Goal: Task Accomplishment & Management: Manage account settings

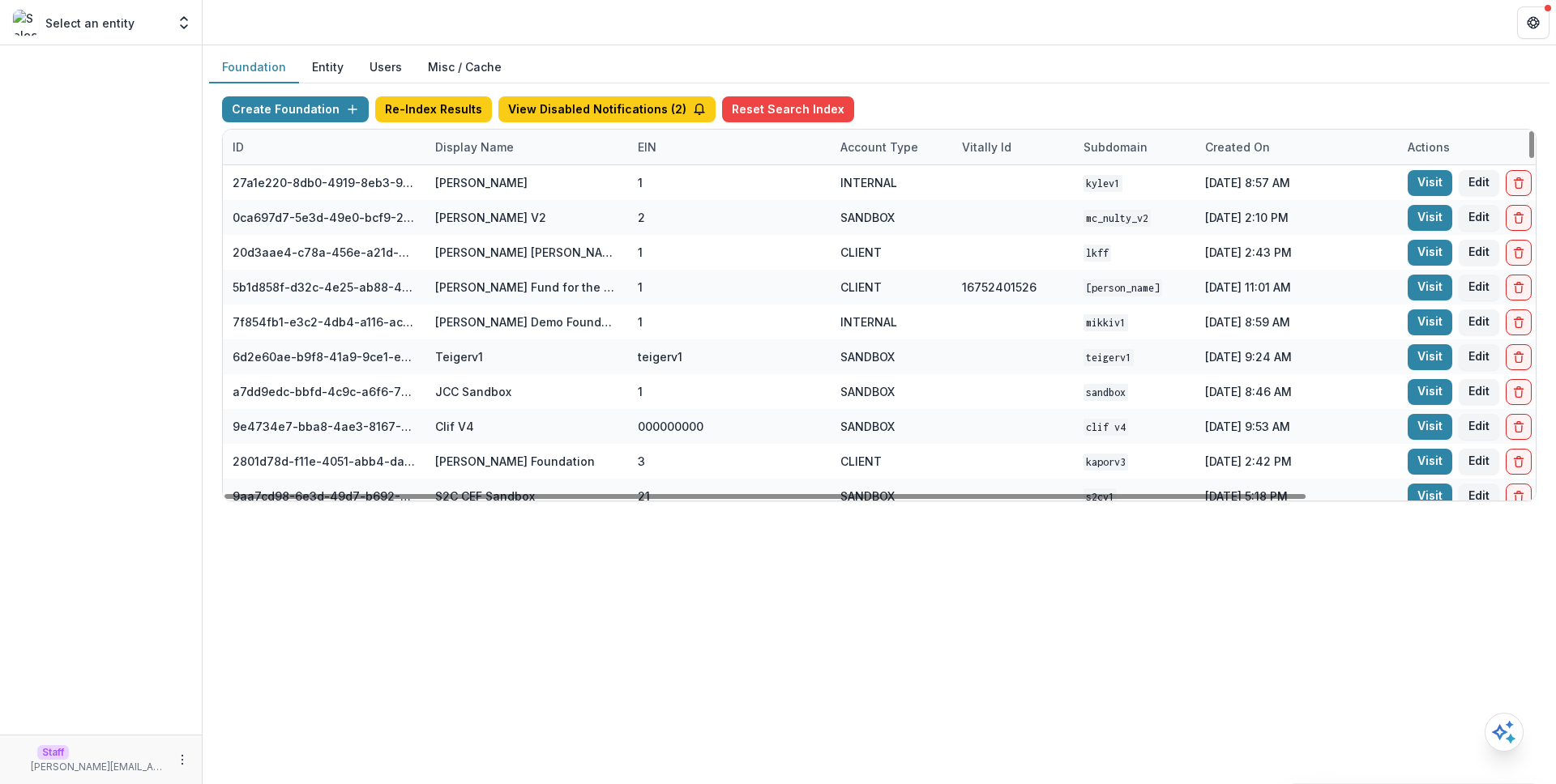
click at [560, 158] on div "Display Name" at bounding box center [527, 146] width 203 height 35
click at [568, 200] on div "Sort Ascending Sort Descending Hide Column" at bounding box center [526, 231] width 201 height 128
click at [558, 194] on input at bounding box center [526, 184] width 195 height 26
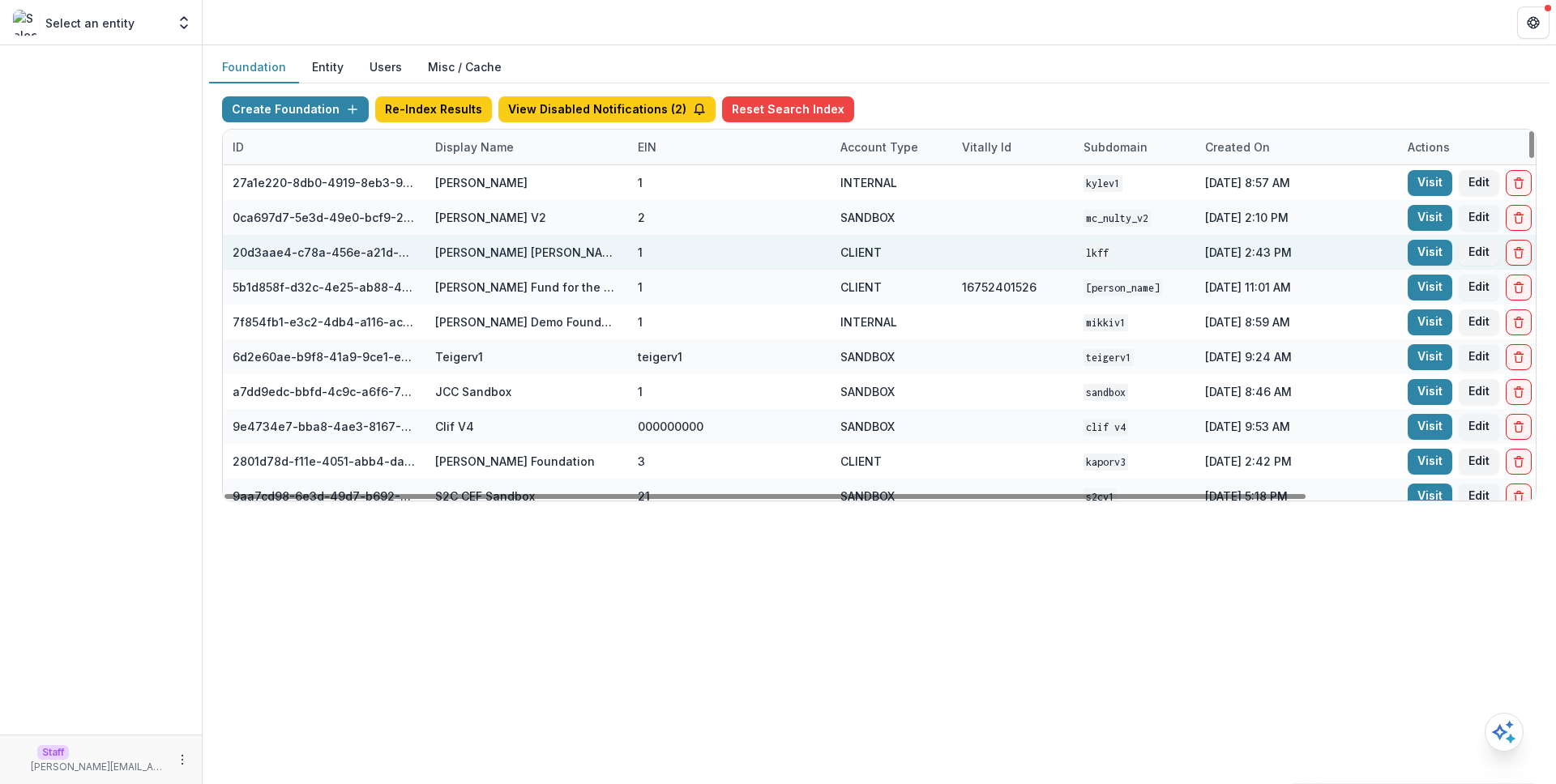
click at [857, 236] on div "CLIENT" at bounding box center [891, 252] width 102 height 35
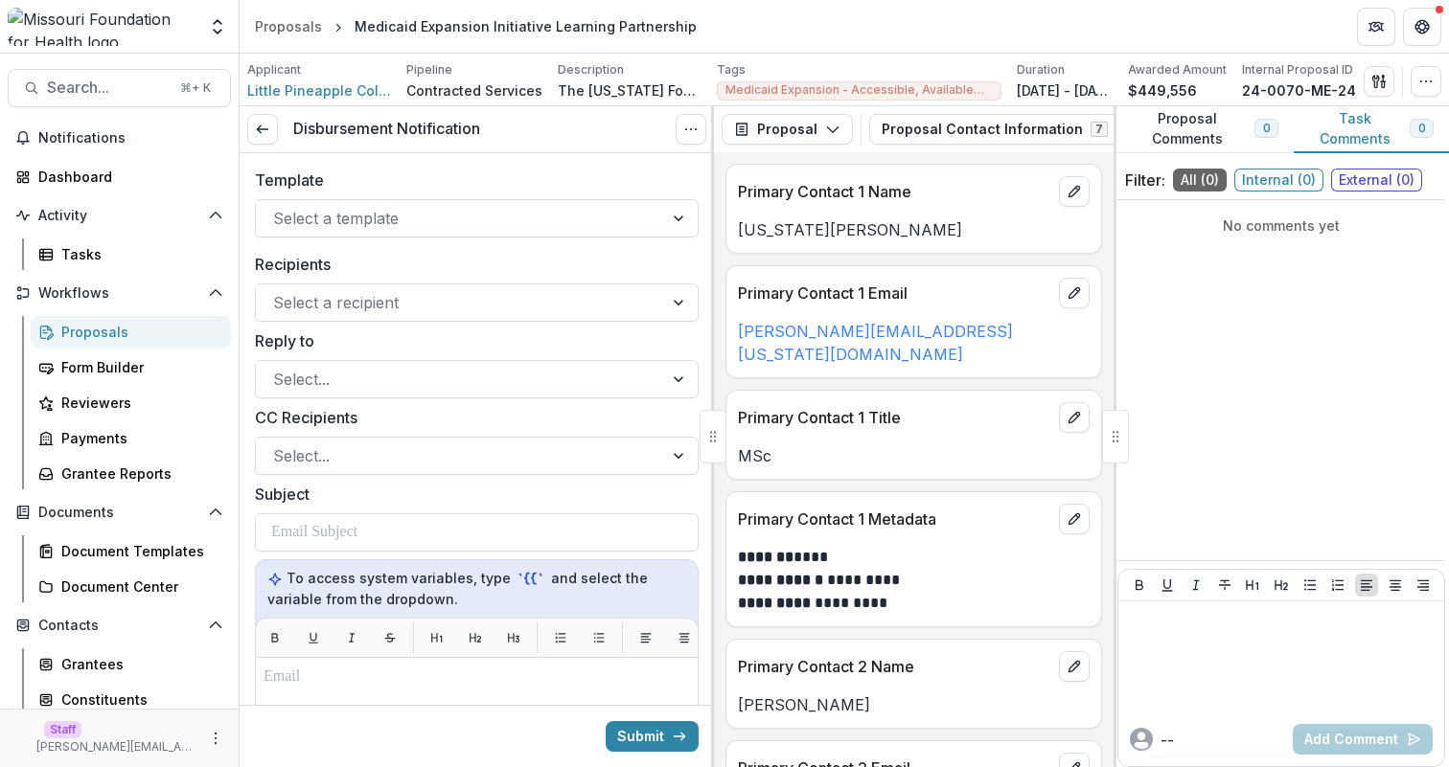
click at [465, 197] on div "Template Select a template" at bounding box center [477, 203] width 444 height 69
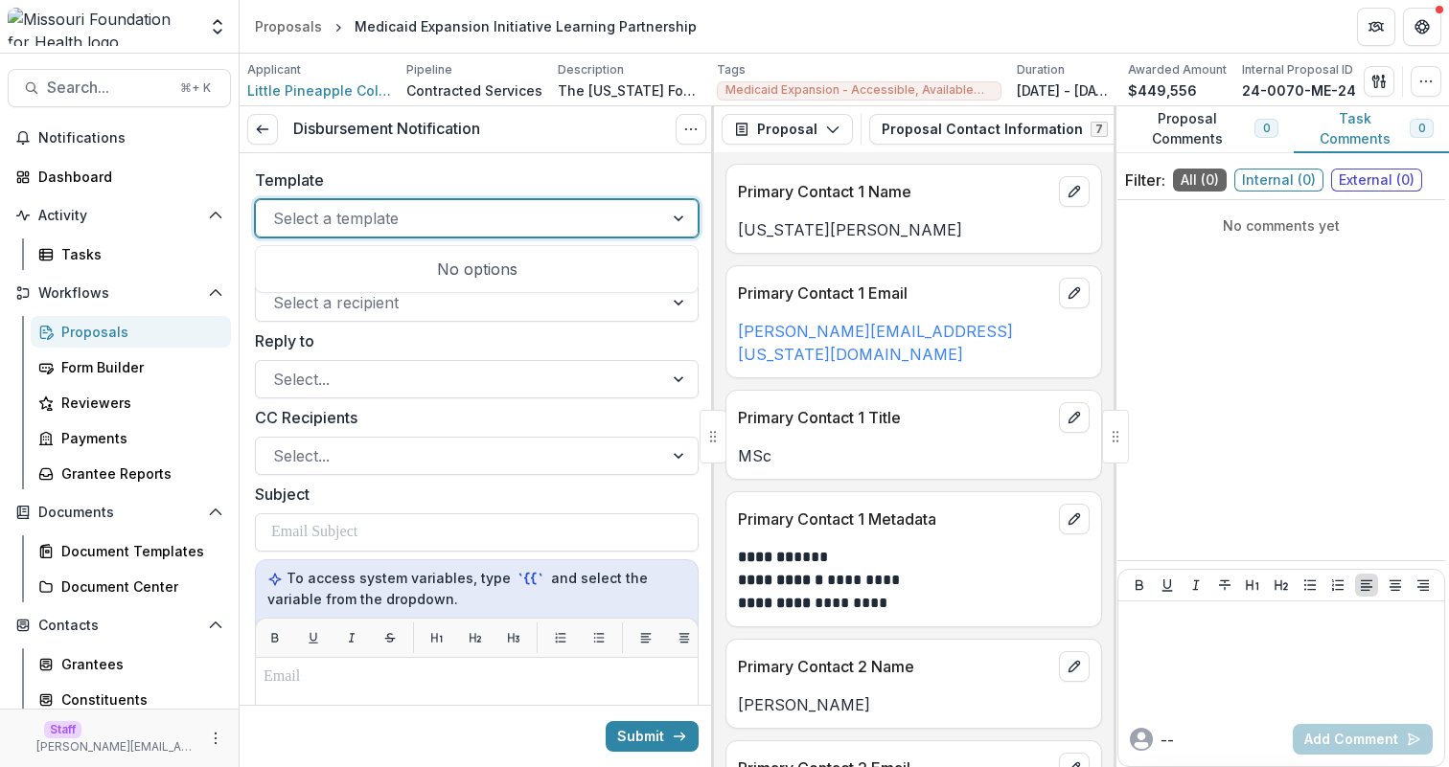
click at [474, 219] on div at bounding box center [459, 218] width 373 height 27
click at [475, 221] on div at bounding box center [459, 218] width 373 height 27
click at [768, 185] on p "Primary Contact 1 Name" at bounding box center [894, 191] width 313 height 23
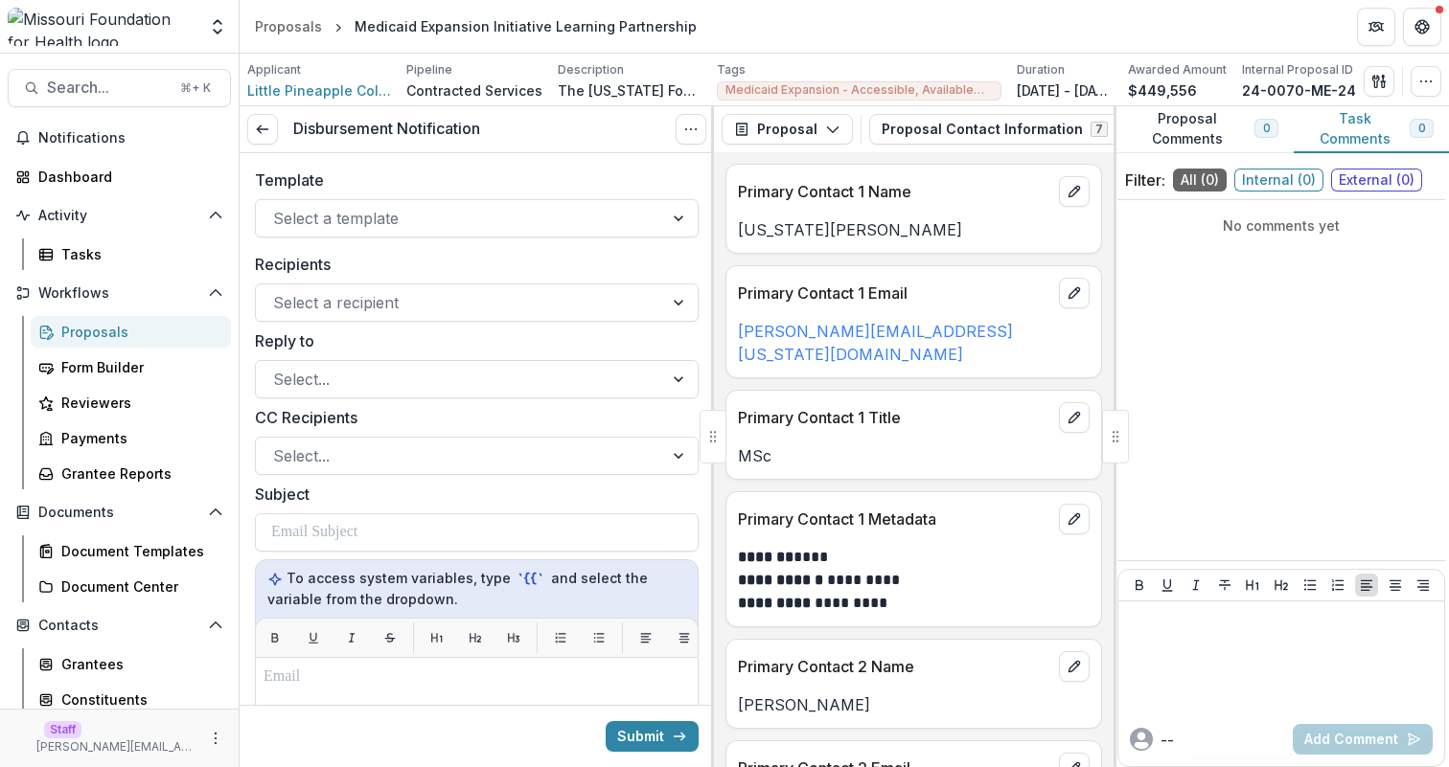
click at [586, 168] on div "Template Select a template" at bounding box center [477, 203] width 474 height 100
click at [416, 211] on div at bounding box center [459, 218] width 373 height 27
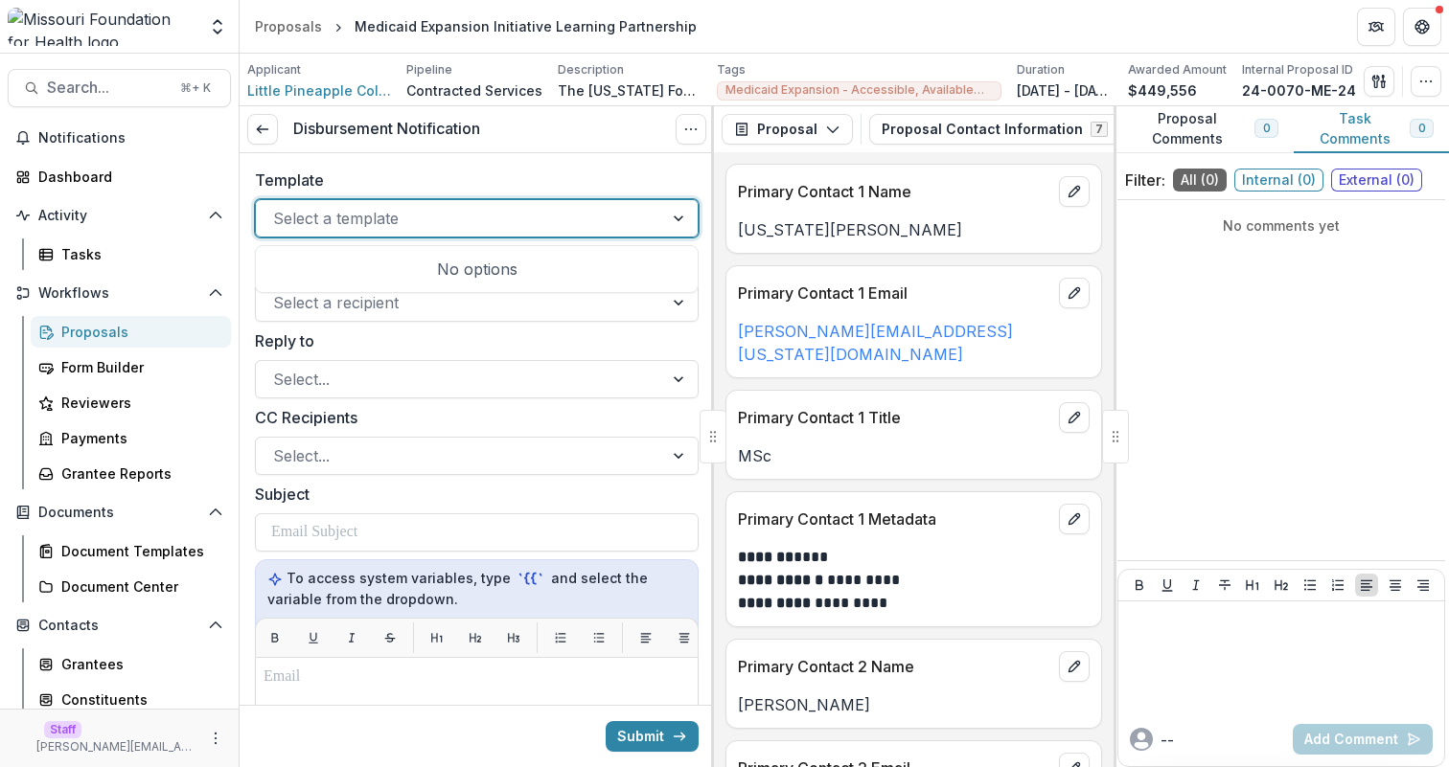
click at [415, 210] on div at bounding box center [459, 218] width 373 height 27
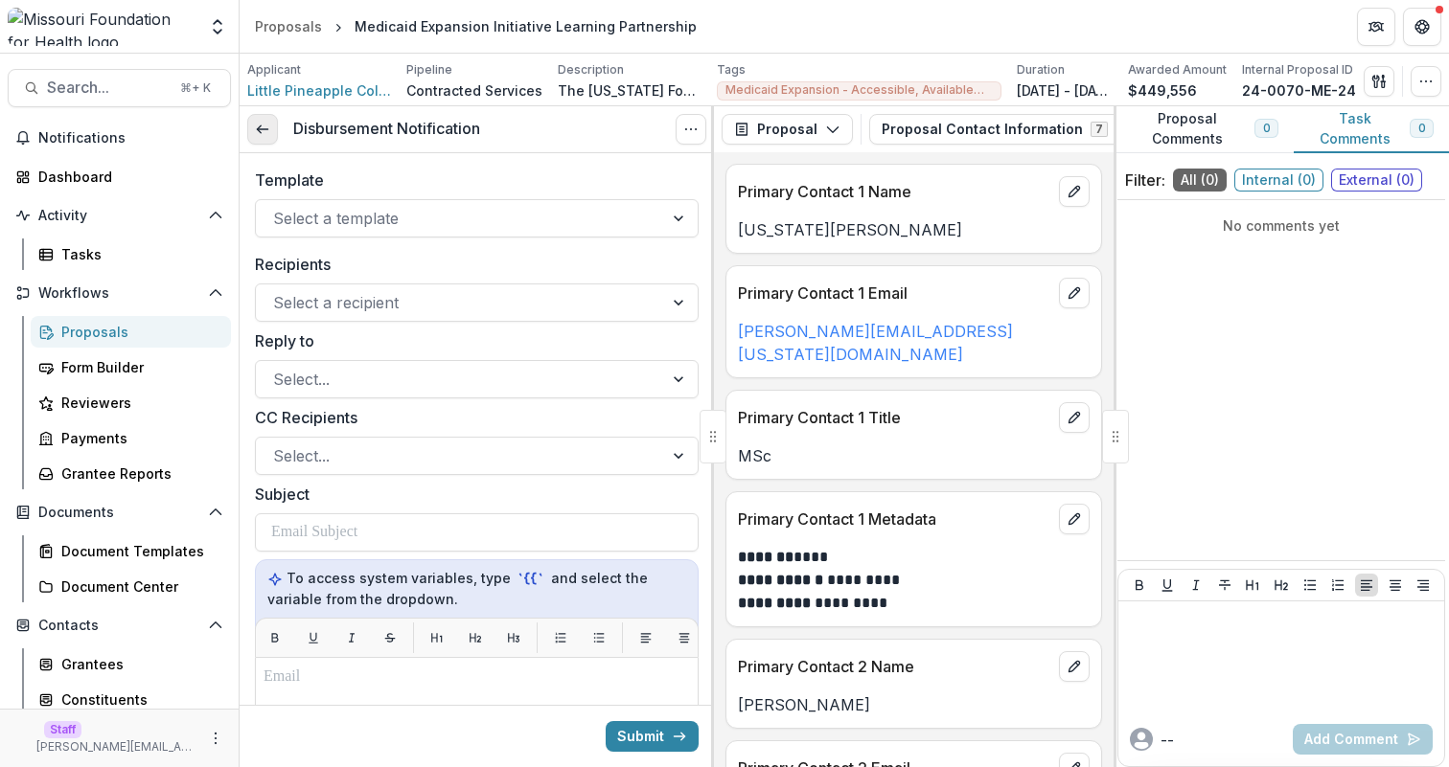
click at [262, 137] on link at bounding box center [262, 129] width 31 height 31
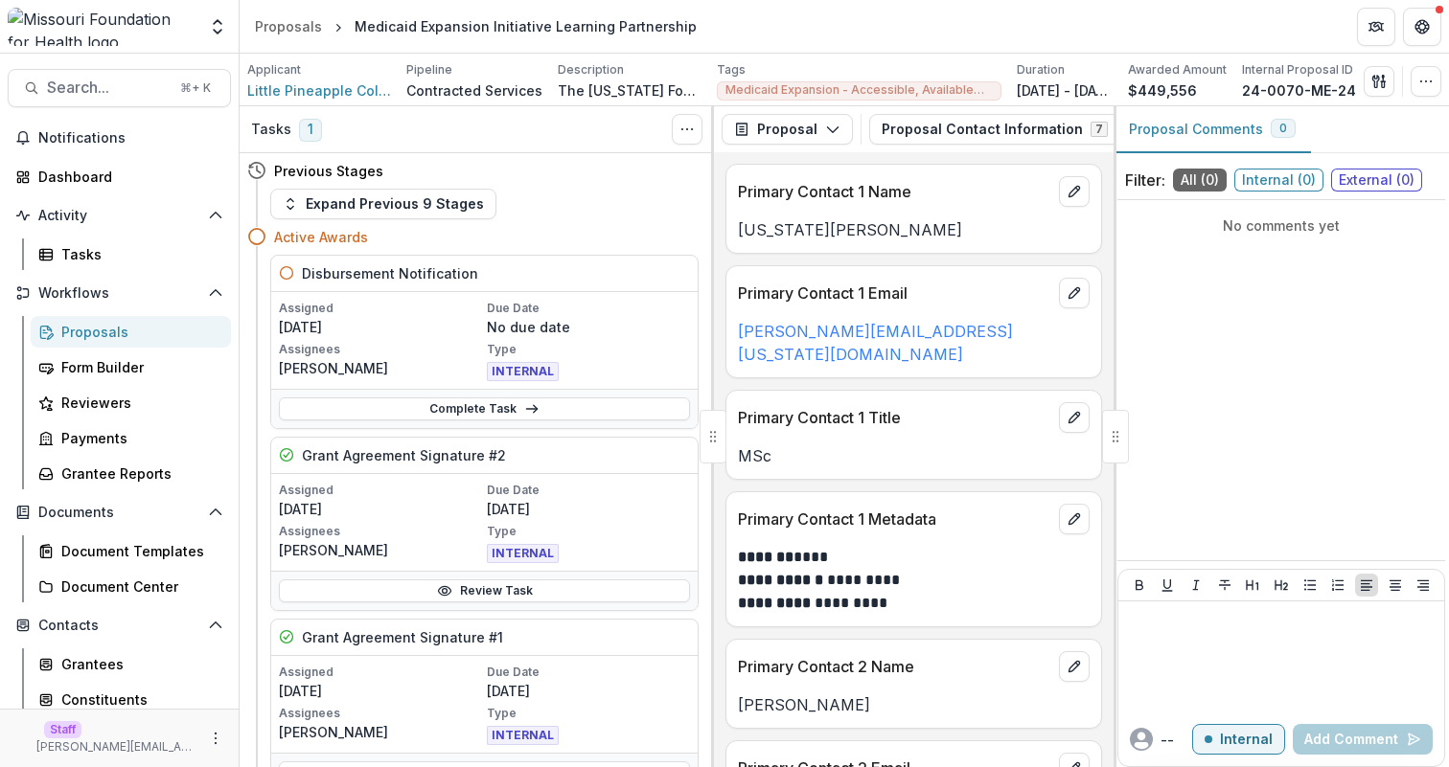
click at [360, 274] on h5 "Disbursement Notification" at bounding box center [390, 273] width 176 height 20
drag, startPoint x: 360, startPoint y: 274, endPoint x: 360, endPoint y: 304, distance: 29.7
click at [360, 304] on div "Disbursement Notification Assigned 08/11/2025 Due Date No due date Assignees Li…" at bounding box center [484, 342] width 428 height 174
click at [360, 305] on p "Assigned" at bounding box center [381, 308] width 204 height 17
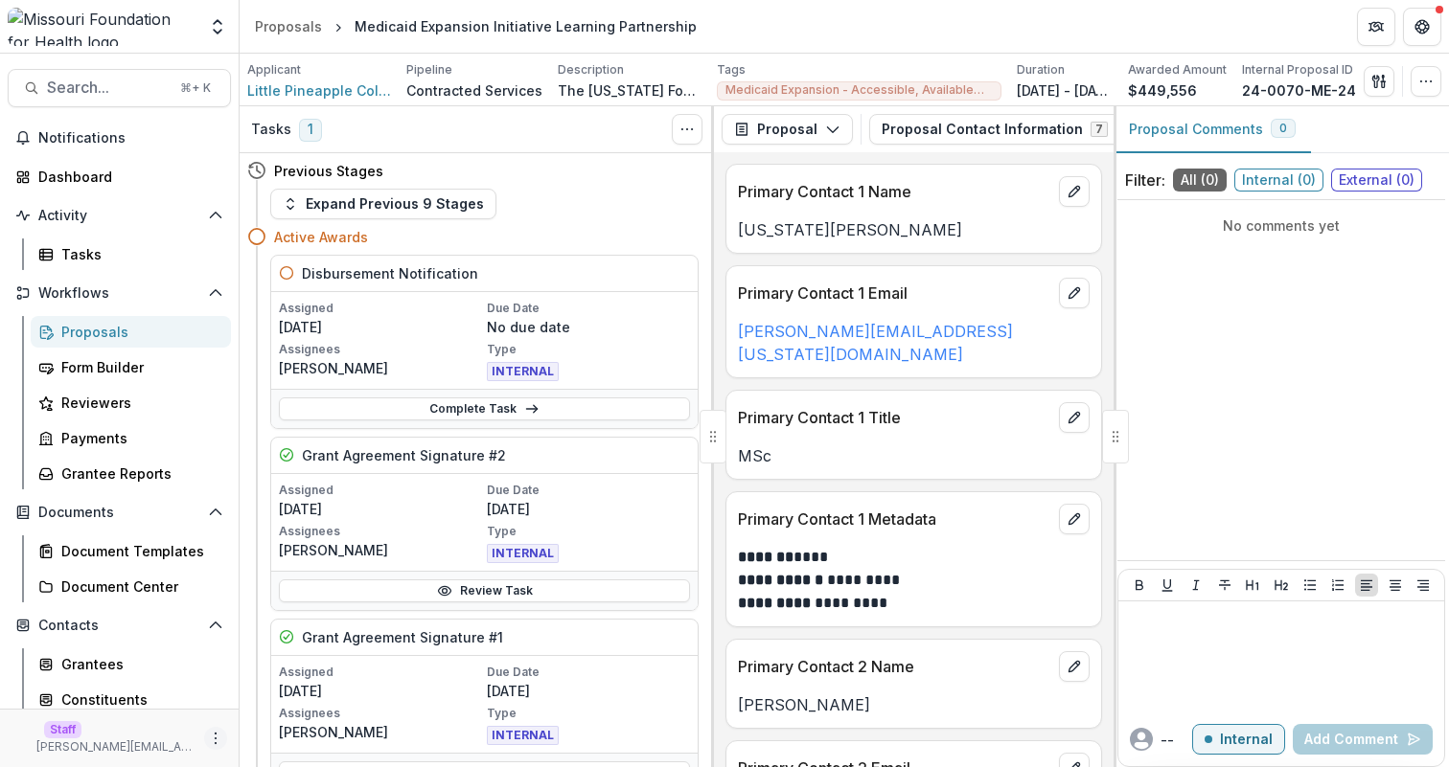
click at [216, 743] on circle "More" at bounding box center [216, 743] width 1 height 1
click at [289, 699] on link "User Settings" at bounding box center [336, 698] width 205 height 32
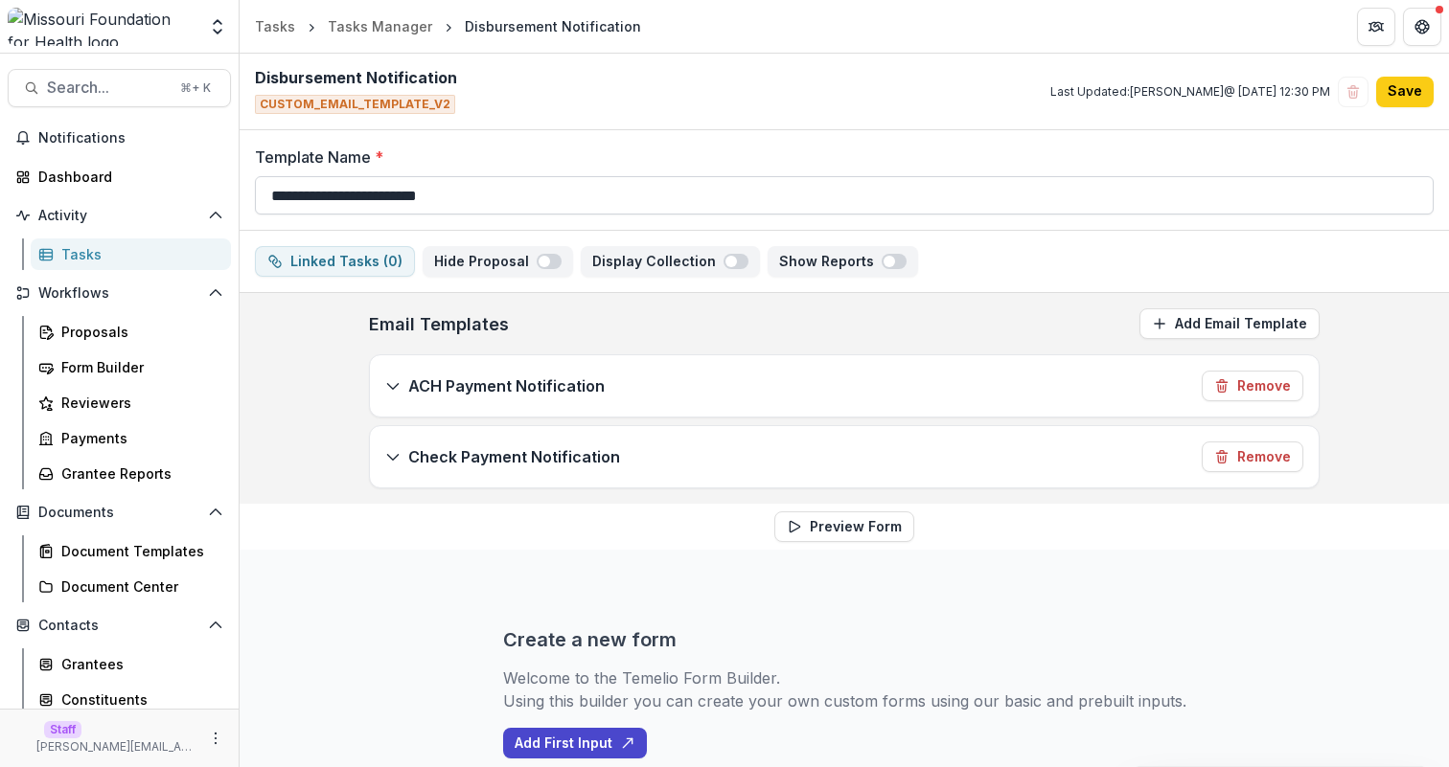
click at [424, 191] on input "**********" at bounding box center [844, 195] width 1178 height 38
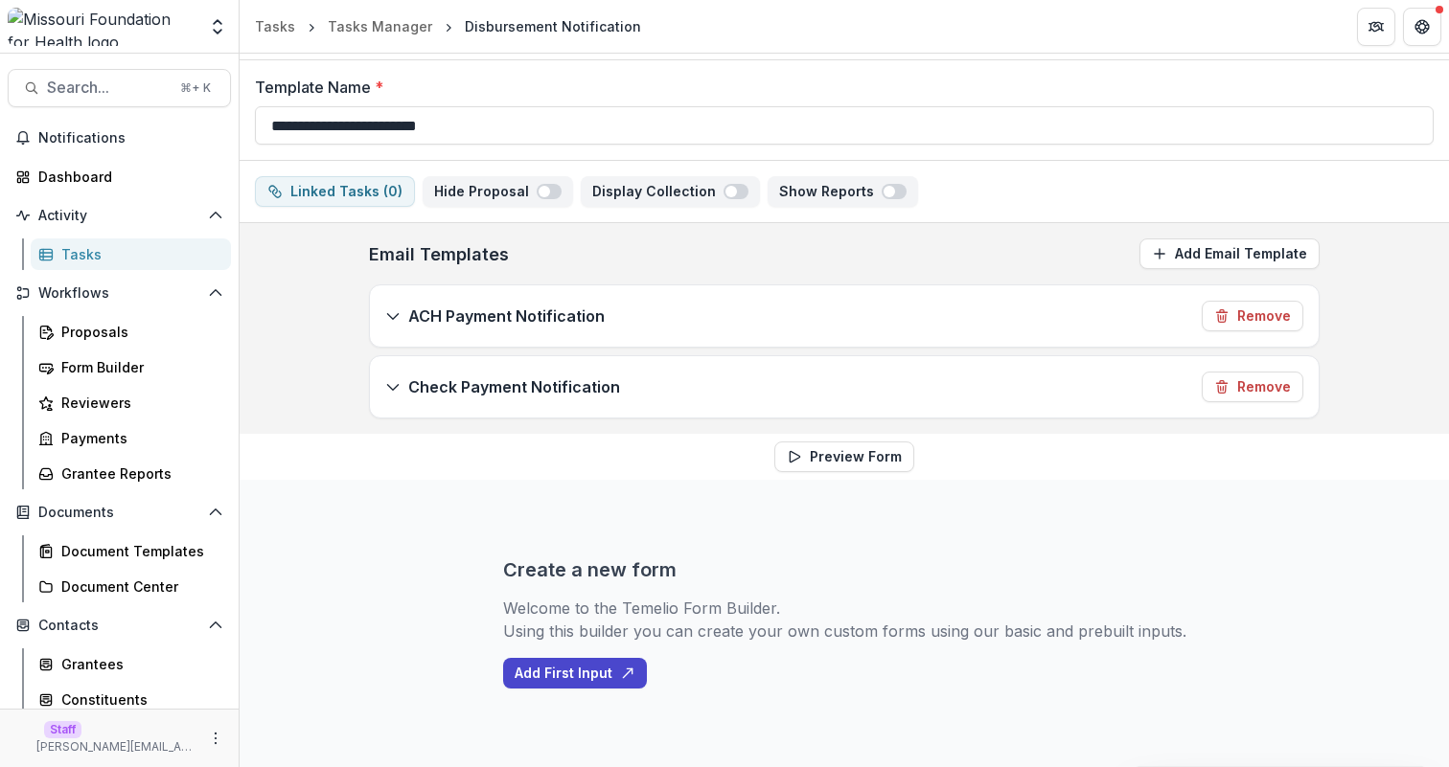
click at [430, 325] on p "ACH Payment Notification" at bounding box center [506, 316] width 196 height 23
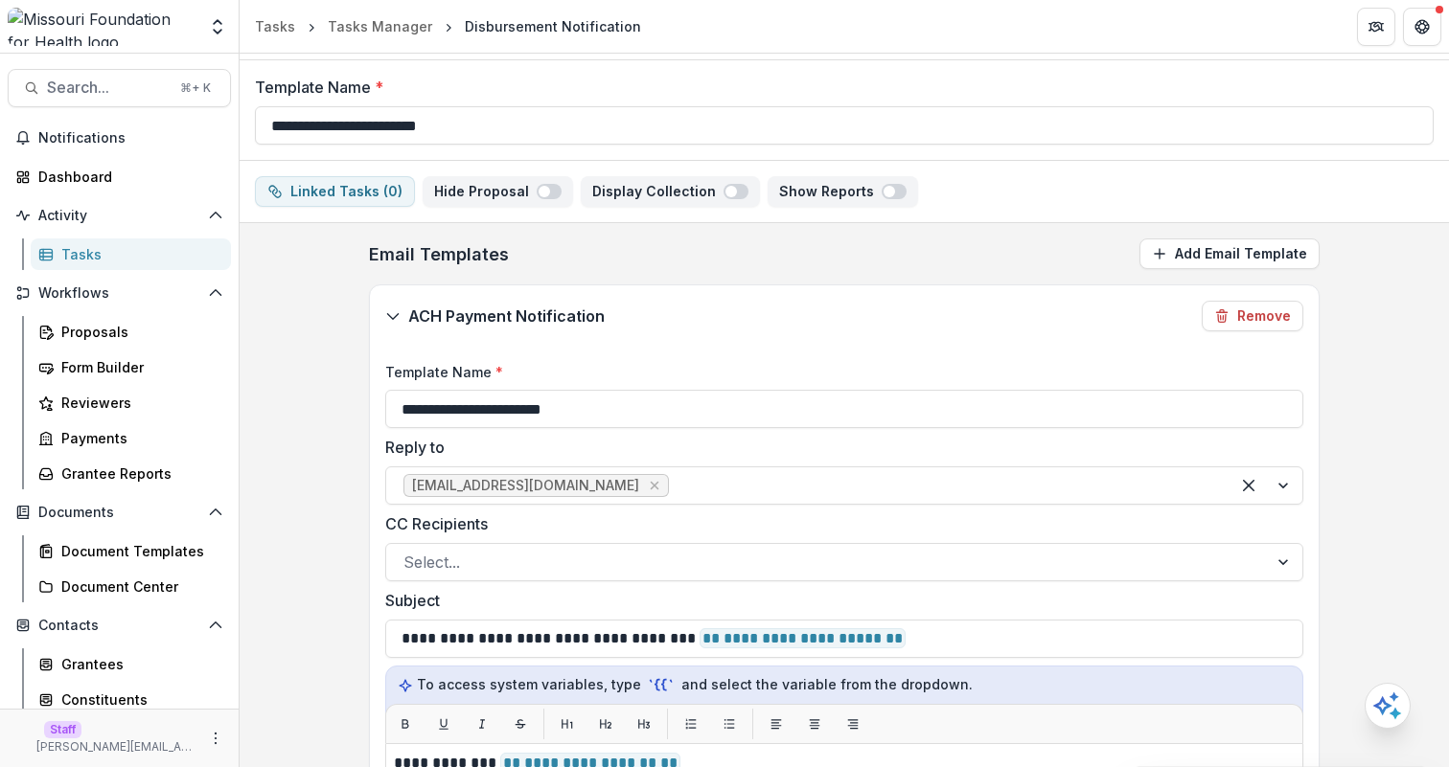
click at [430, 326] on p "ACH Payment Notification" at bounding box center [506, 316] width 196 height 23
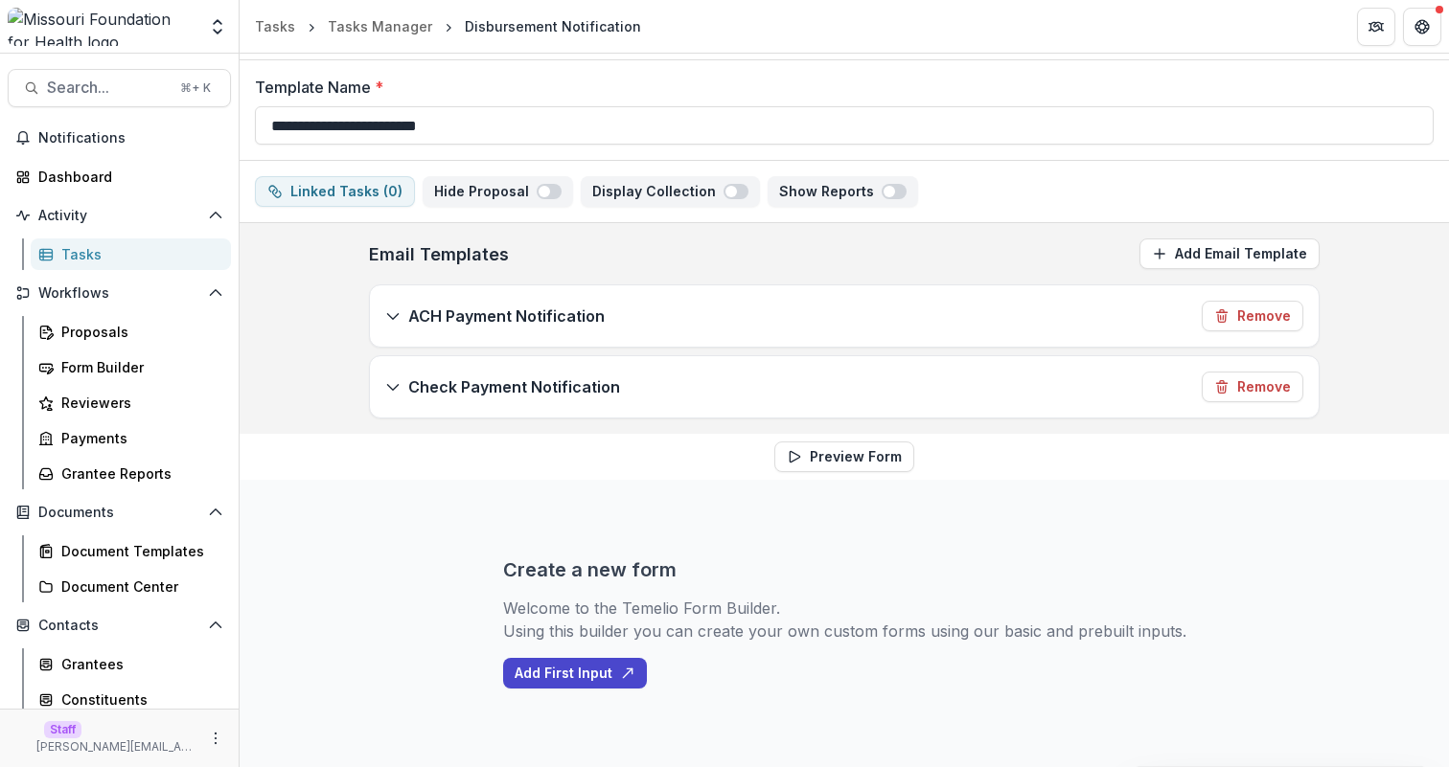
click at [456, 391] on p "Check Payment Notification" at bounding box center [514, 387] width 212 height 23
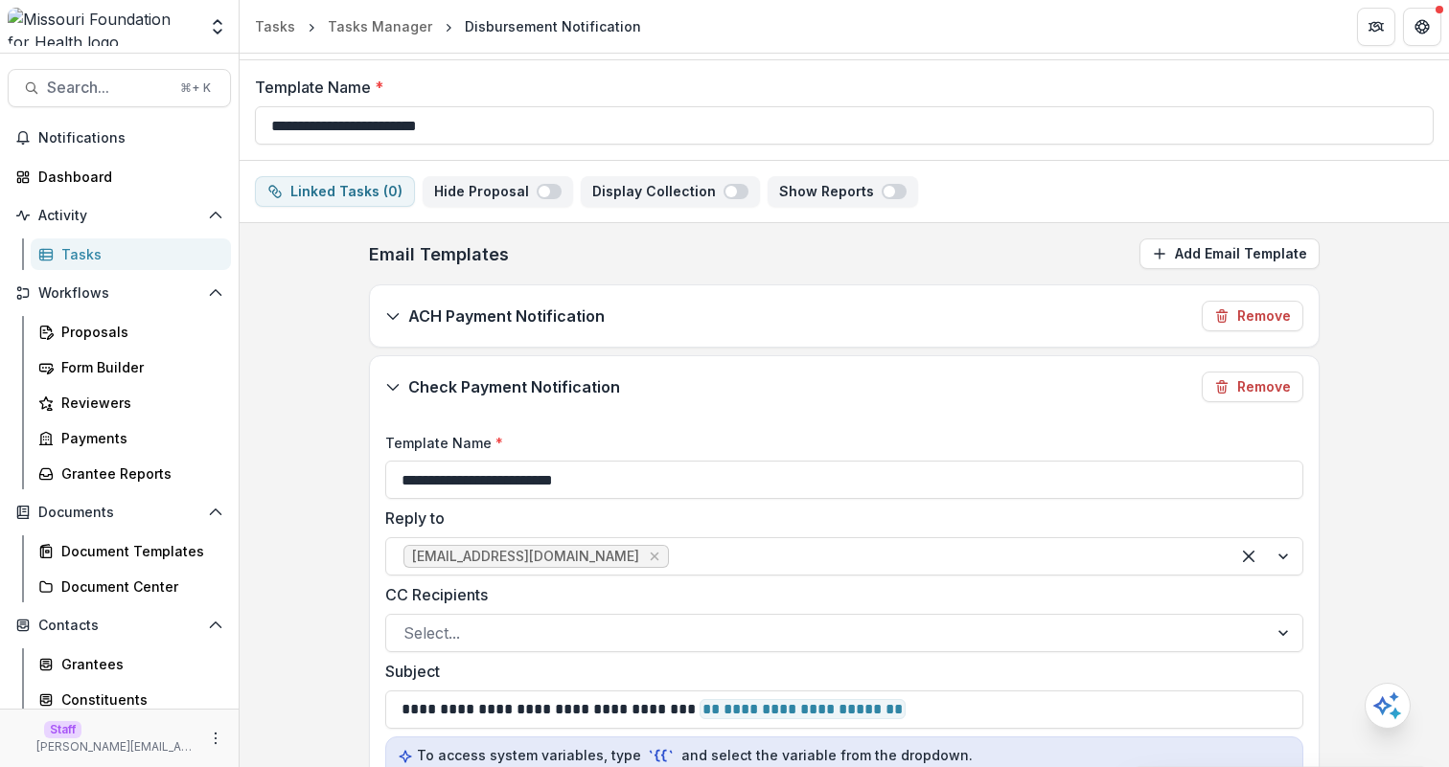
click at [456, 391] on p "Check Payment Notification" at bounding box center [514, 387] width 212 height 23
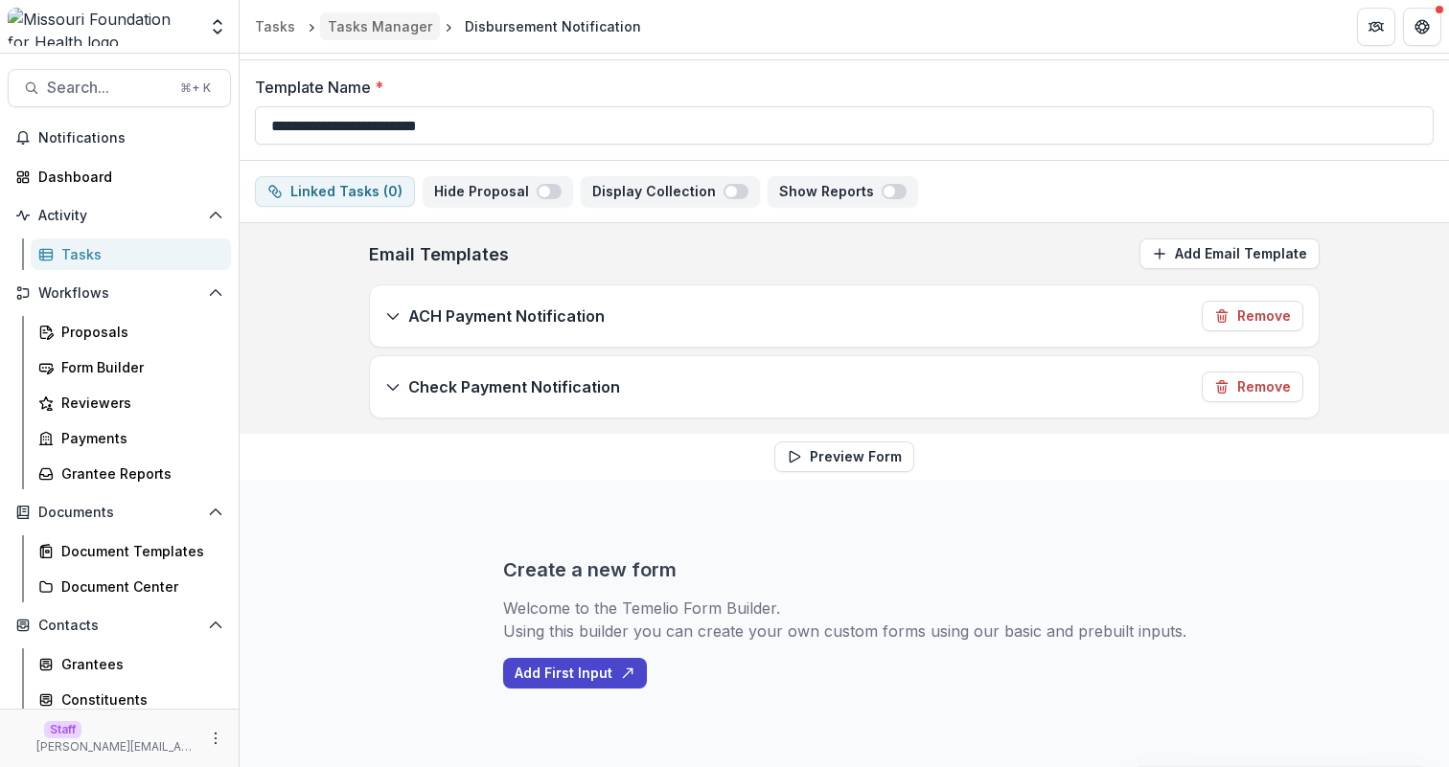
click at [399, 28] on div "Tasks Manager" at bounding box center [380, 26] width 104 height 20
click at [399, 134] on input "**********" at bounding box center [844, 125] width 1178 height 38
click at [399, 133] on input "**********" at bounding box center [844, 125] width 1178 height 38
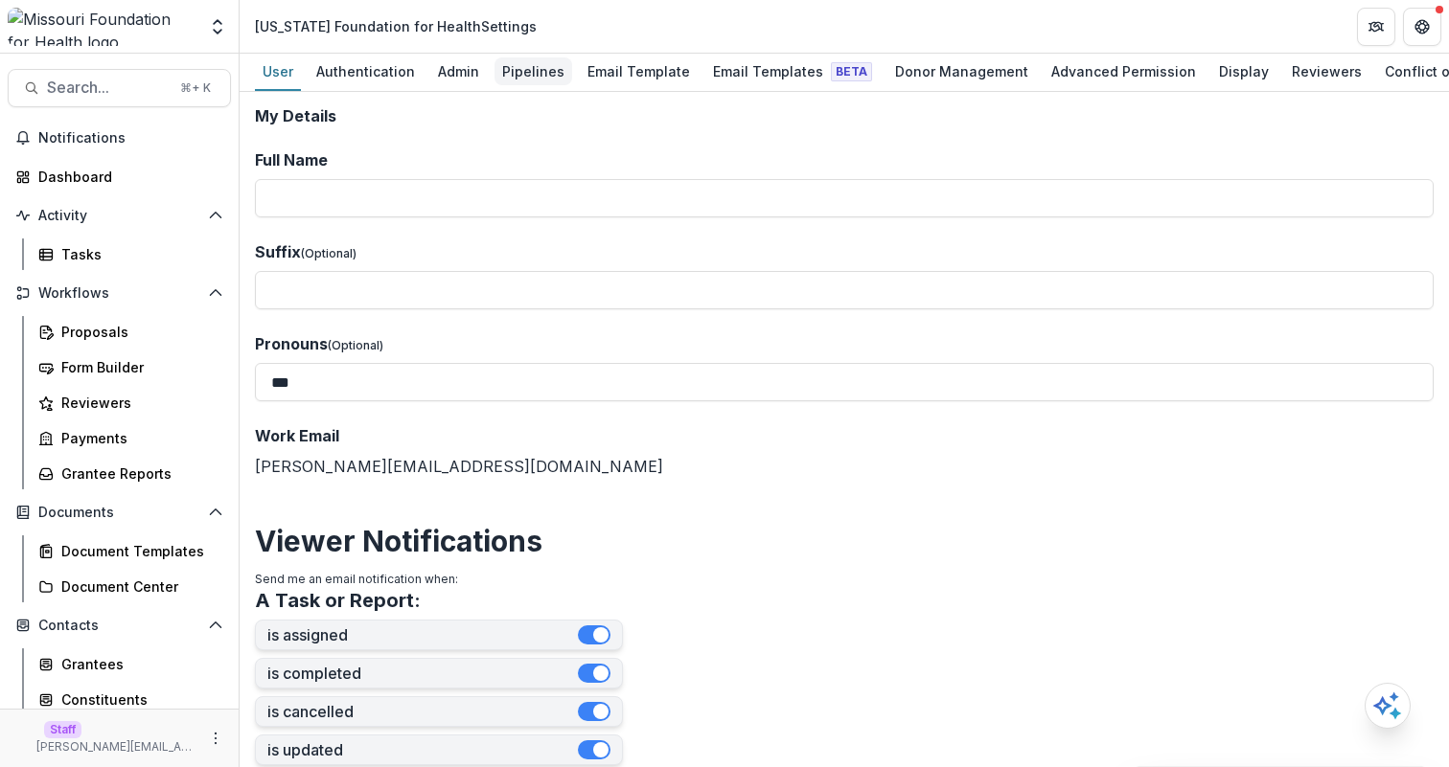
click at [517, 69] on div "Pipelines" at bounding box center [533, 71] width 78 height 28
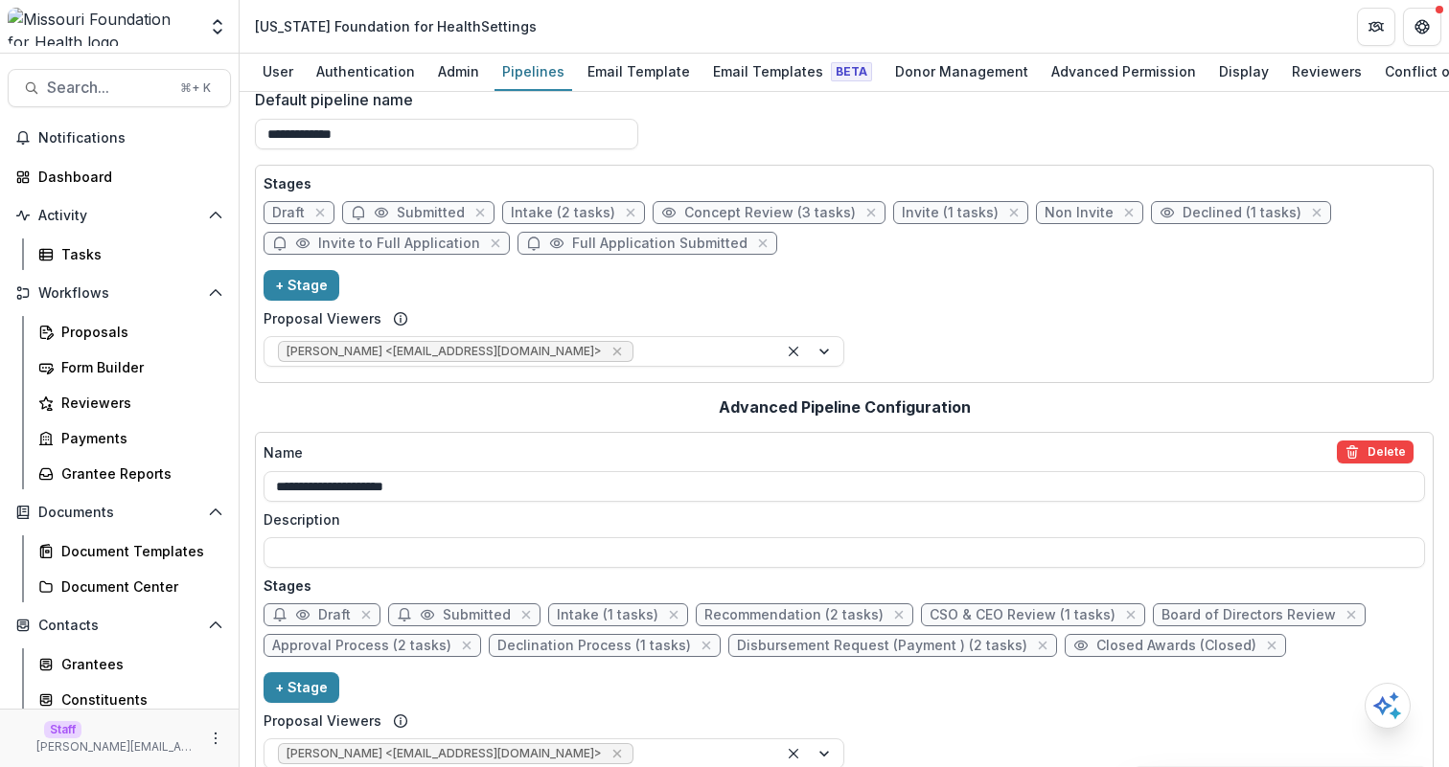
scroll to position [831, 0]
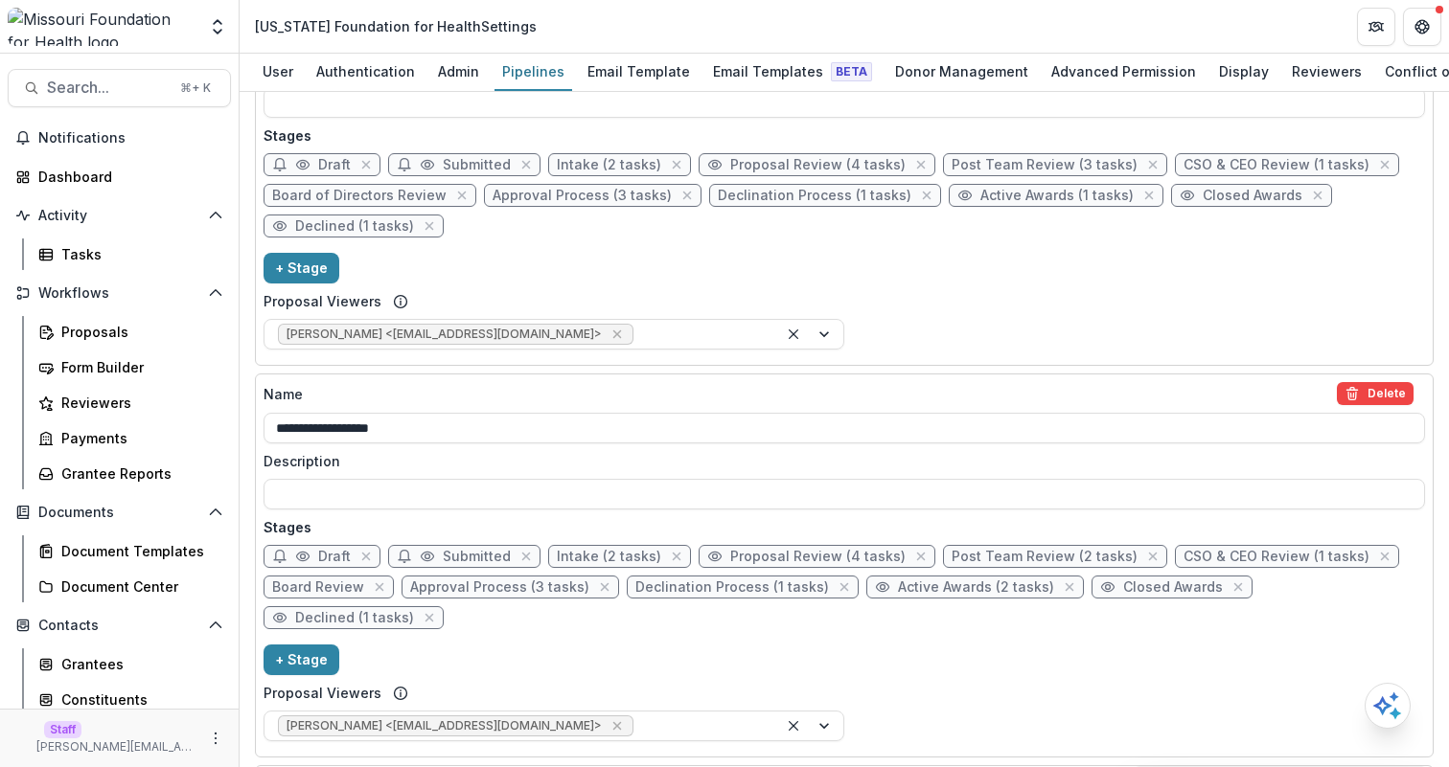
click at [945, 593] on span "Active Awards (2 tasks)" at bounding box center [976, 588] width 156 height 16
select select "*******"
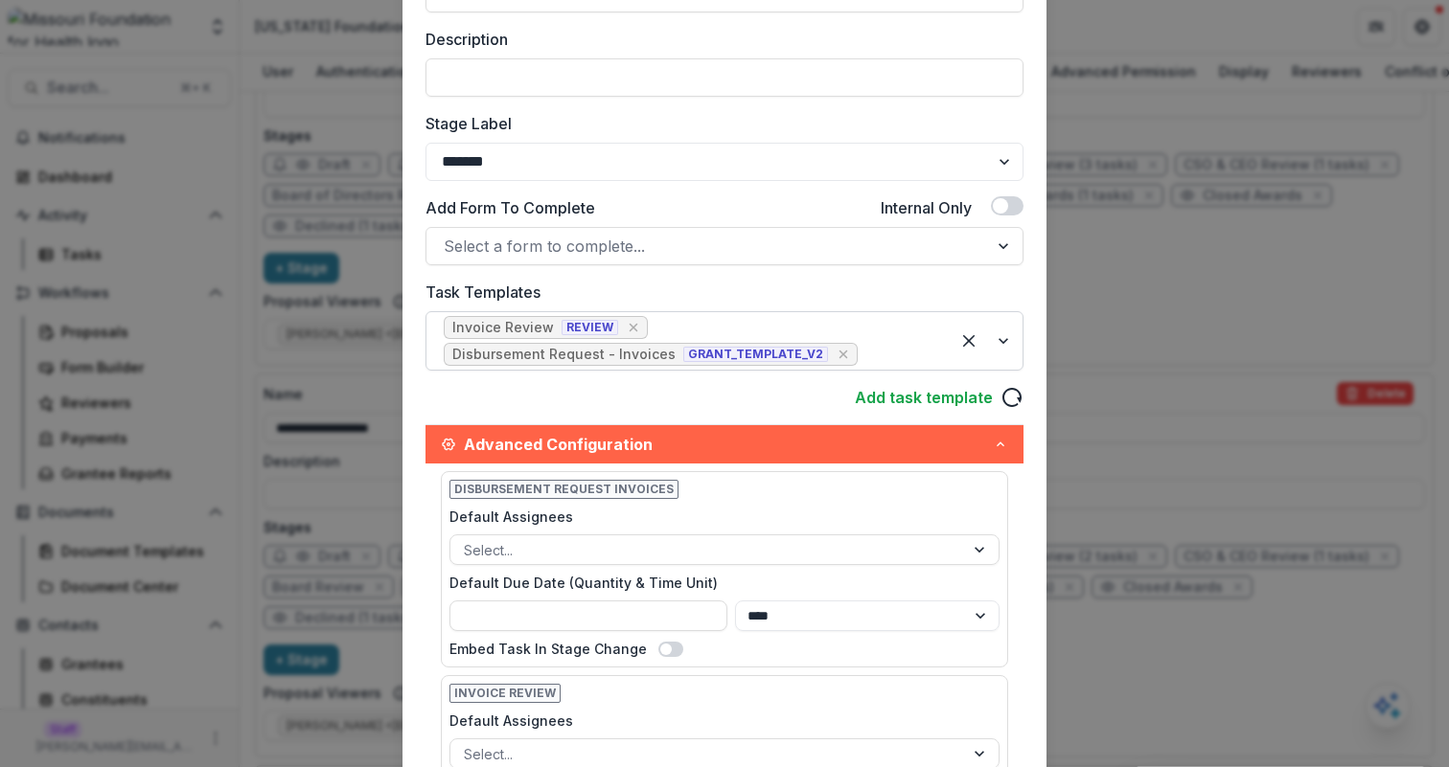
scroll to position [287, 0]
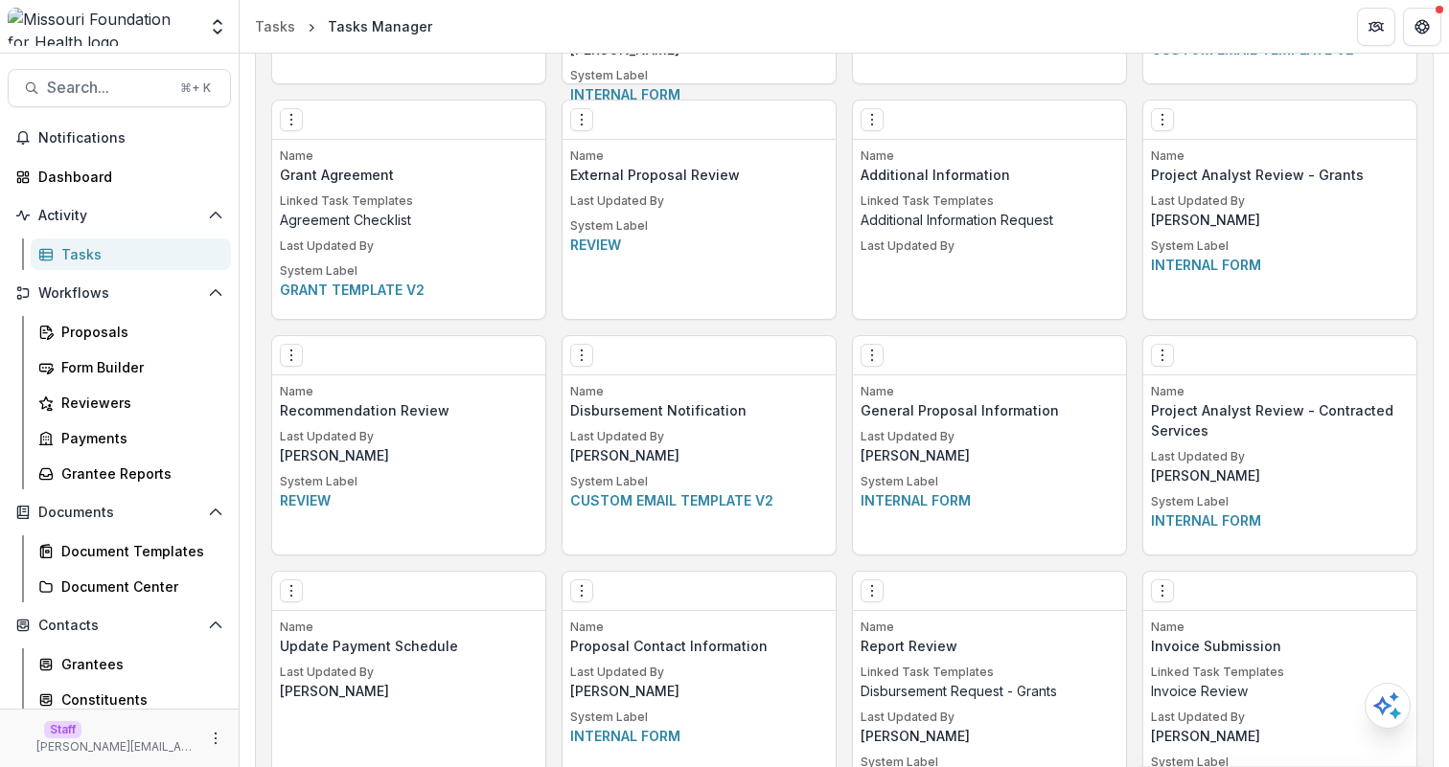
scroll to position [3863, 0]
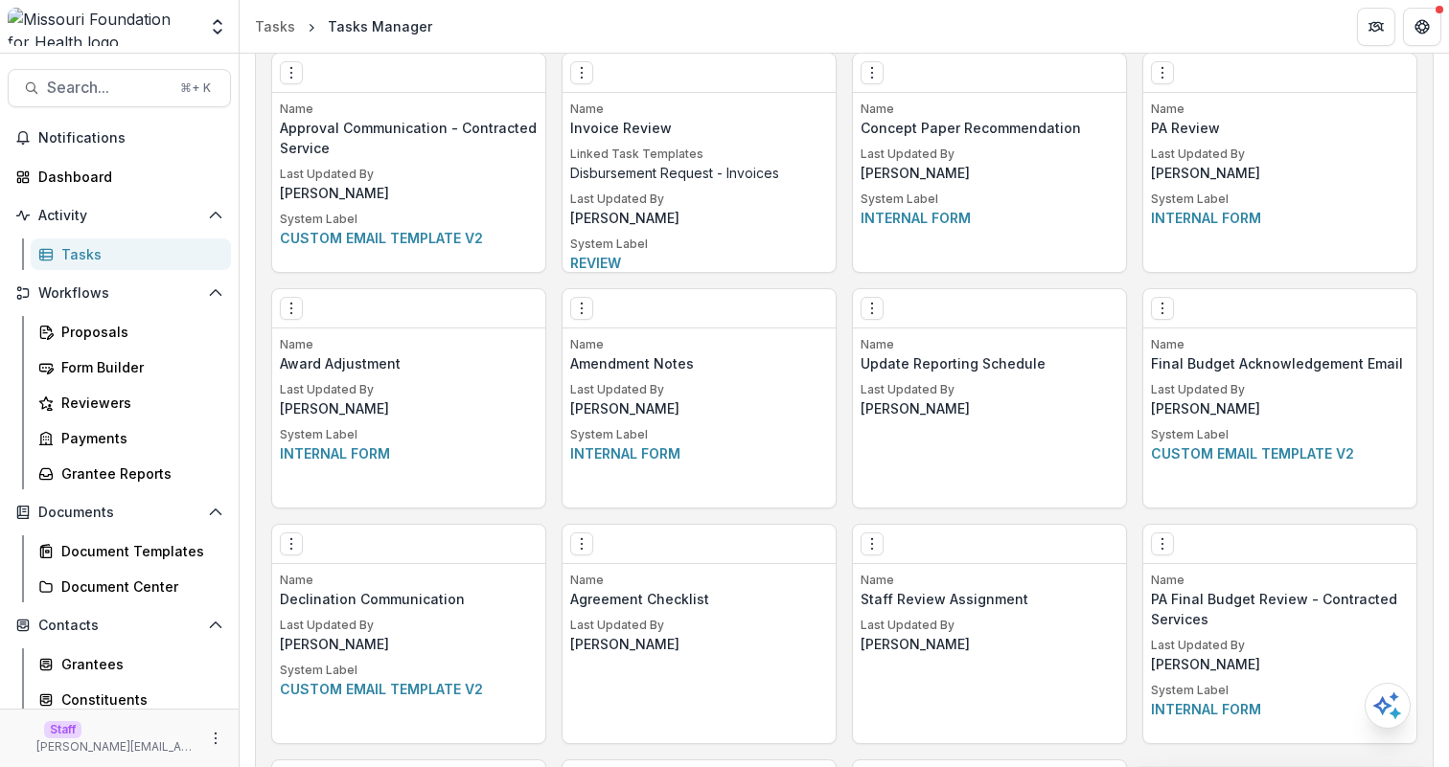
scroll to position [3383, 0]
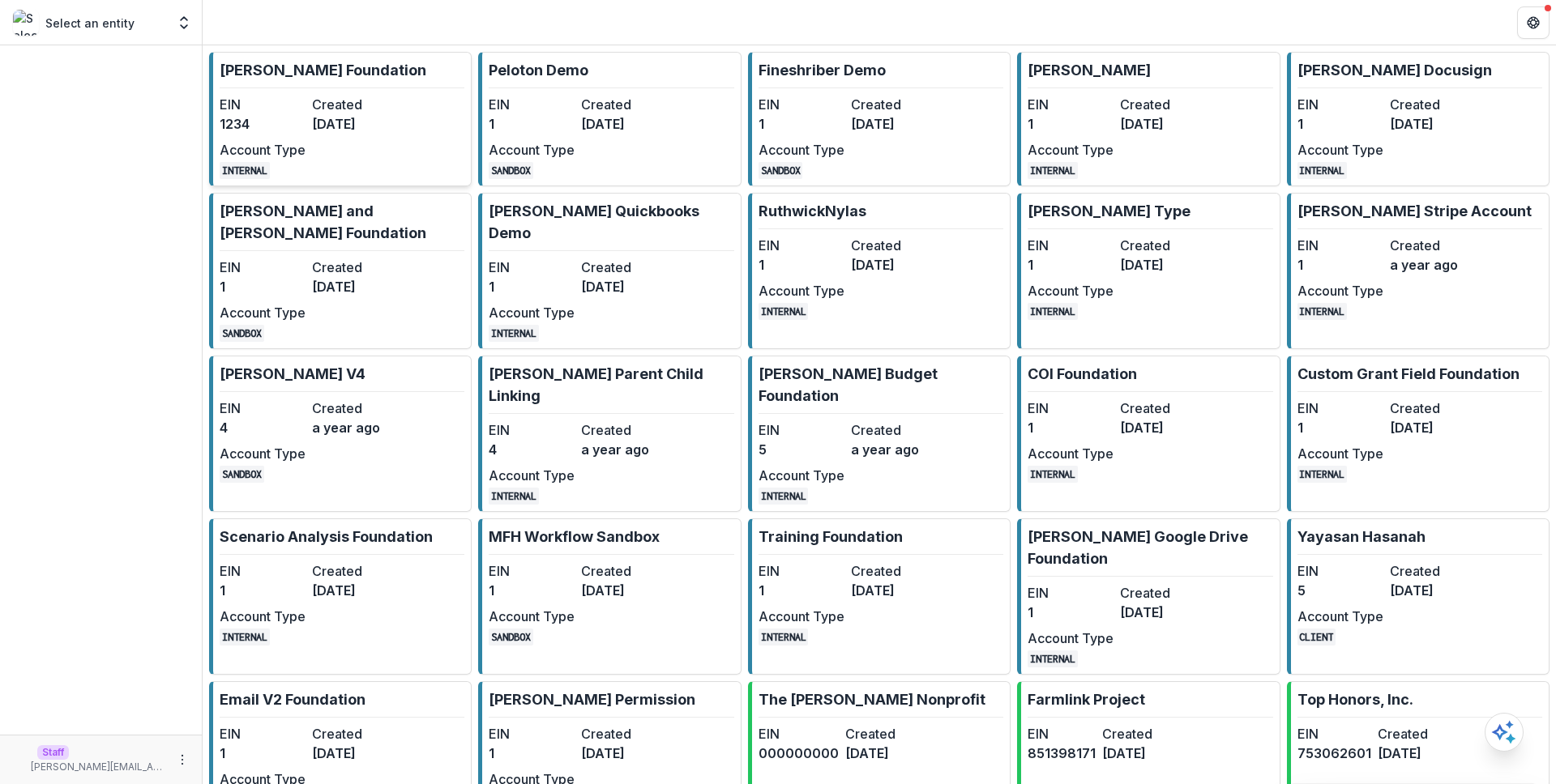
click at [351, 120] on dd "[DATE]" at bounding box center [355, 123] width 86 height 19
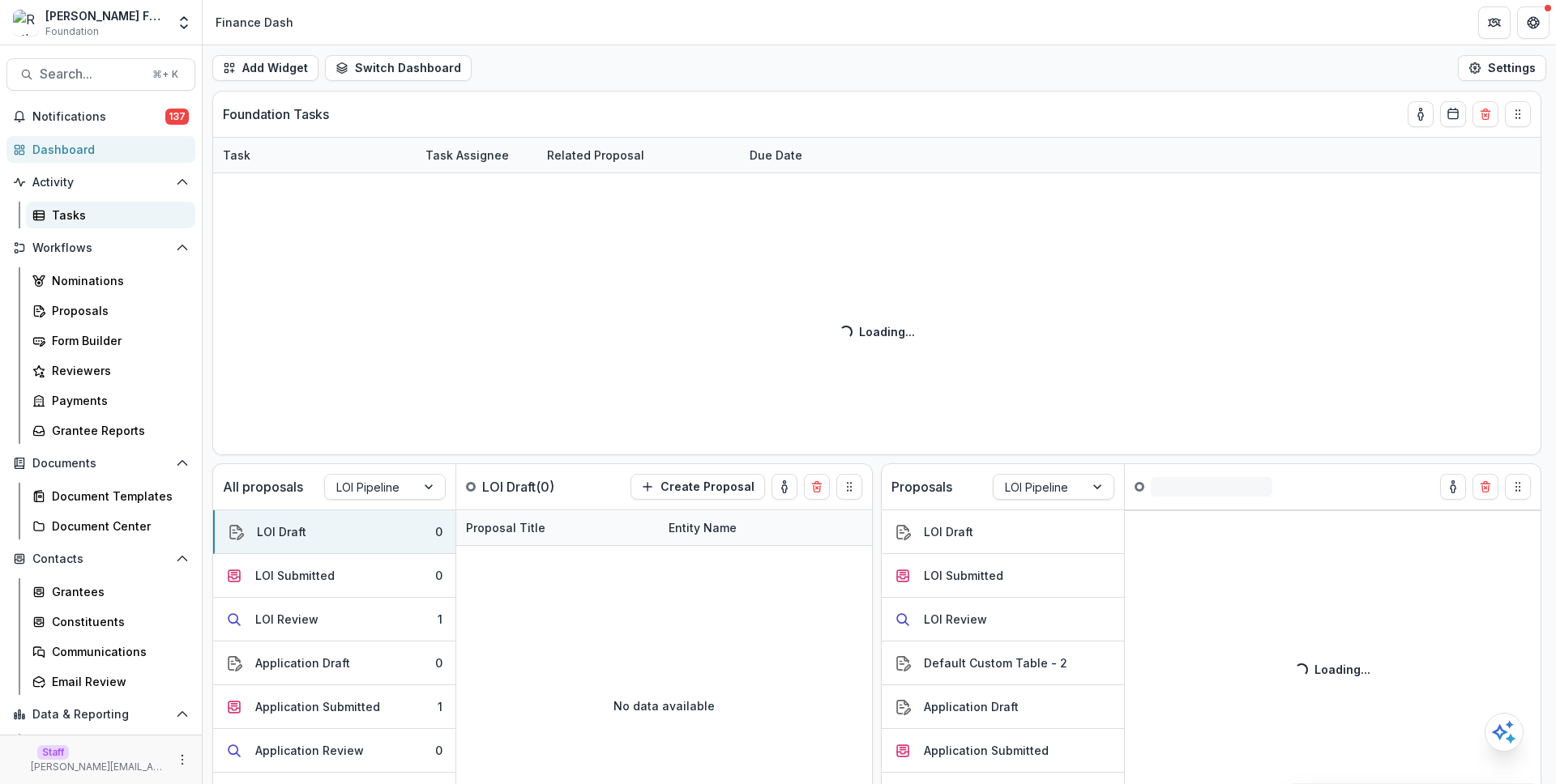
click at [91, 222] on div "Tasks" at bounding box center [117, 215] width 130 height 17
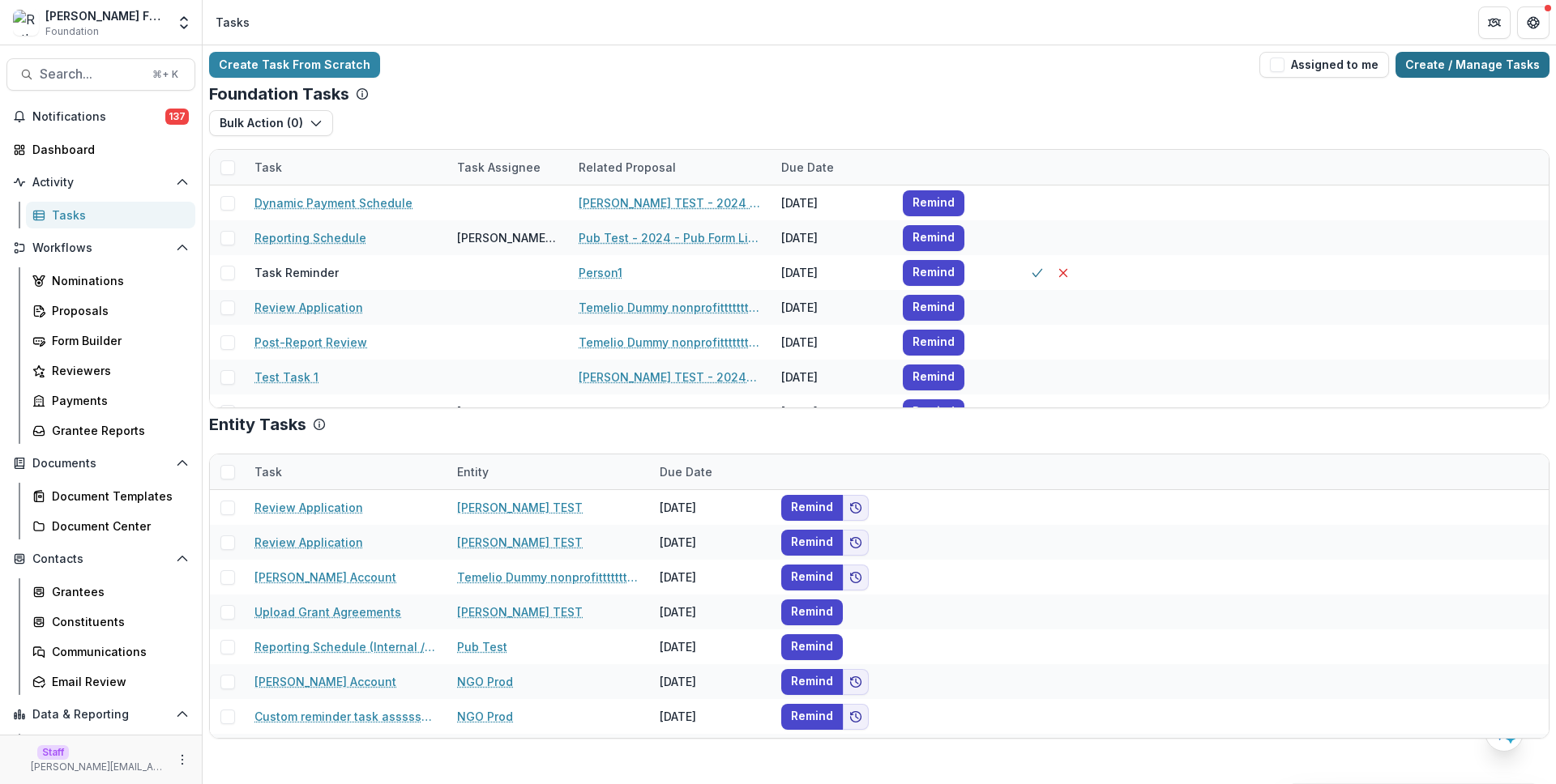
click at [1501, 73] on link "Create / Manage Tasks" at bounding box center [1473, 64] width 154 height 26
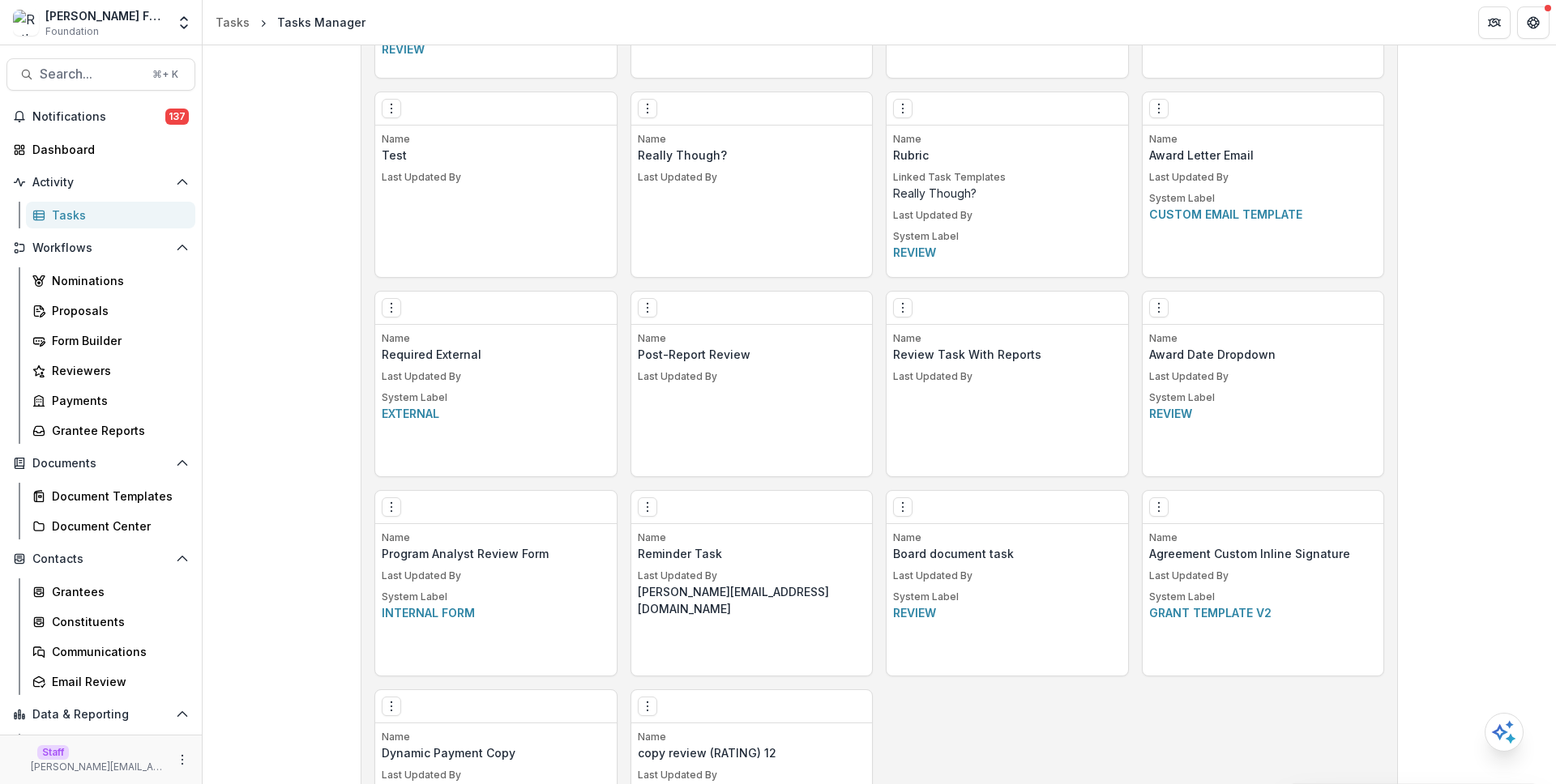
scroll to position [2371, 0]
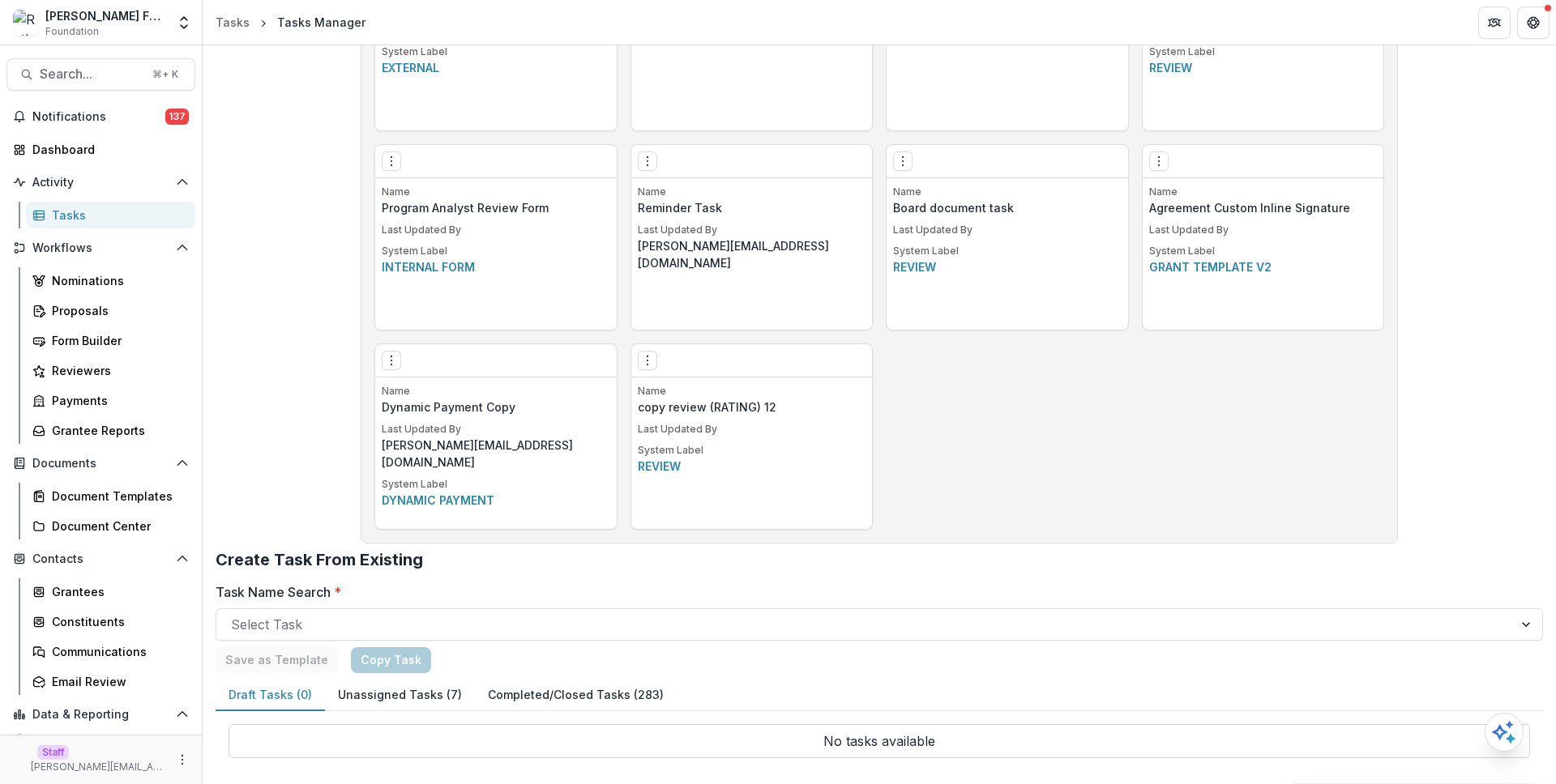
click at [634, 365] on div "Edit Make a Copy Create Task From Template Delete Task" at bounding box center [751, 360] width 241 height 33
click at [643, 362] on icon "Options" at bounding box center [647, 360] width 13 height 13
click at [675, 397] on link "Edit" at bounding box center [739, 394] width 199 height 27
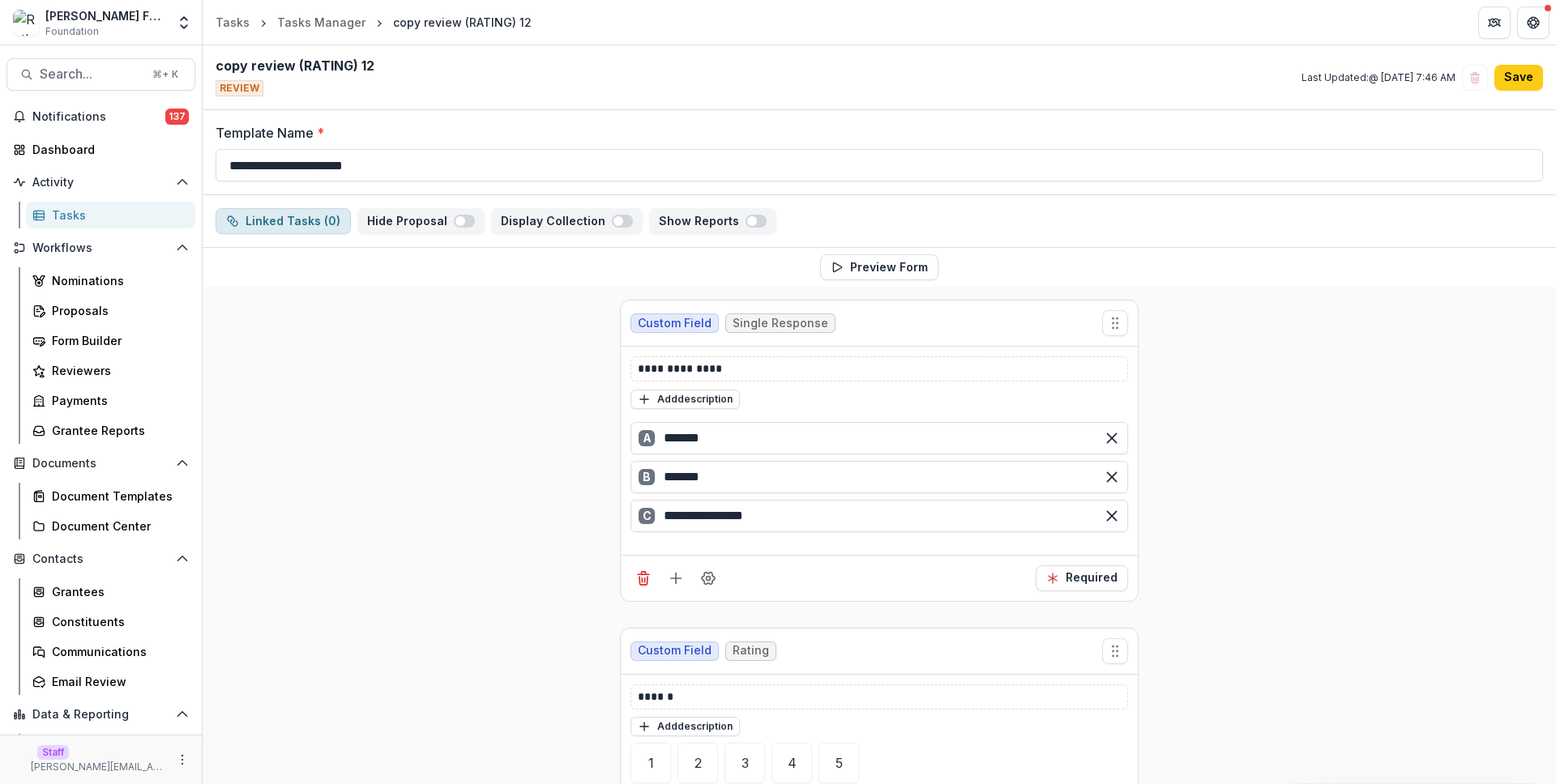
click at [298, 223] on button "Linked Tasks ( 0 )" at bounding box center [283, 221] width 135 height 26
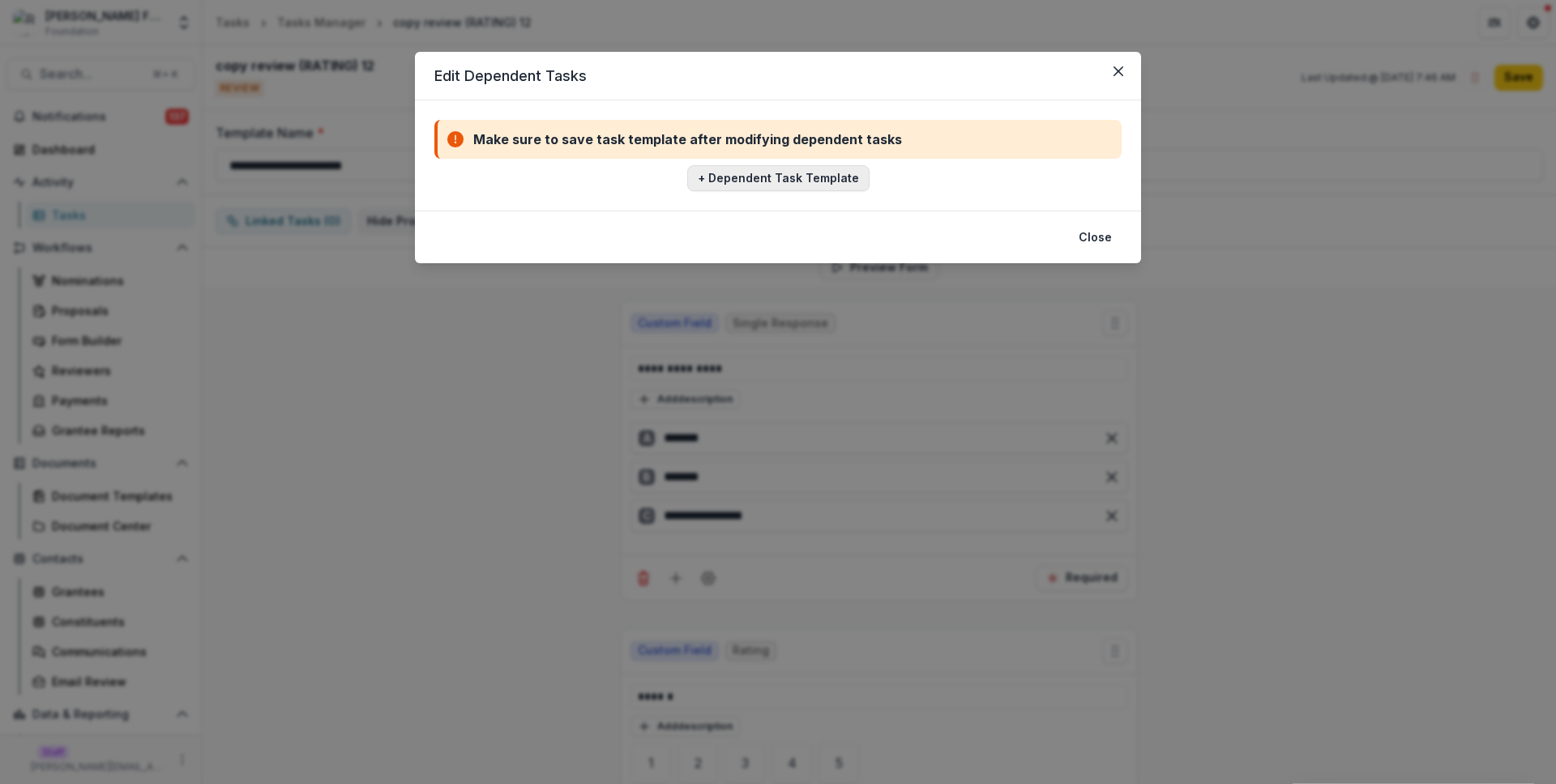
click at [752, 173] on button "+ Dependent Task Template" at bounding box center [778, 178] width 183 height 26
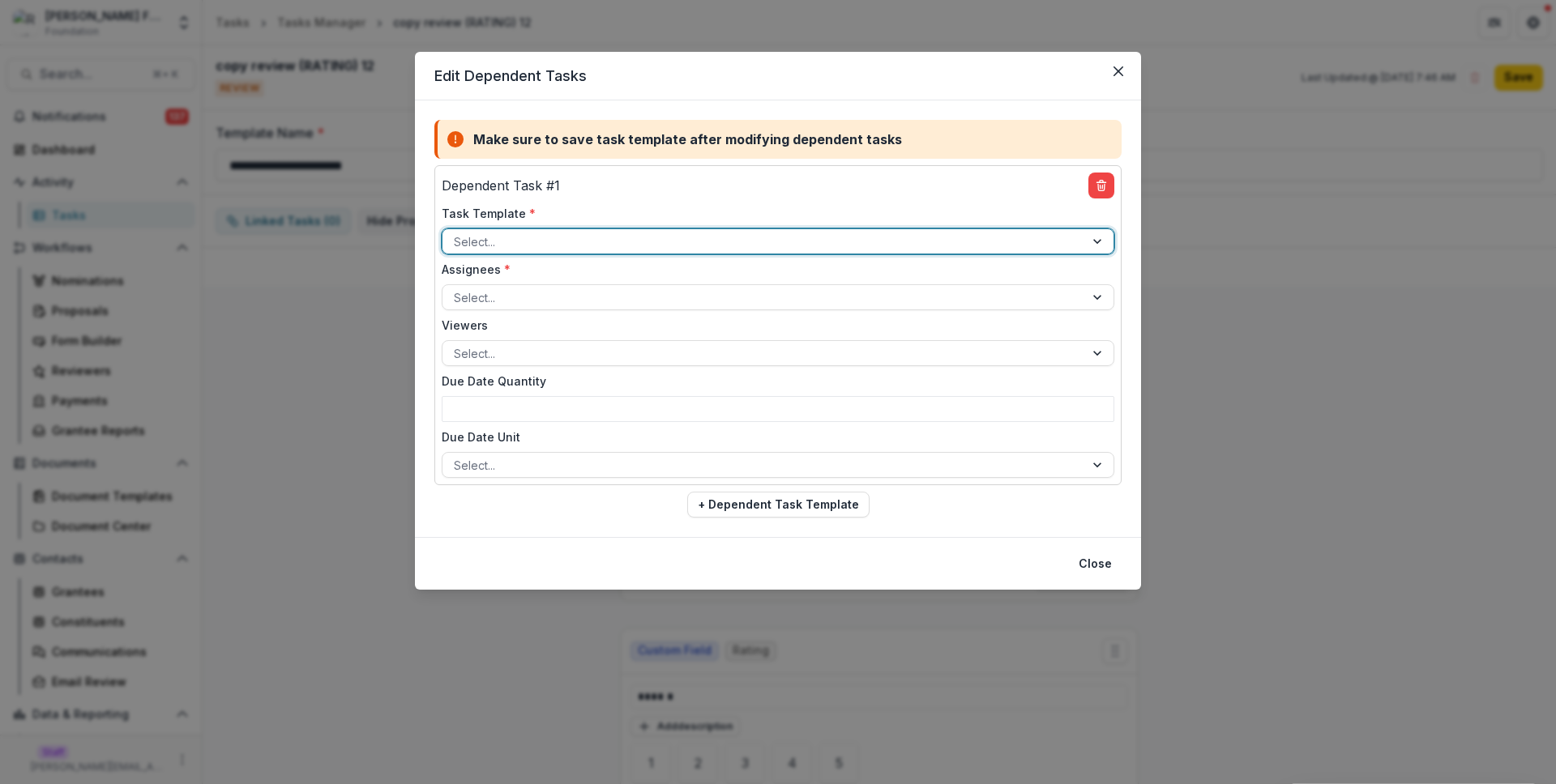
click at [624, 234] on div at bounding box center [763, 242] width 619 height 20
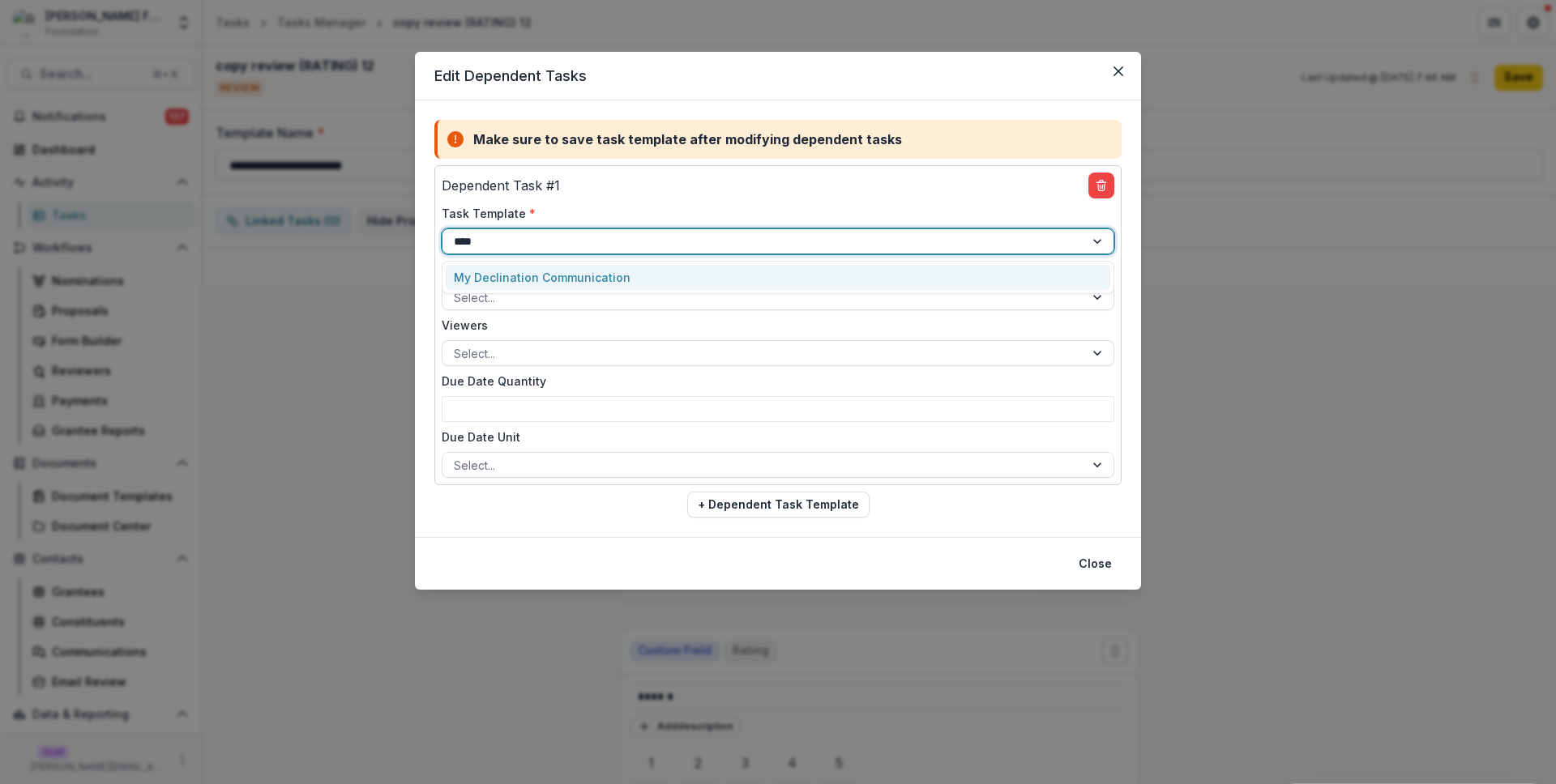
type input "*****"
click at [614, 278] on div "My Declination Communication" at bounding box center [778, 277] width 665 height 25
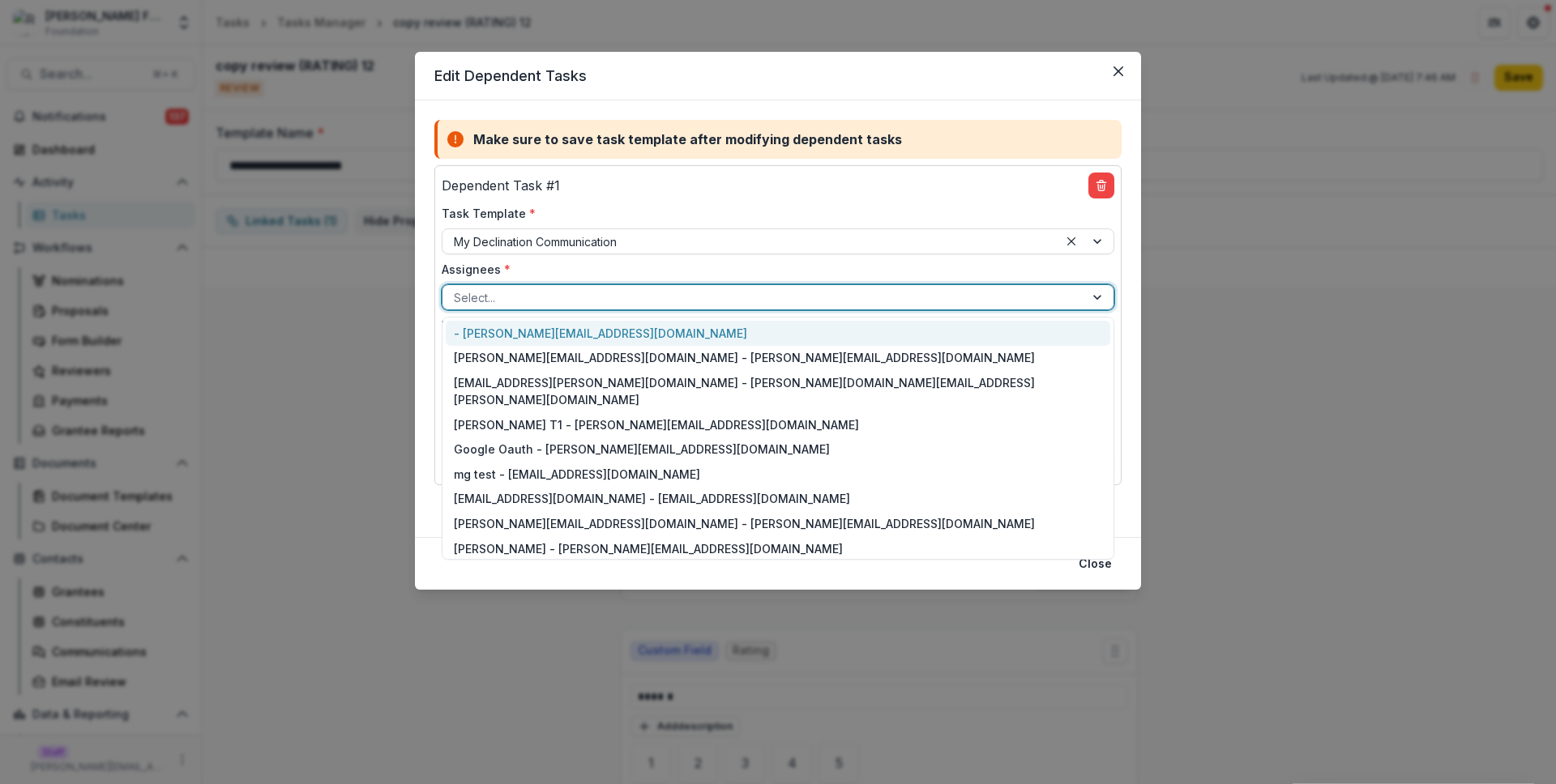
click at [617, 304] on div at bounding box center [763, 298] width 619 height 20
click at [618, 332] on div "- ruthwick@trytemelio.com" at bounding box center [778, 333] width 665 height 25
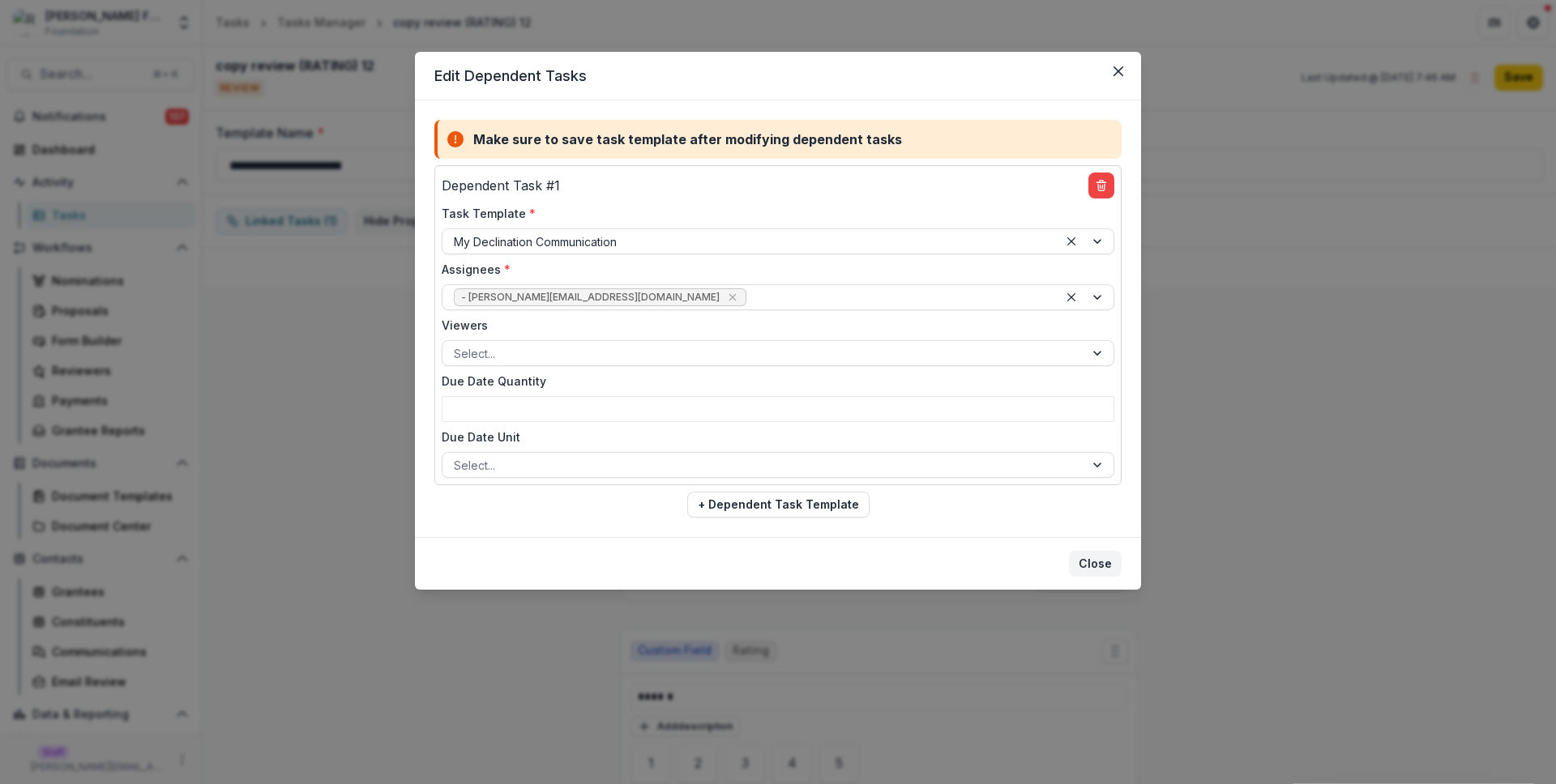
click at [1094, 567] on button "Close" at bounding box center [1096, 563] width 52 height 26
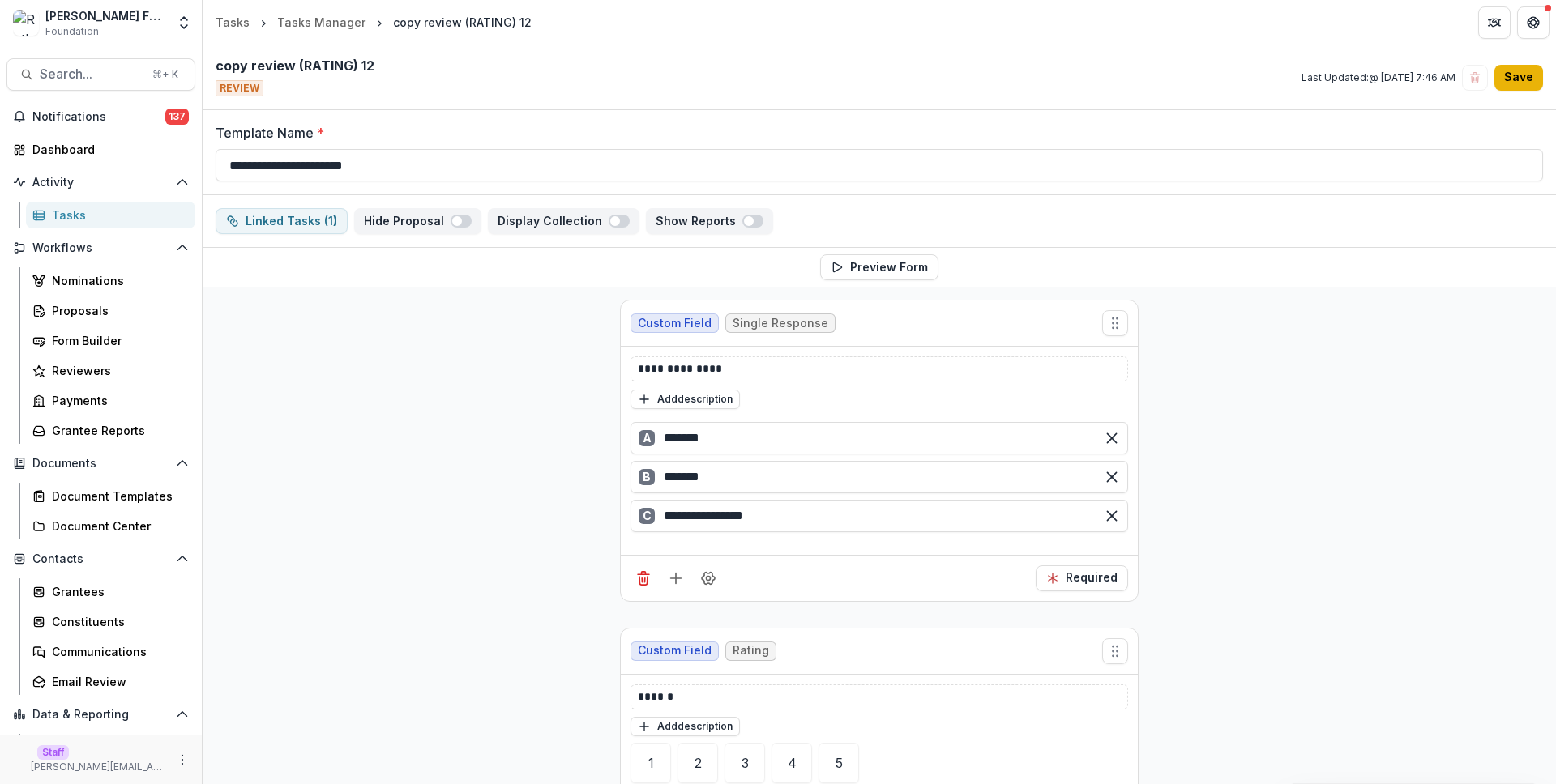
click at [1526, 85] on button "Save" at bounding box center [1519, 78] width 48 height 26
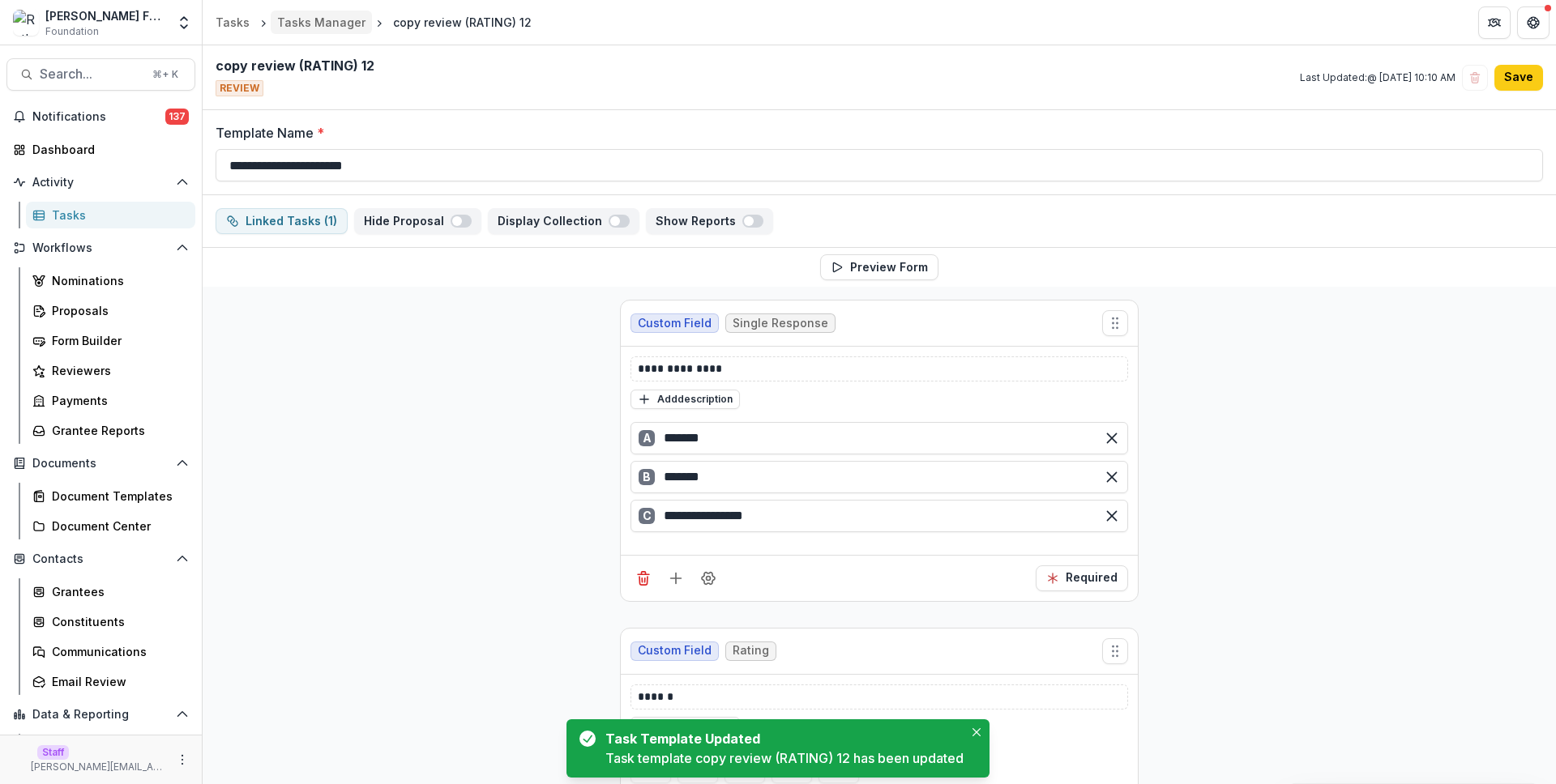
click at [333, 20] on div "Tasks Manager" at bounding box center [322, 22] width 88 height 17
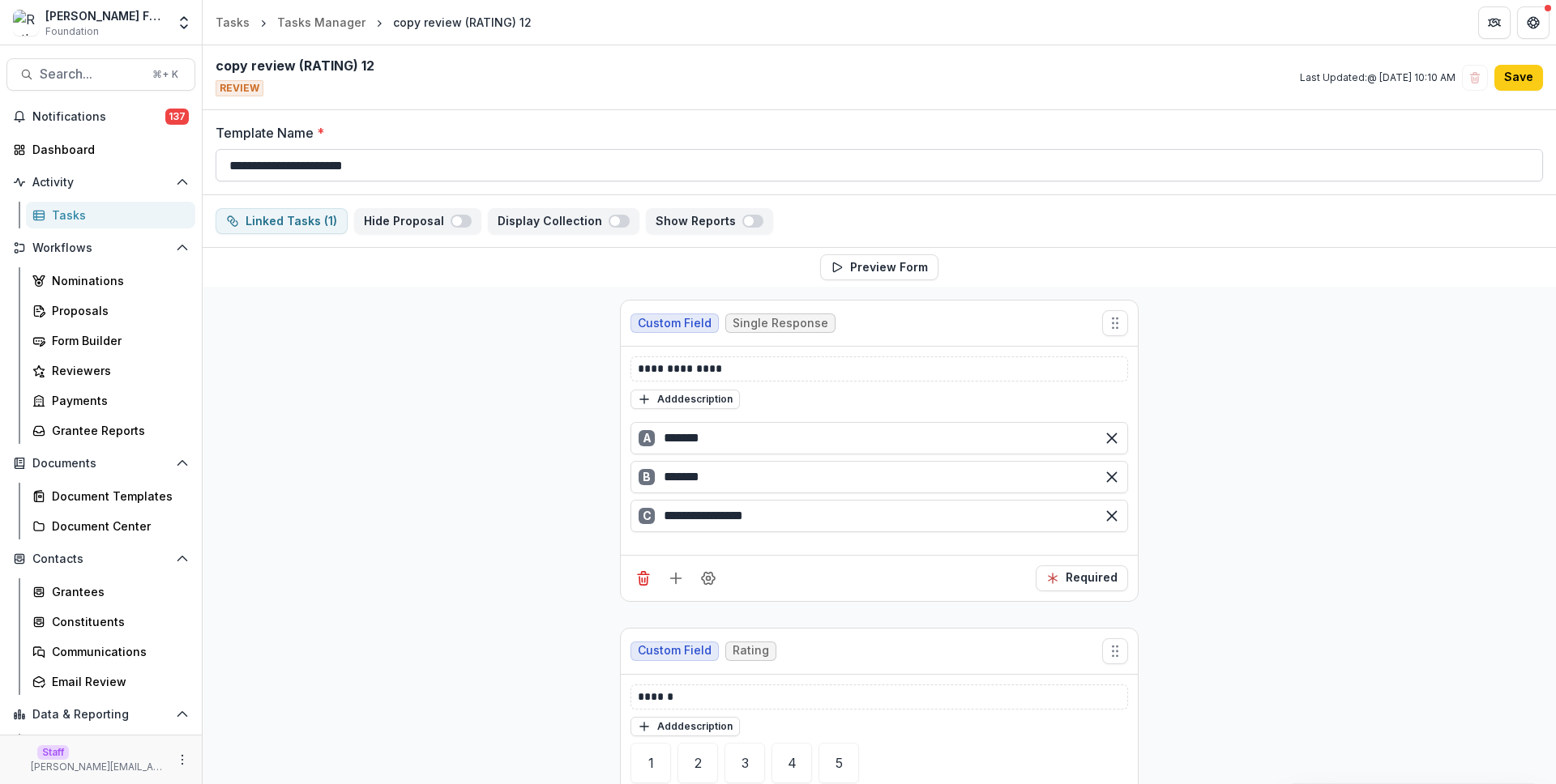
click at [433, 173] on input "**********" at bounding box center [879, 165] width 1328 height 32
click at [176, 764] on icon "More" at bounding box center [182, 759] width 13 height 13
click at [262, 717] on link "User Settings" at bounding box center [284, 726] width 173 height 27
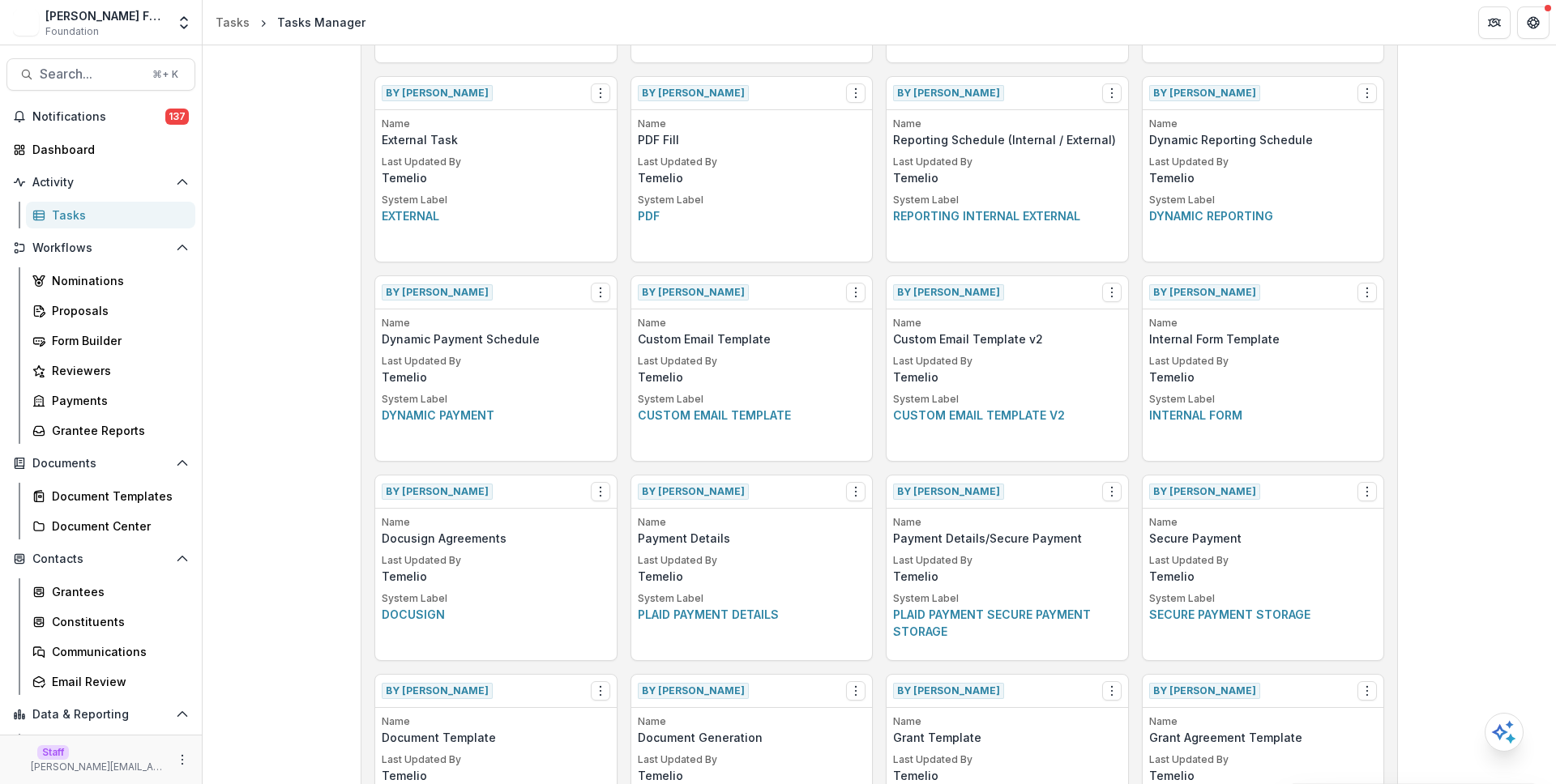
scroll to position [1426, 0]
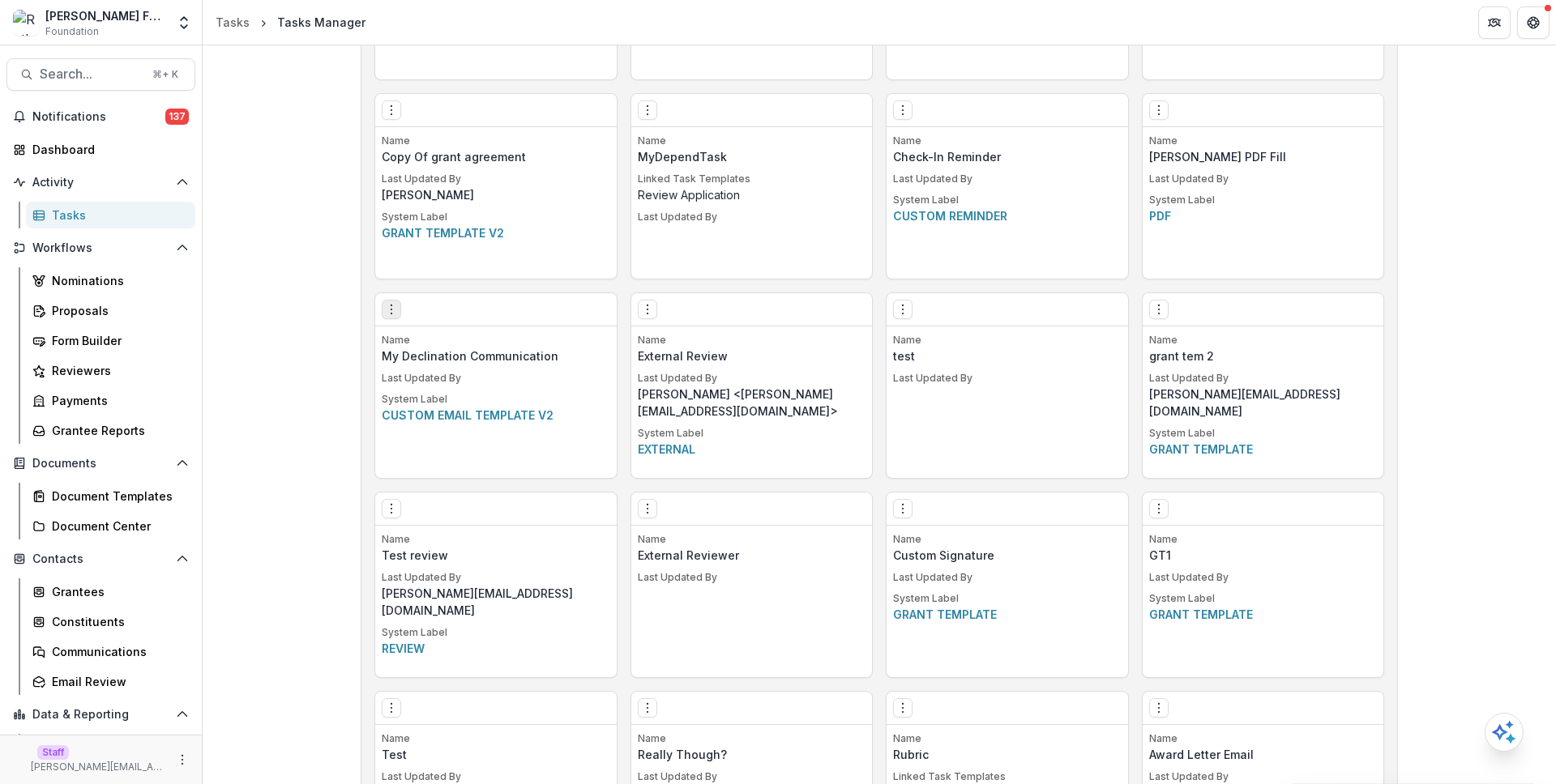
click at [396, 308] on button "Options" at bounding box center [391, 309] width 19 height 19
click at [414, 342] on link "Edit" at bounding box center [482, 343] width 199 height 27
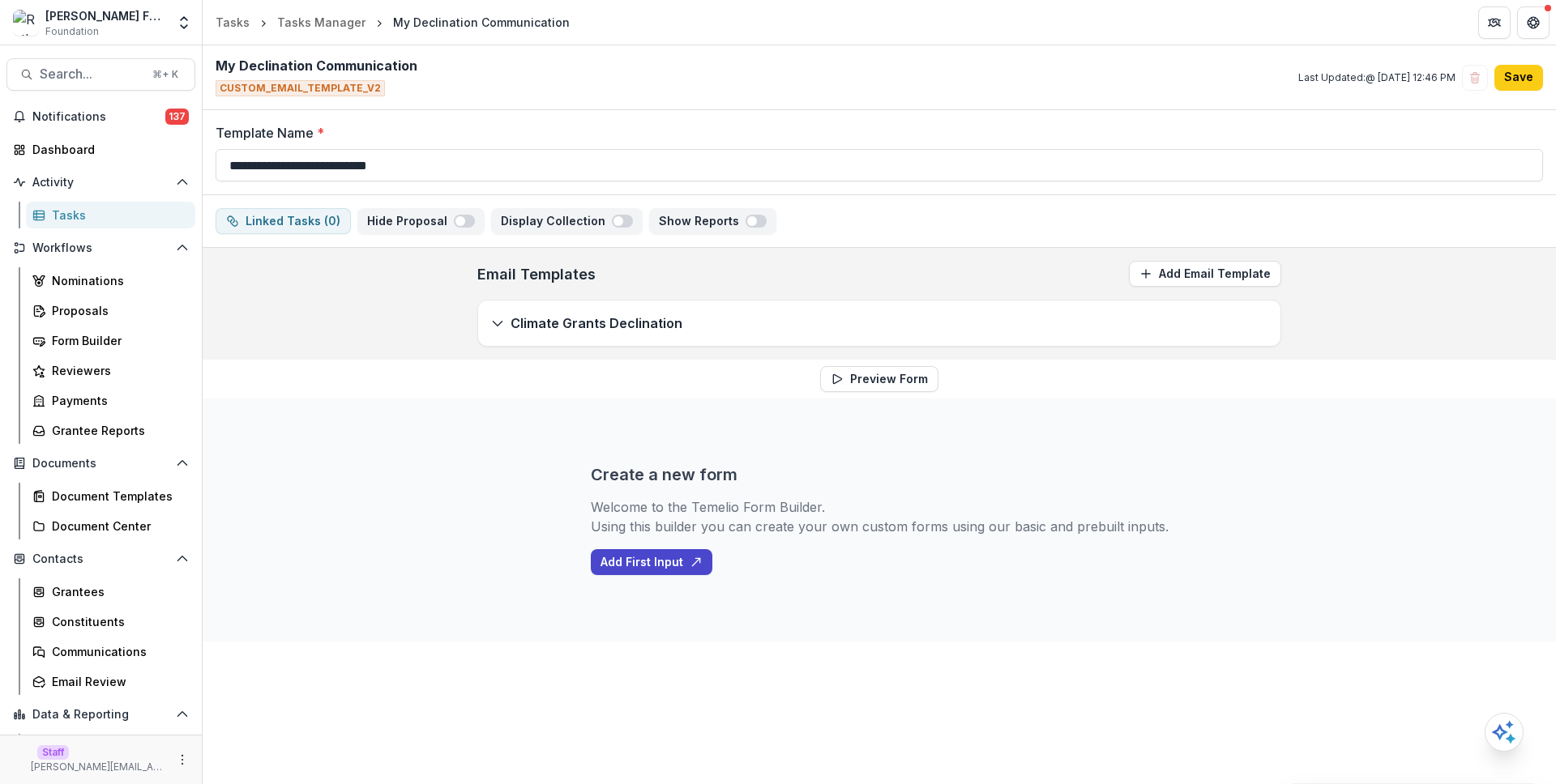
click at [950, 329] on div "Climate Grants Declination" at bounding box center [879, 323] width 802 height 46
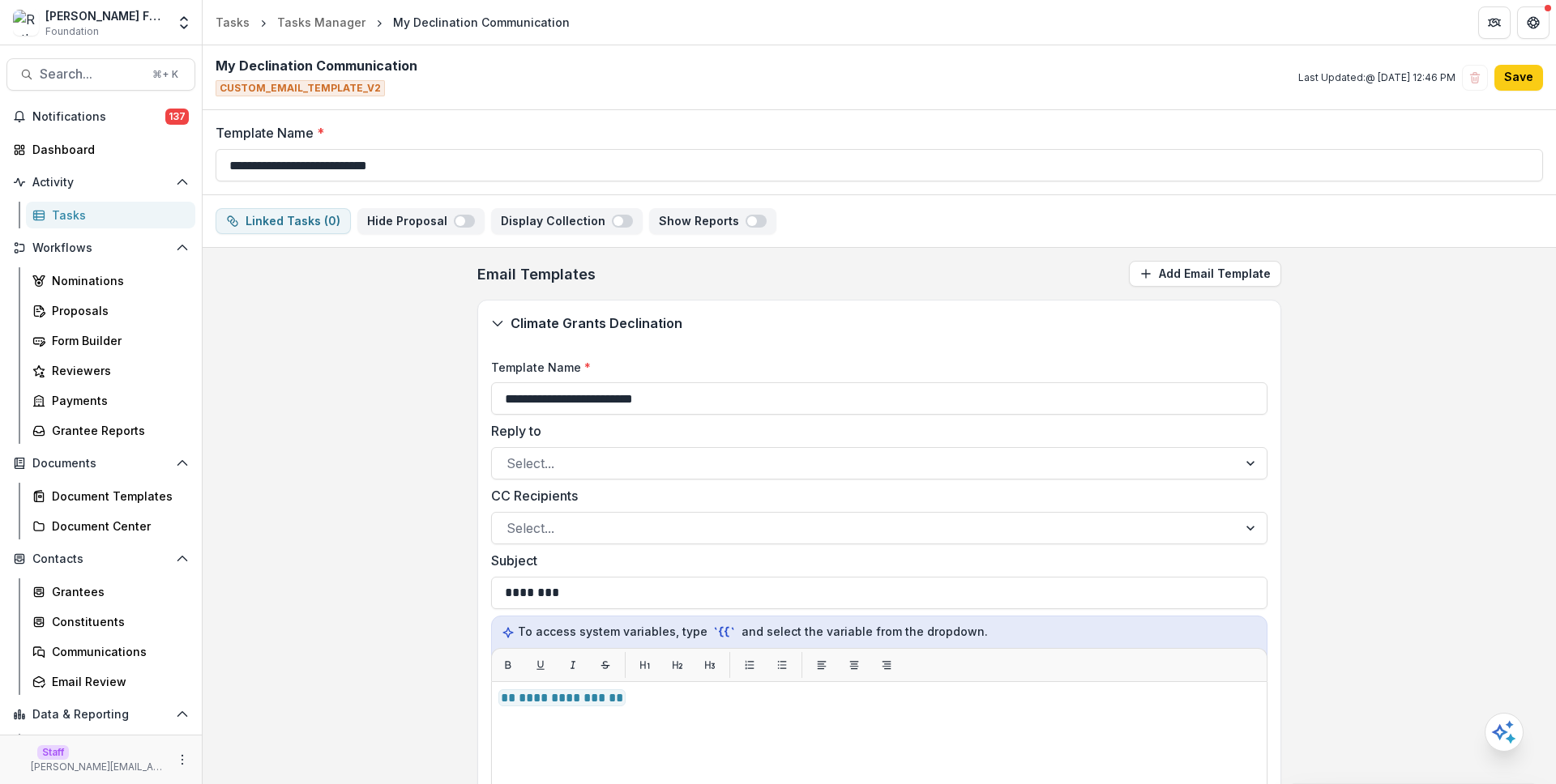
click at [950, 329] on div "Climate Grants Declination" at bounding box center [879, 323] width 802 height 46
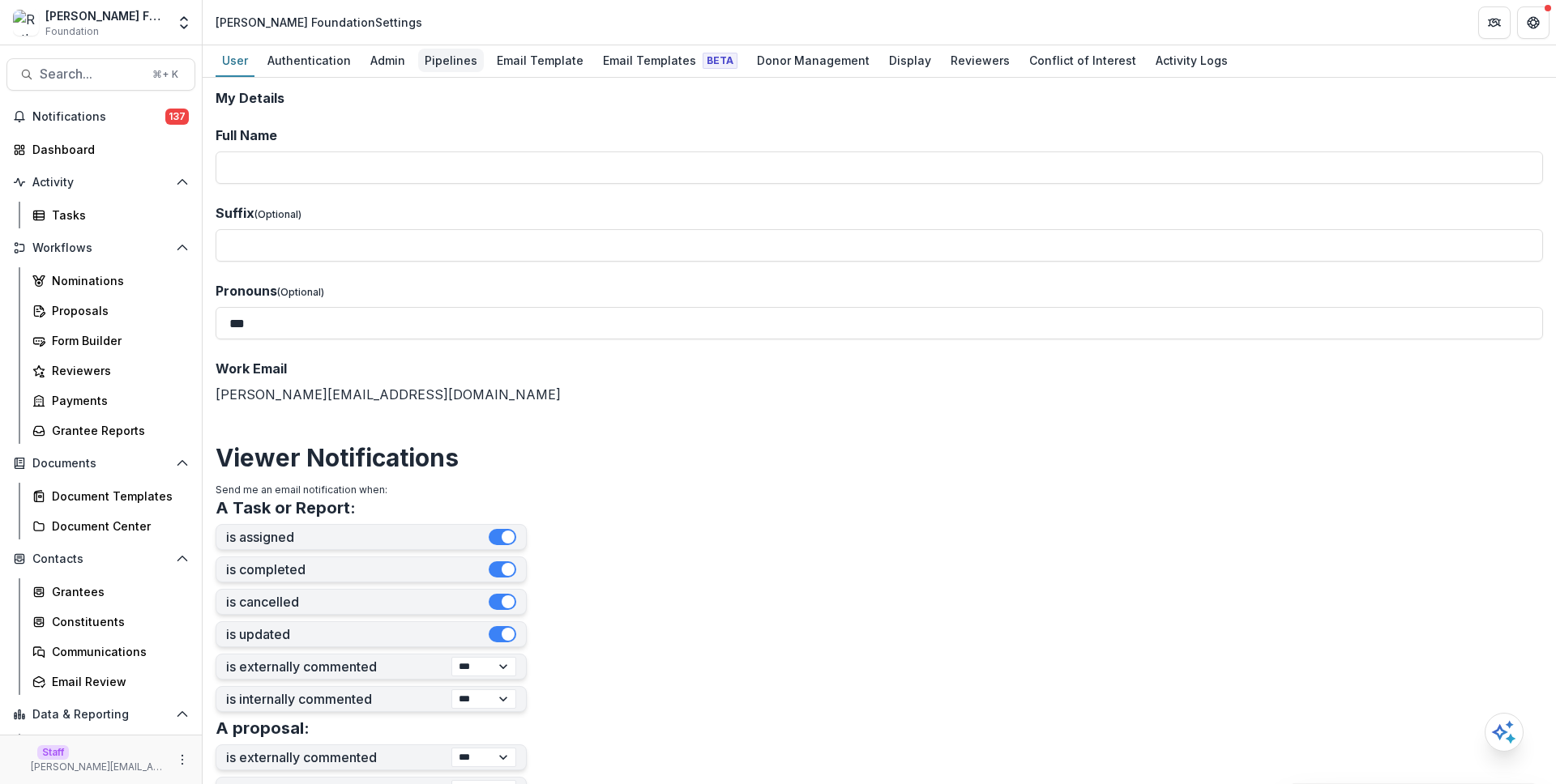
click at [429, 56] on div "Pipelines" at bounding box center [451, 60] width 66 height 24
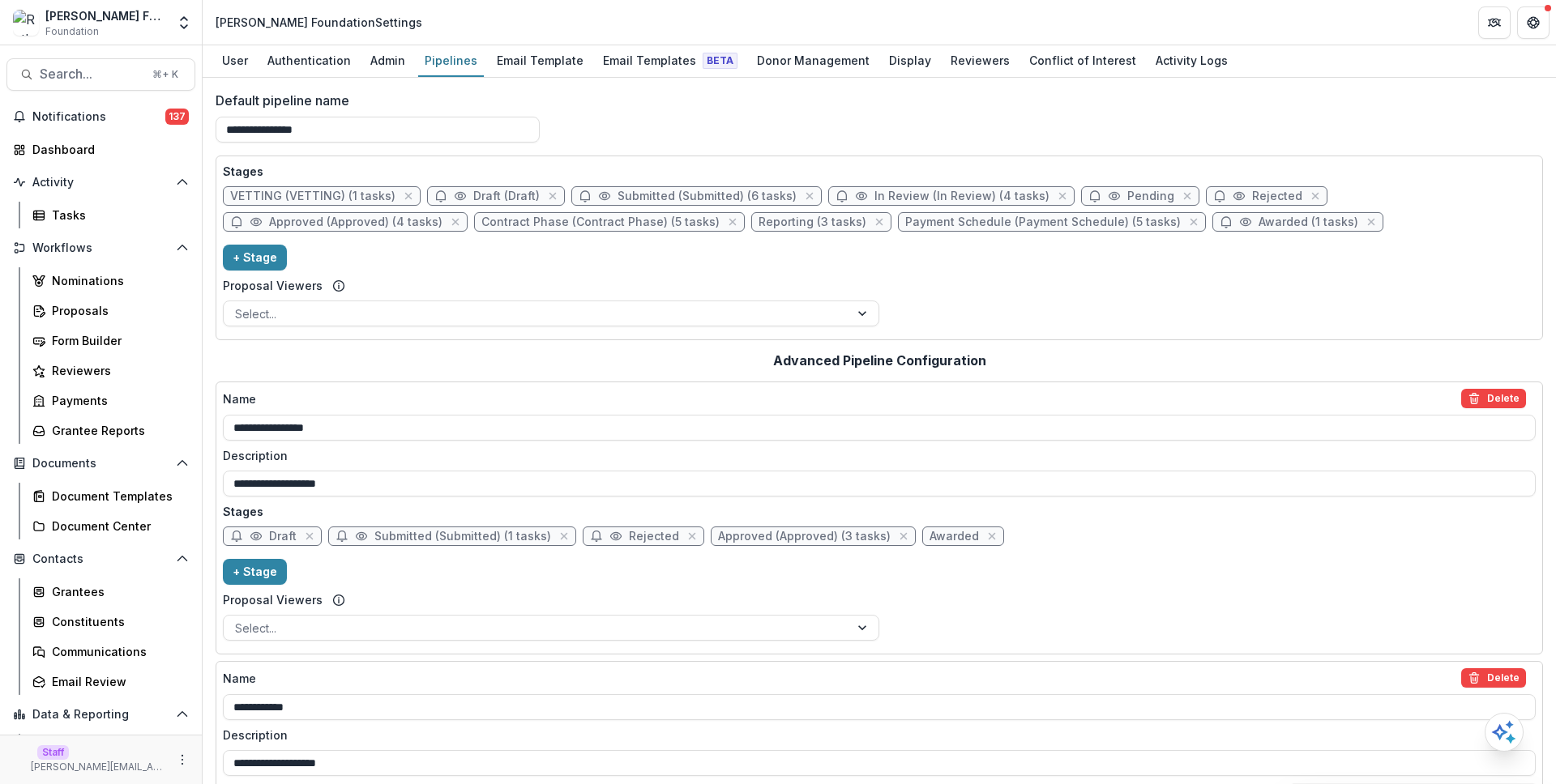
click at [889, 188] on span "In Review (In Review) (4 tasks)" at bounding box center [951, 195] width 246 height 19
click at [892, 198] on span "In Review (In Review) (4 tasks)" at bounding box center [962, 196] width 175 height 14
select select "******"
select select
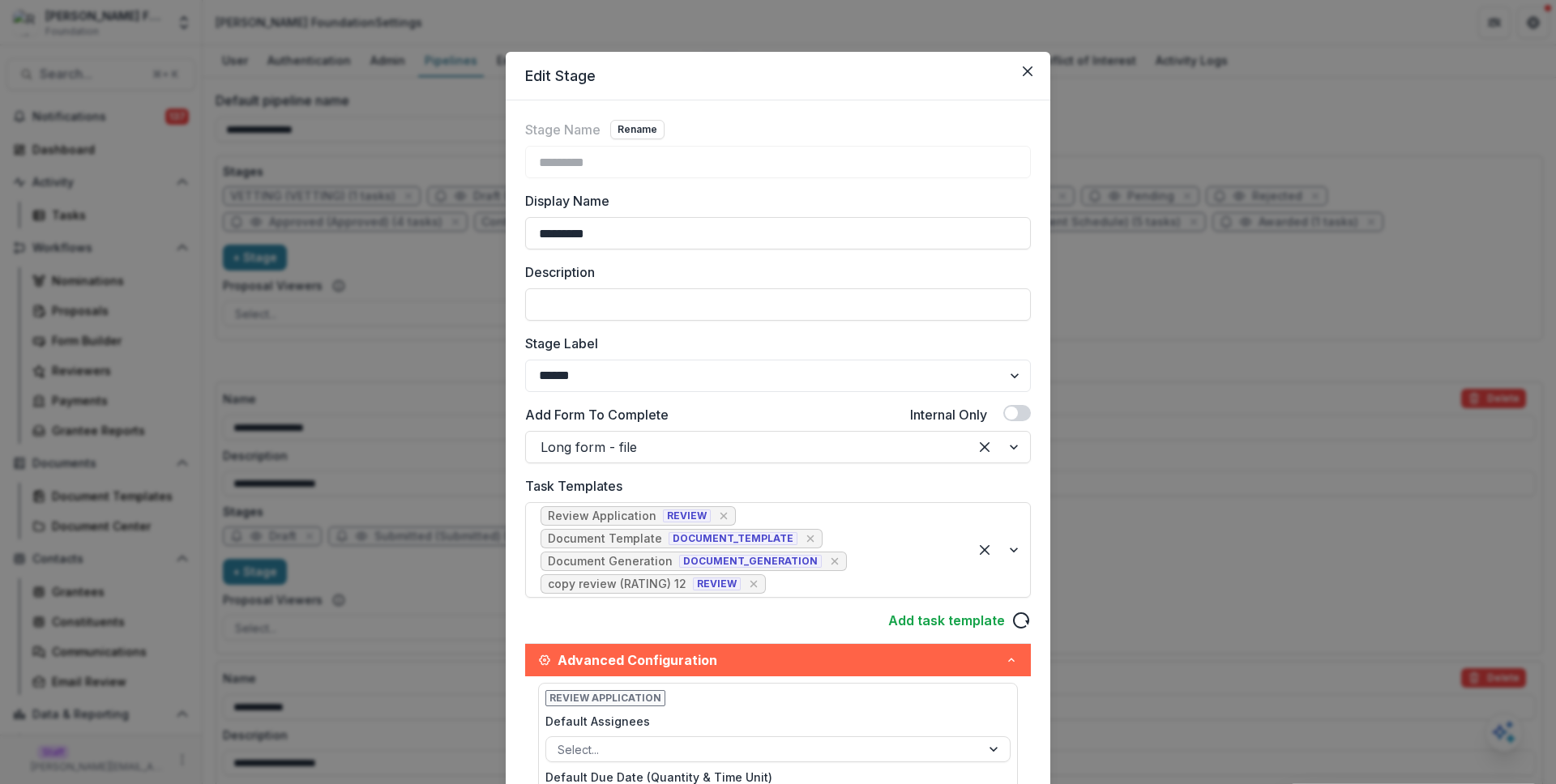
scroll to position [125, 0]
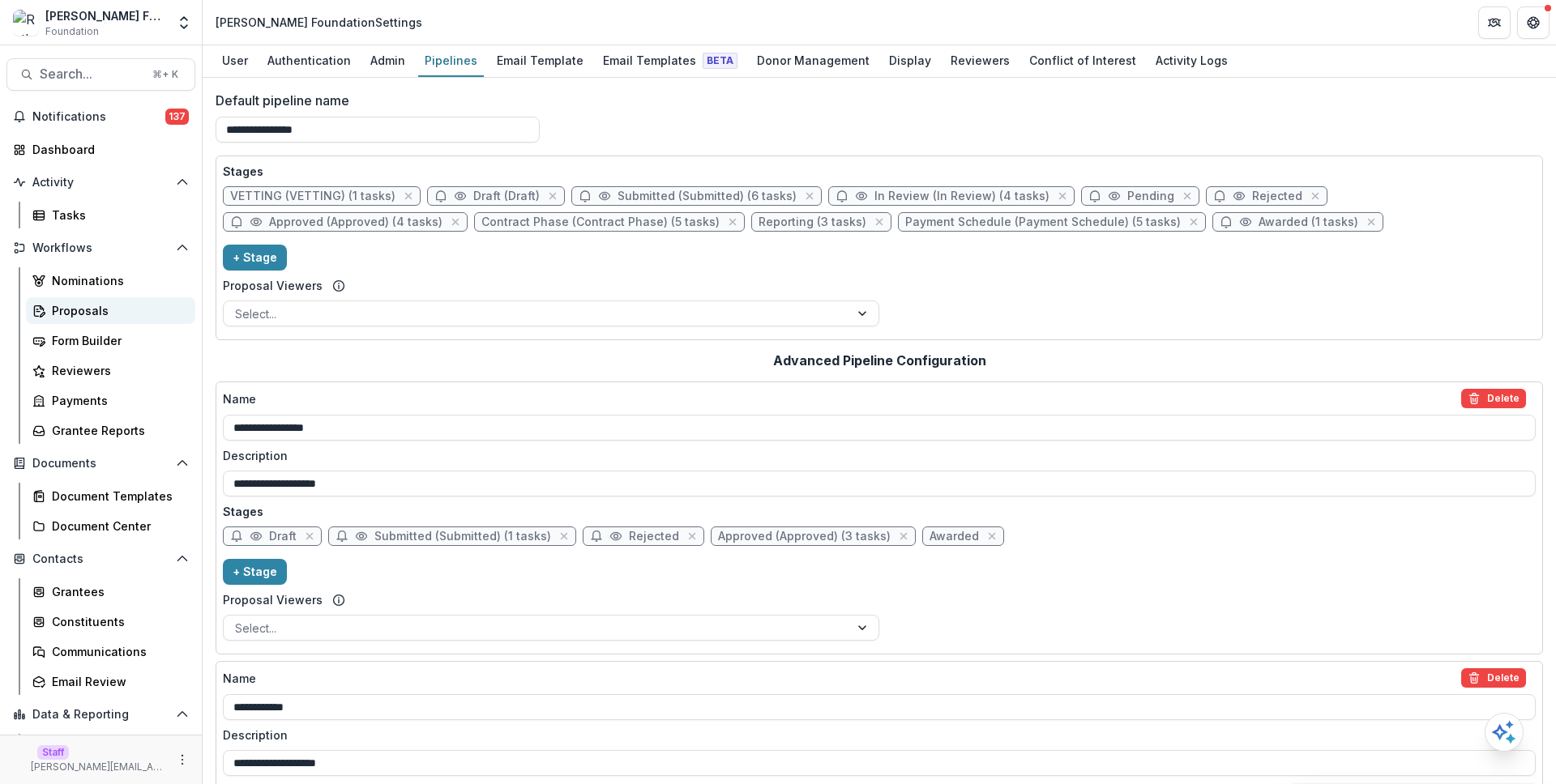
click at [157, 305] on div "Proposals" at bounding box center [117, 310] width 130 height 17
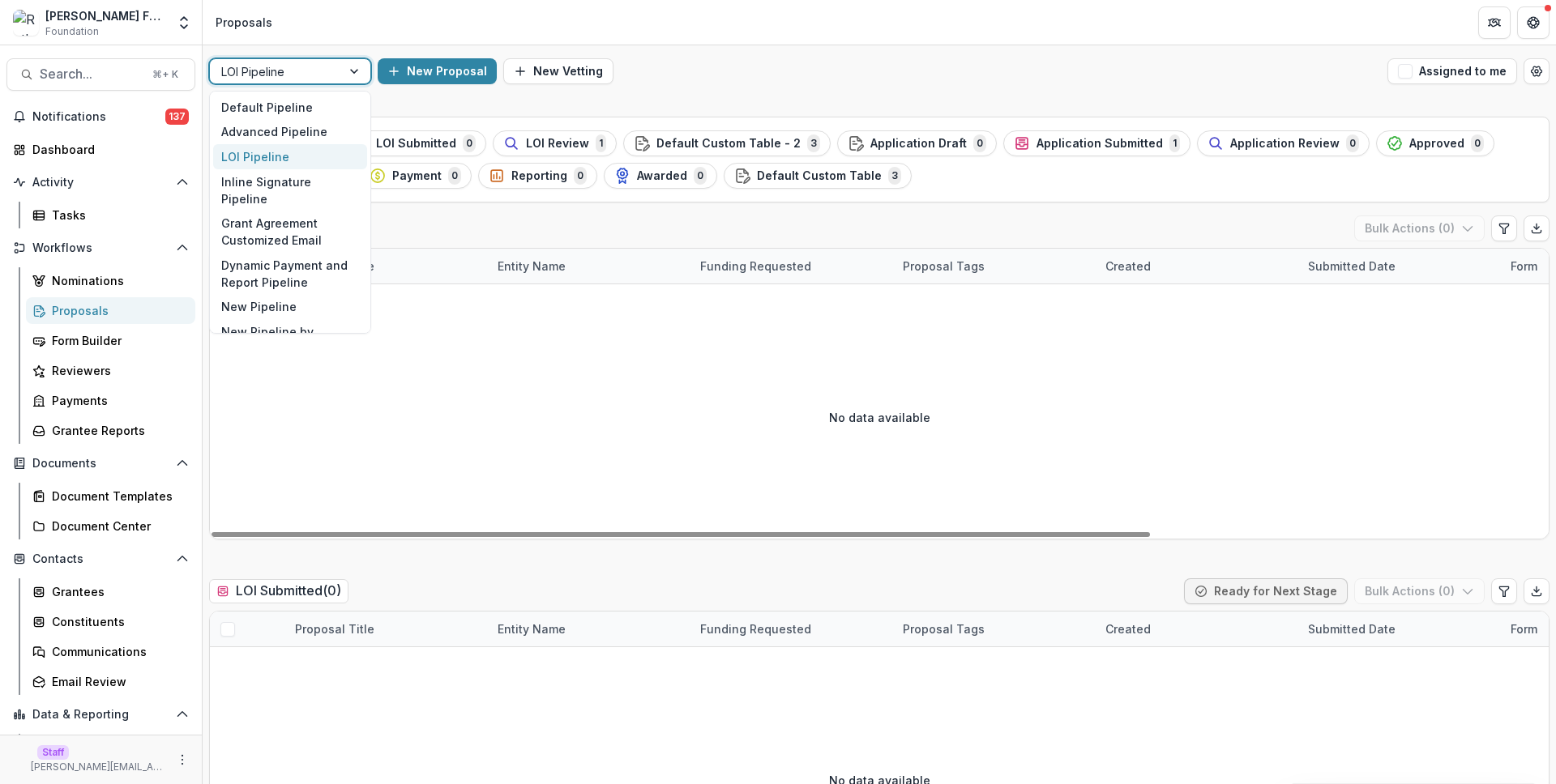
click at [279, 76] on div at bounding box center [276, 72] width 108 height 20
click at [283, 99] on div "Default Pipeline" at bounding box center [290, 107] width 154 height 25
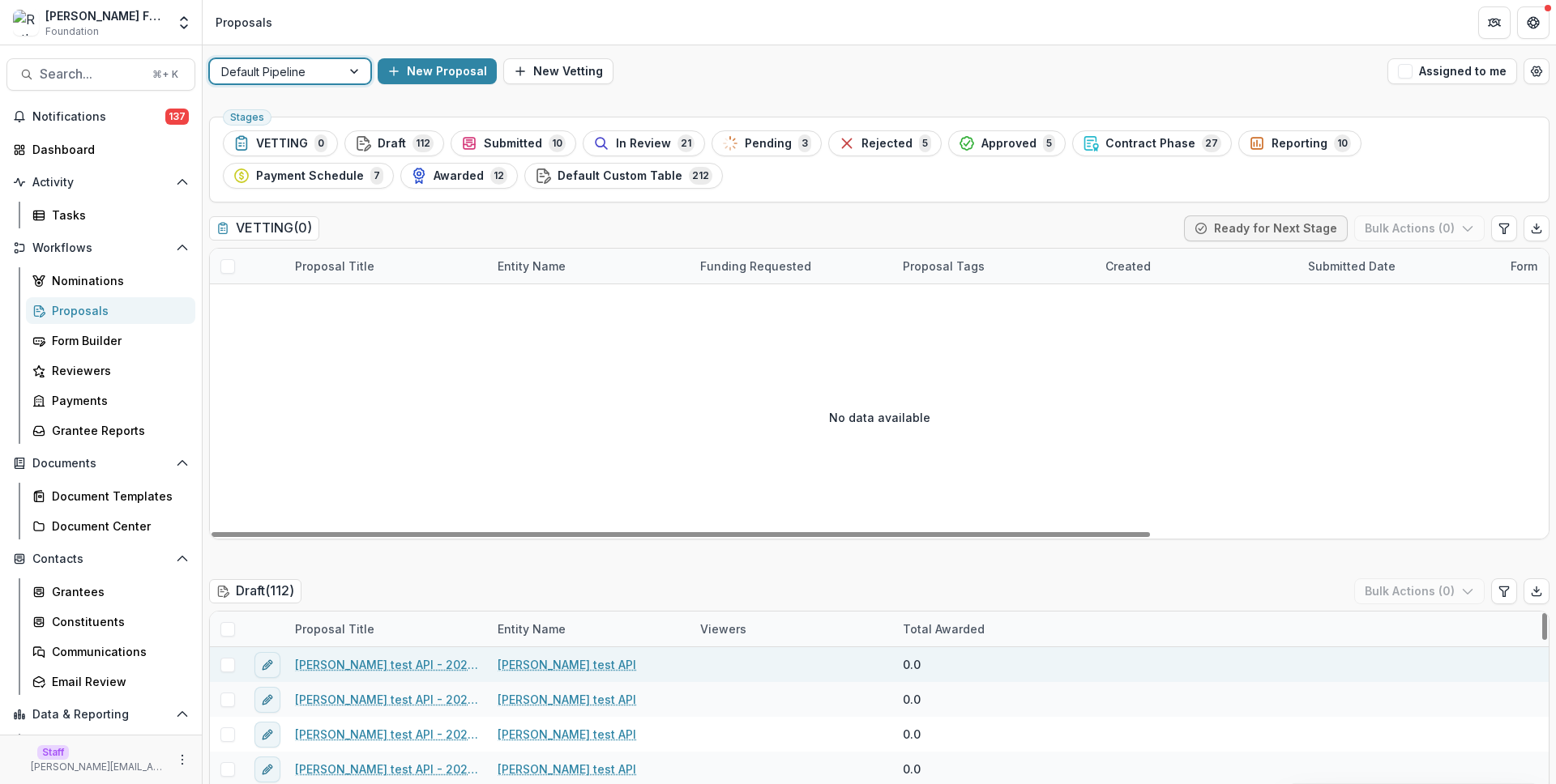
click at [439, 655] on div "Joyce test API - 2025 - Historical Form" at bounding box center [387, 664] width 203 height 35
click at [437, 666] on link "Joyce test API - 2025 - Historical Form" at bounding box center [387, 665] width 184 height 17
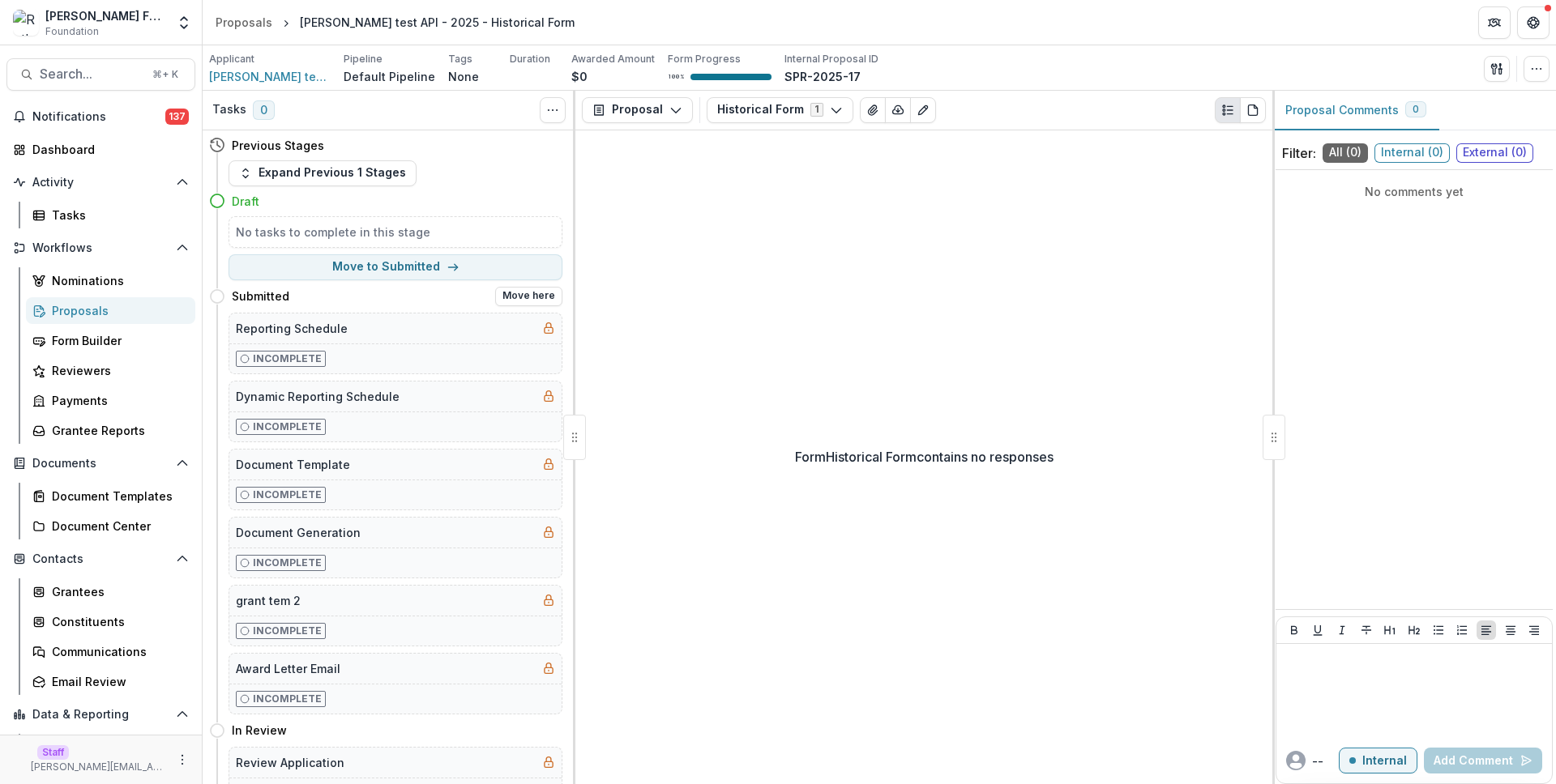
scroll to position [290, 0]
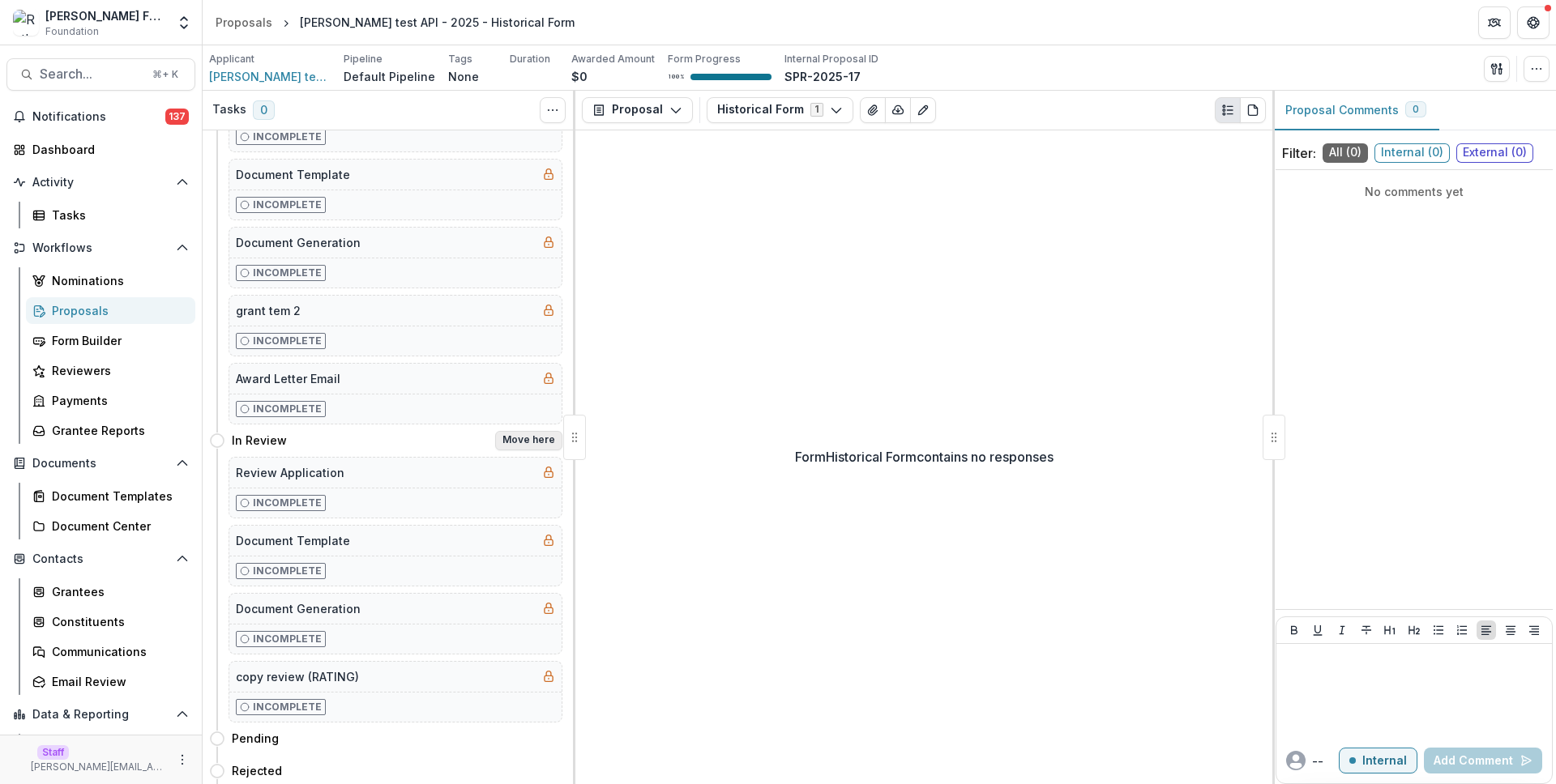
click at [531, 447] on button "Move here" at bounding box center [529, 441] width 68 height 19
select select "*********"
select select "**********"
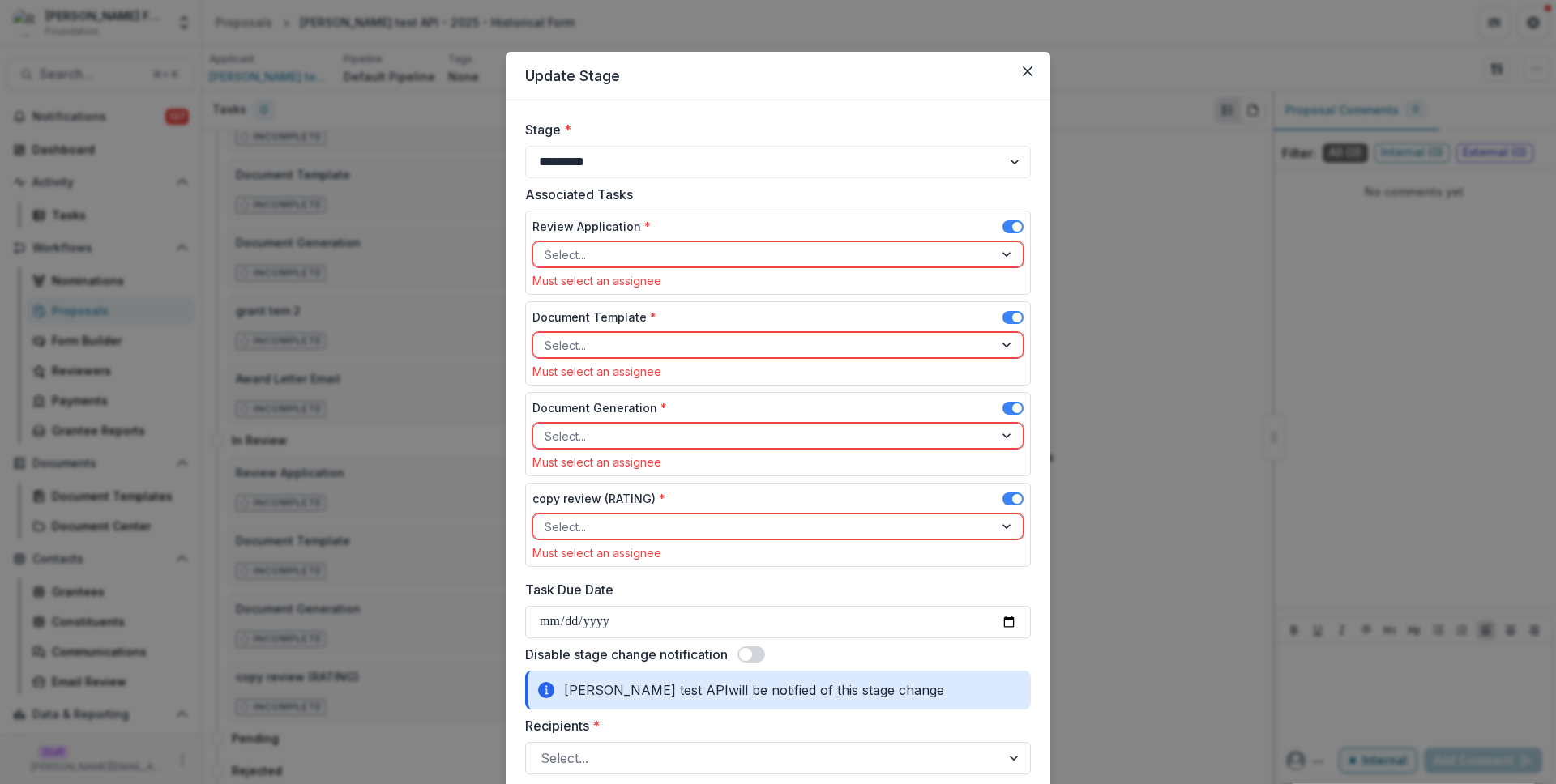
click at [1004, 221] on span at bounding box center [1013, 227] width 21 height 13
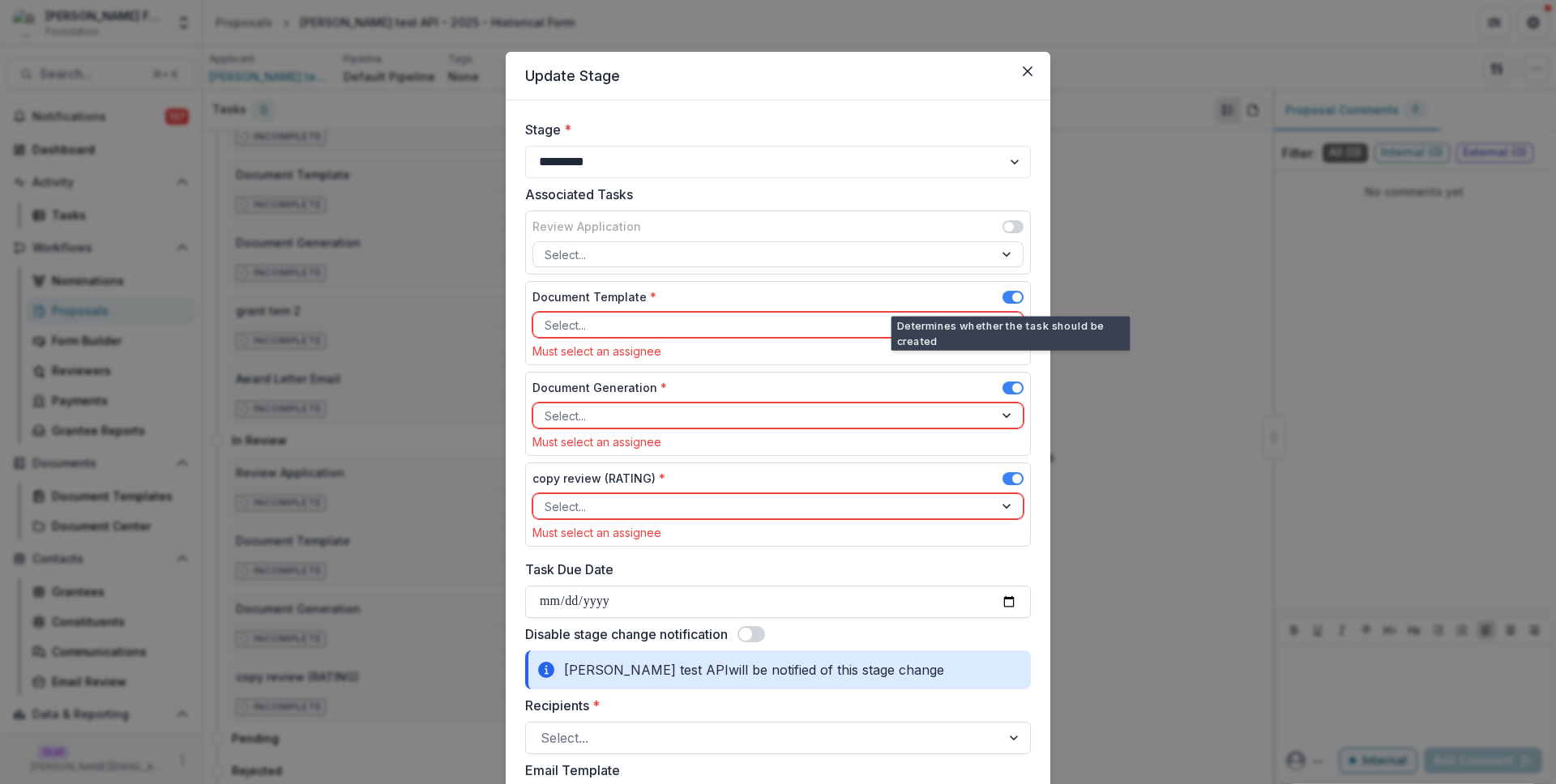
click at [1005, 293] on span at bounding box center [1013, 297] width 21 height 13
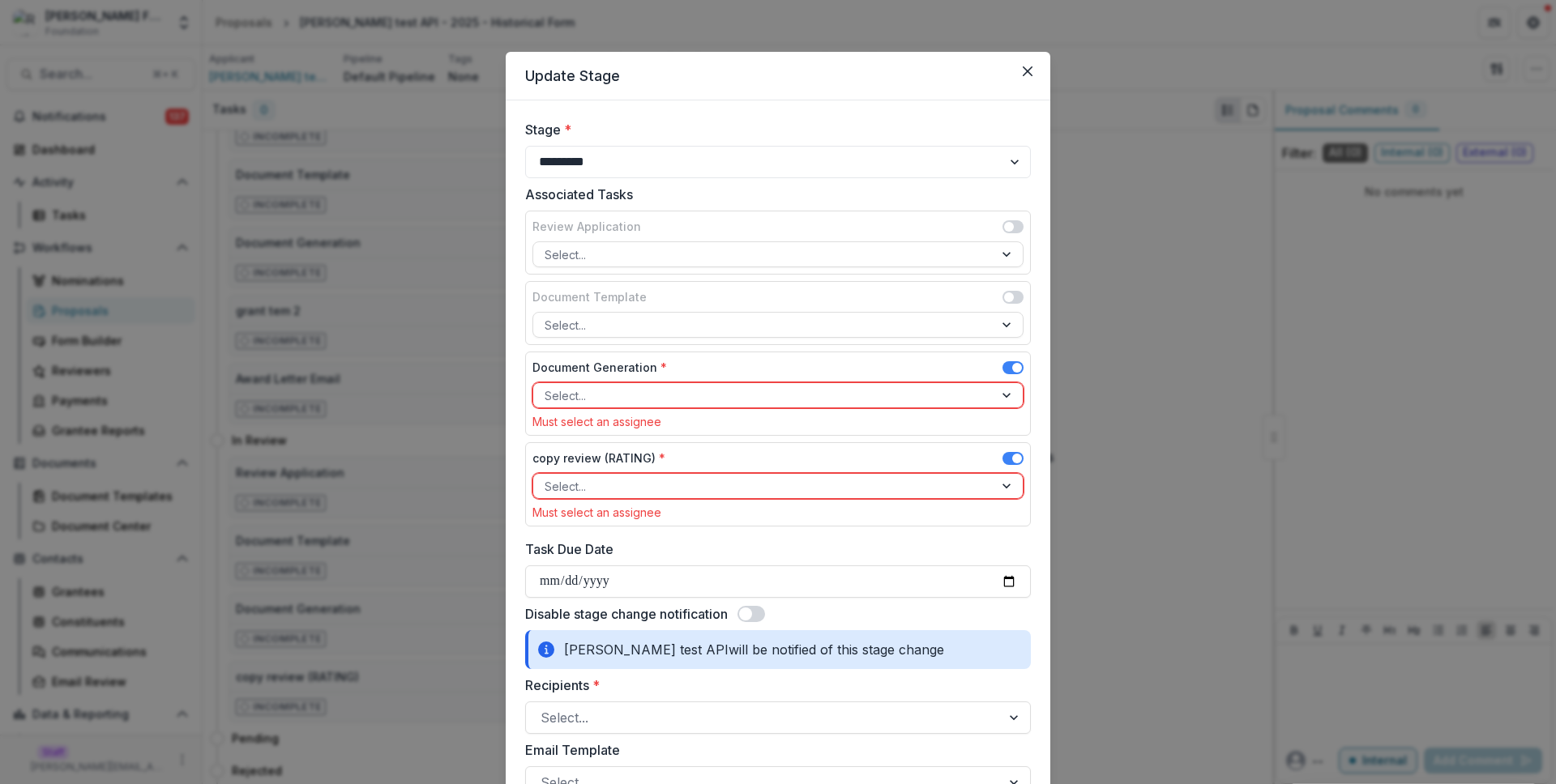
click at [1013, 369] on span at bounding box center [1017, 367] width 9 height 9
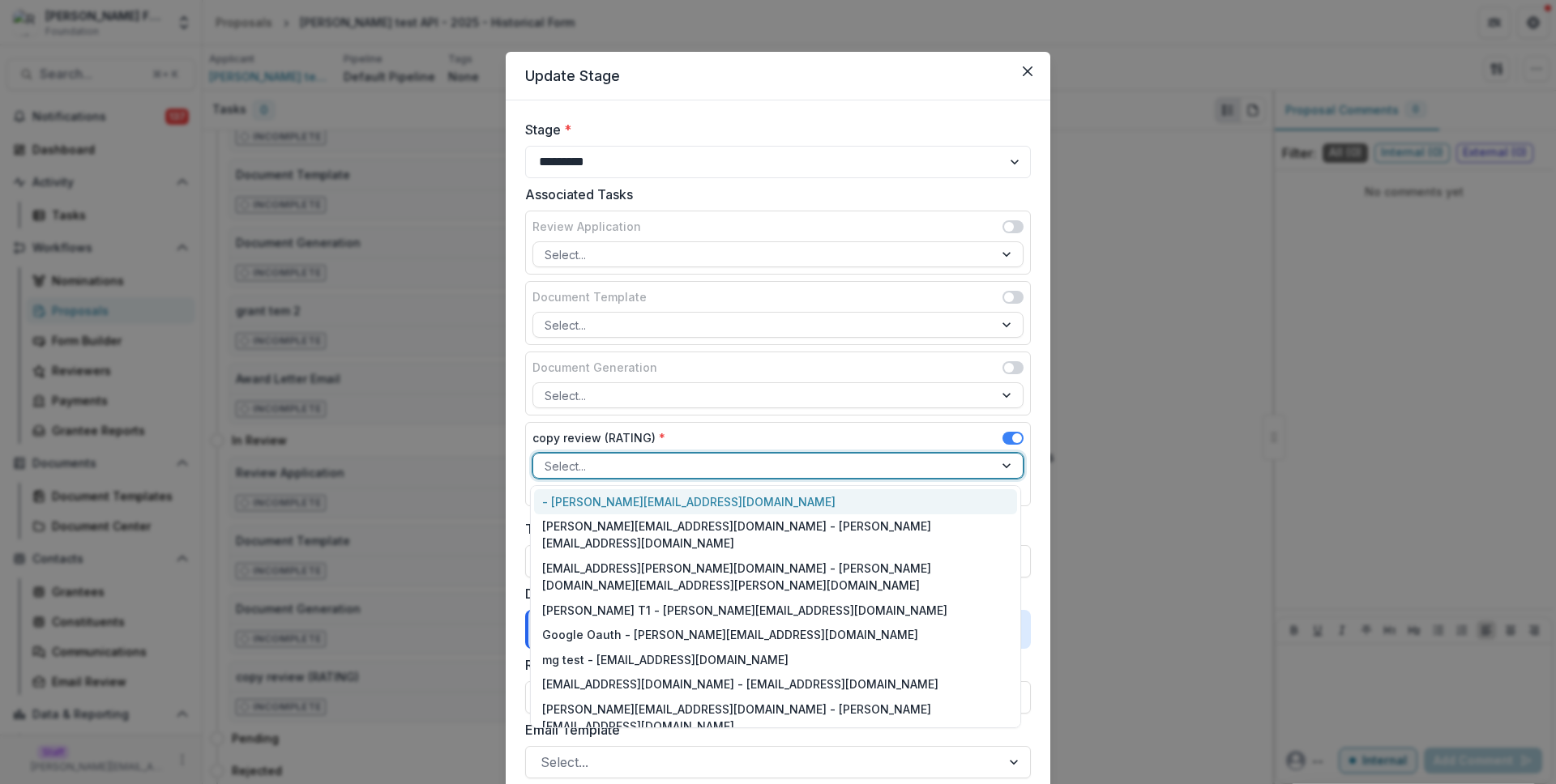
click at [745, 474] on div at bounding box center [763, 466] width 437 height 20
click at [744, 504] on div "- ruthwick@trytemelio.com" at bounding box center [775, 502] width 483 height 25
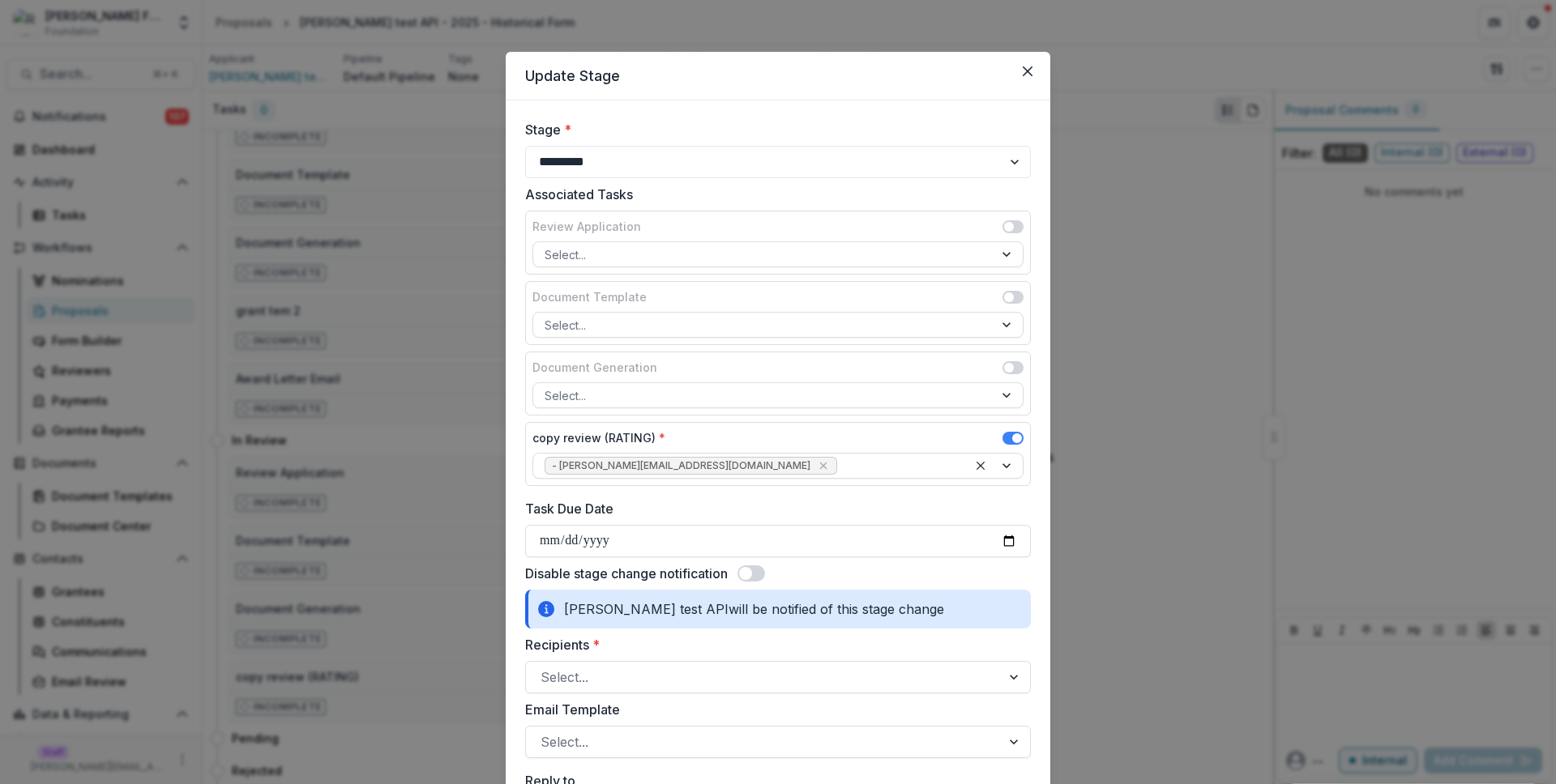
click at [754, 572] on span at bounding box center [751, 573] width 28 height 16
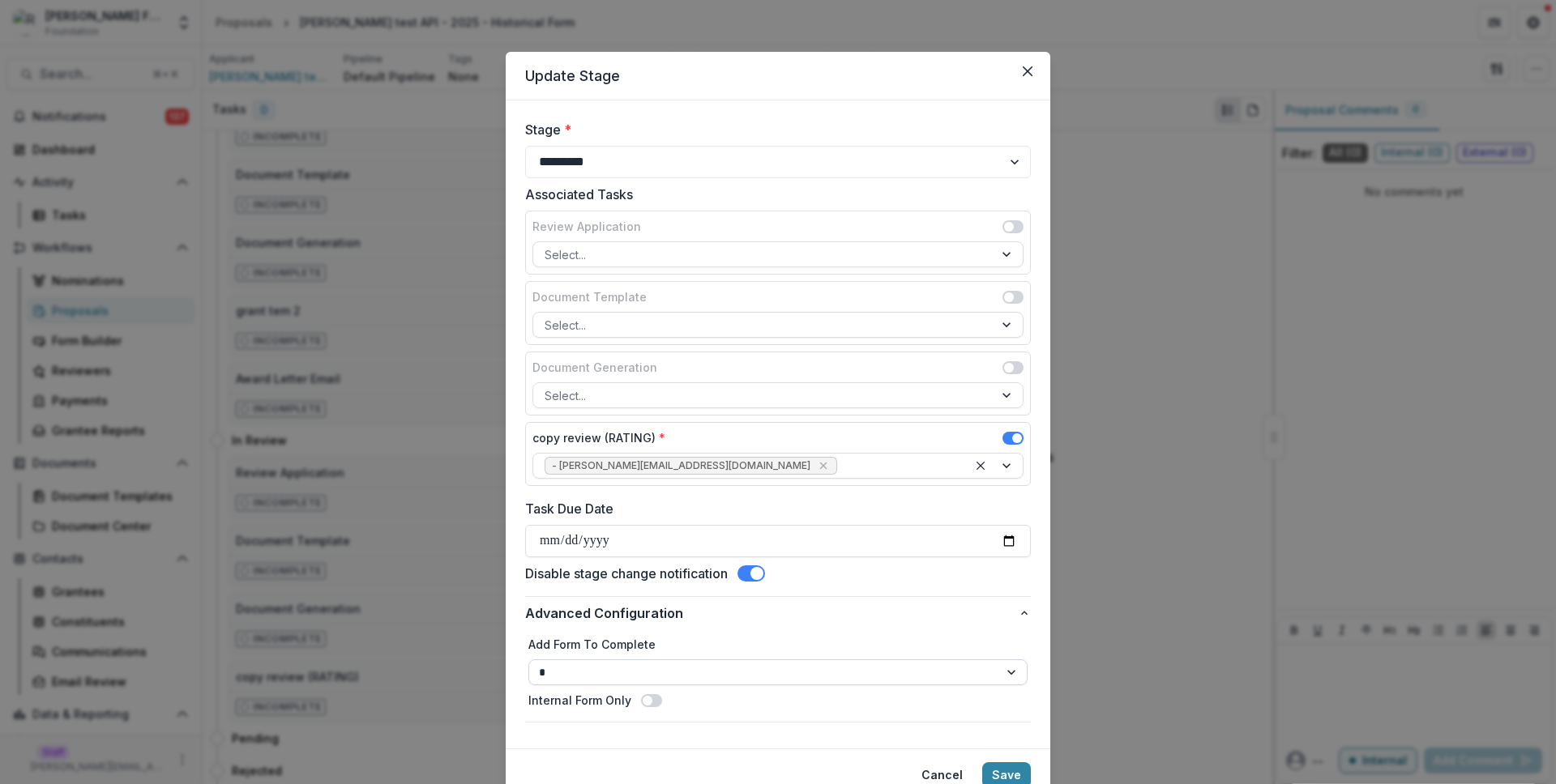
click at [651, 678] on select "**********" at bounding box center [778, 672] width 499 height 26
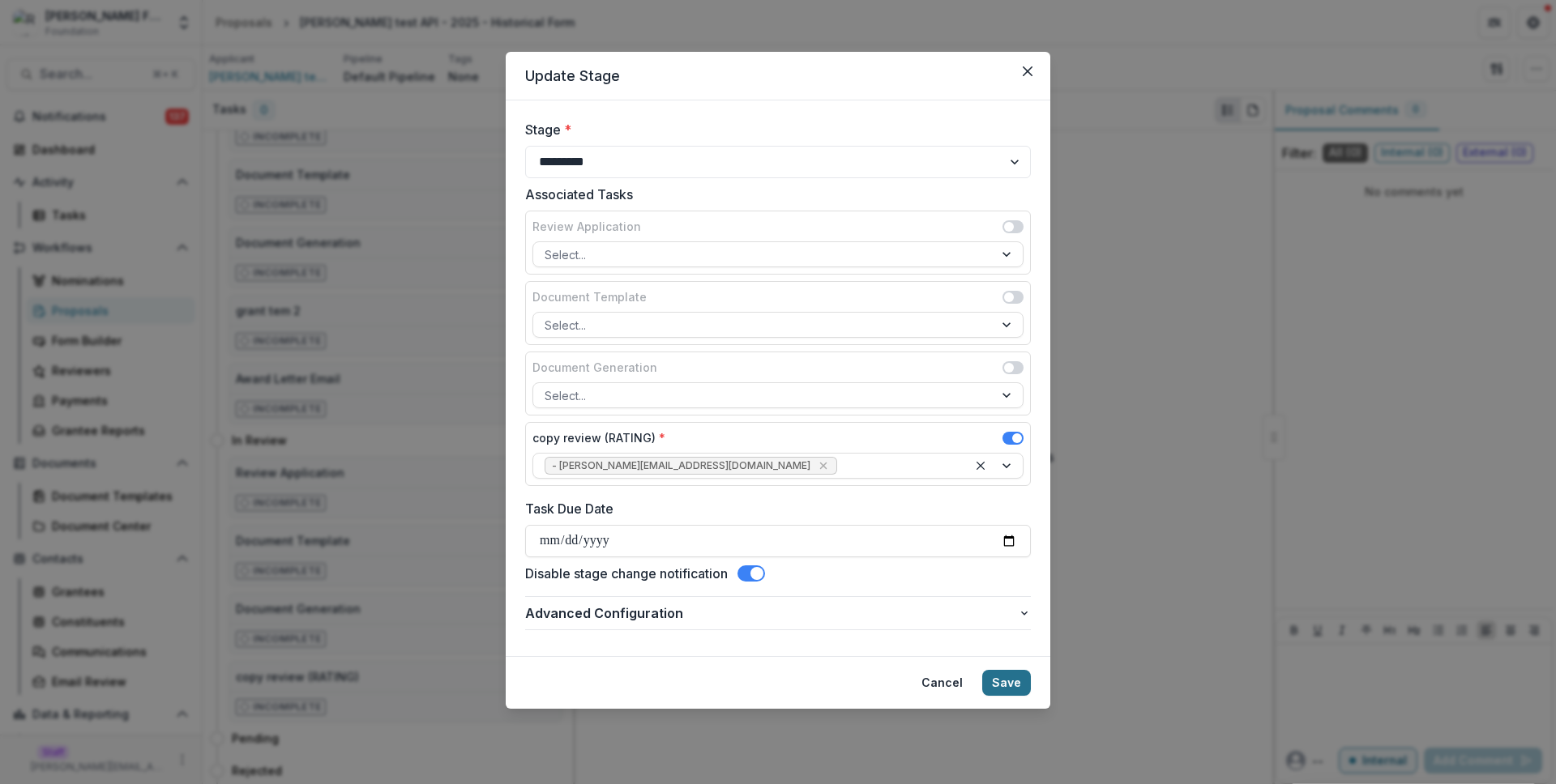
click at [1003, 672] on button "Save" at bounding box center [1006, 683] width 48 height 26
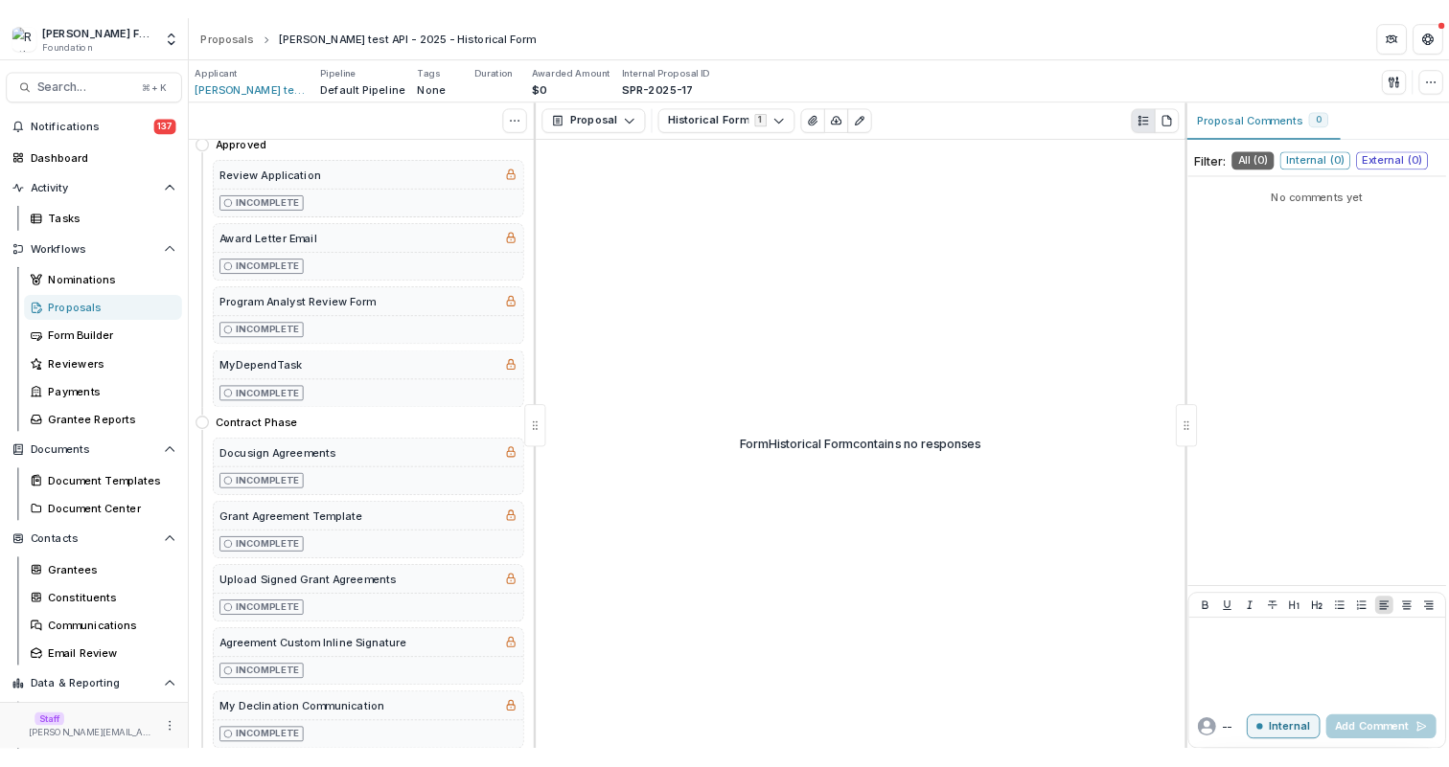
scroll to position [0, 0]
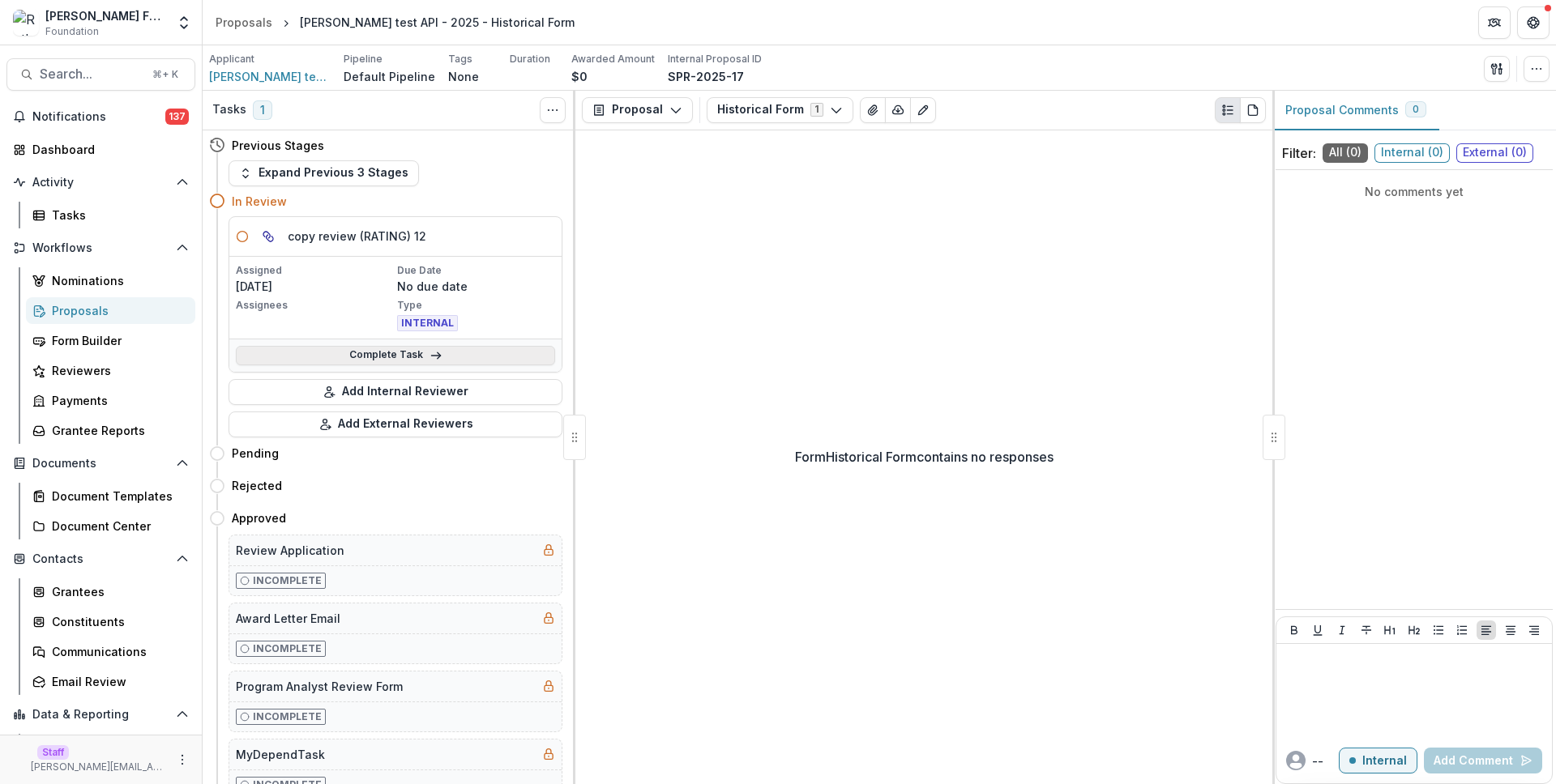
click at [444, 348] on link "Complete Task" at bounding box center [395, 355] width 319 height 19
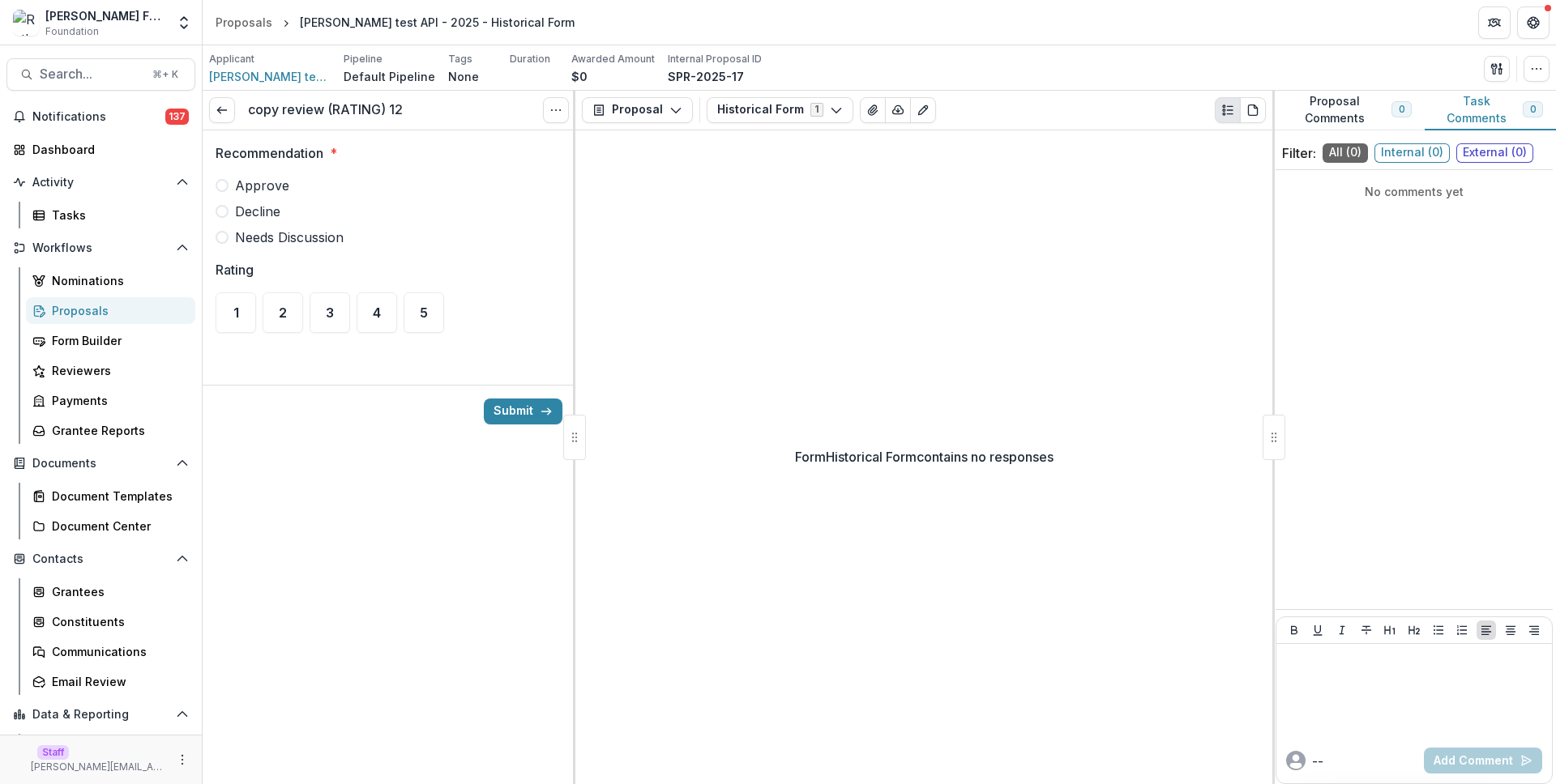
click at [258, 188] on span "Approve" at bounding box center [262, 185] width 54 height 19
click at [281, 306] on span "2" at bounding box center [283, 312] width 8 height 13
drag, startPoint x: 552, startPoint y: 451, endPoint x: 523, endPoint y: 421, distance: 41.7
click at [552, 450] on div "copy review (RATING) 12 View task Cancel Task Recommendation * Approve Decline …" at bounding box center [389, 437] width 373 height 694
click at [523, 420] on button "Submit" at bounding box center [523, 411] width 79 height 26
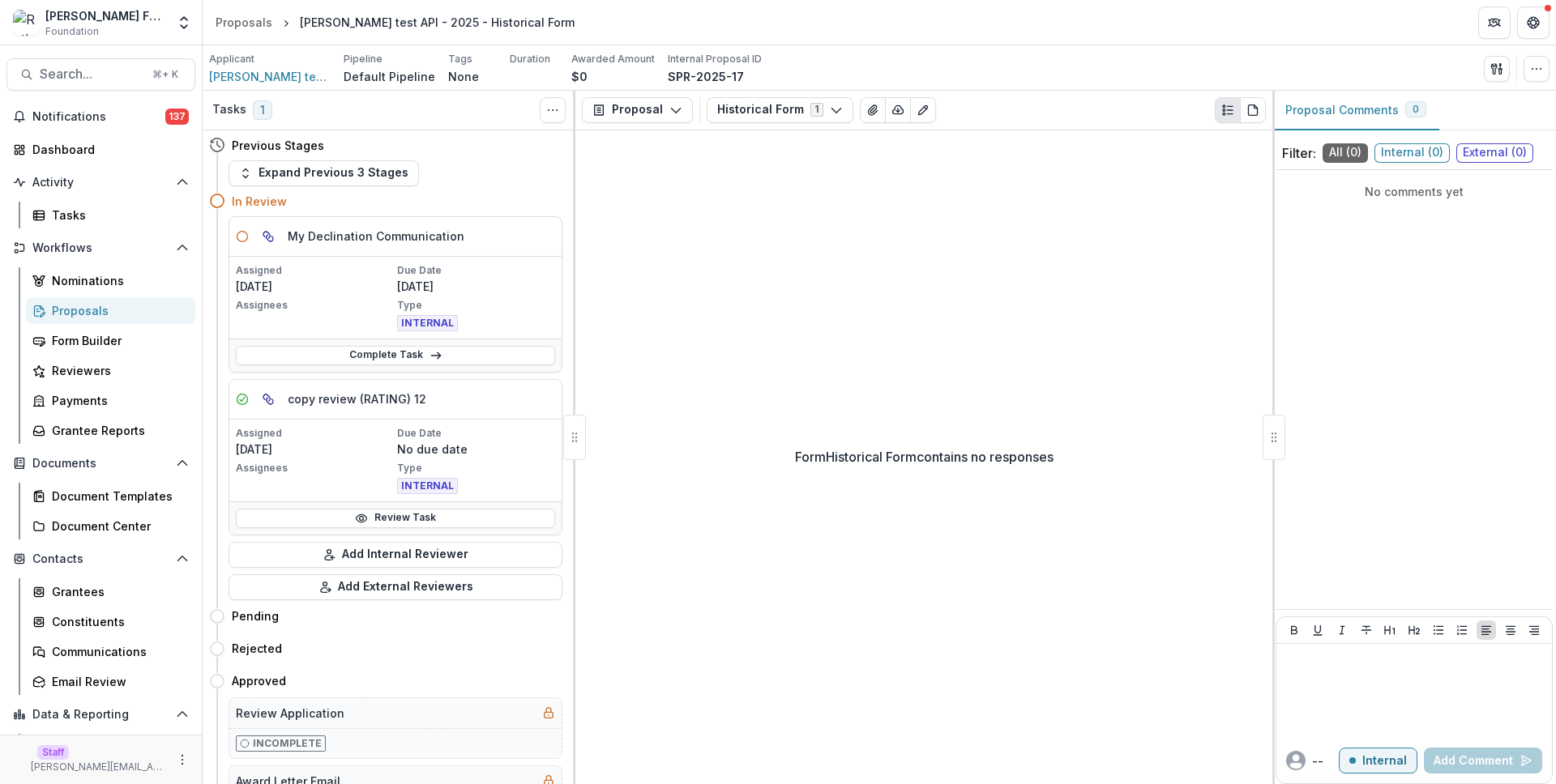
click at [448, 340] on div "Complete Task" at bounding box center [395, 354] width 333 height 33
click at [455, 356] on link "Complete Task" at bounding box center [395, 355] width 319 height 19
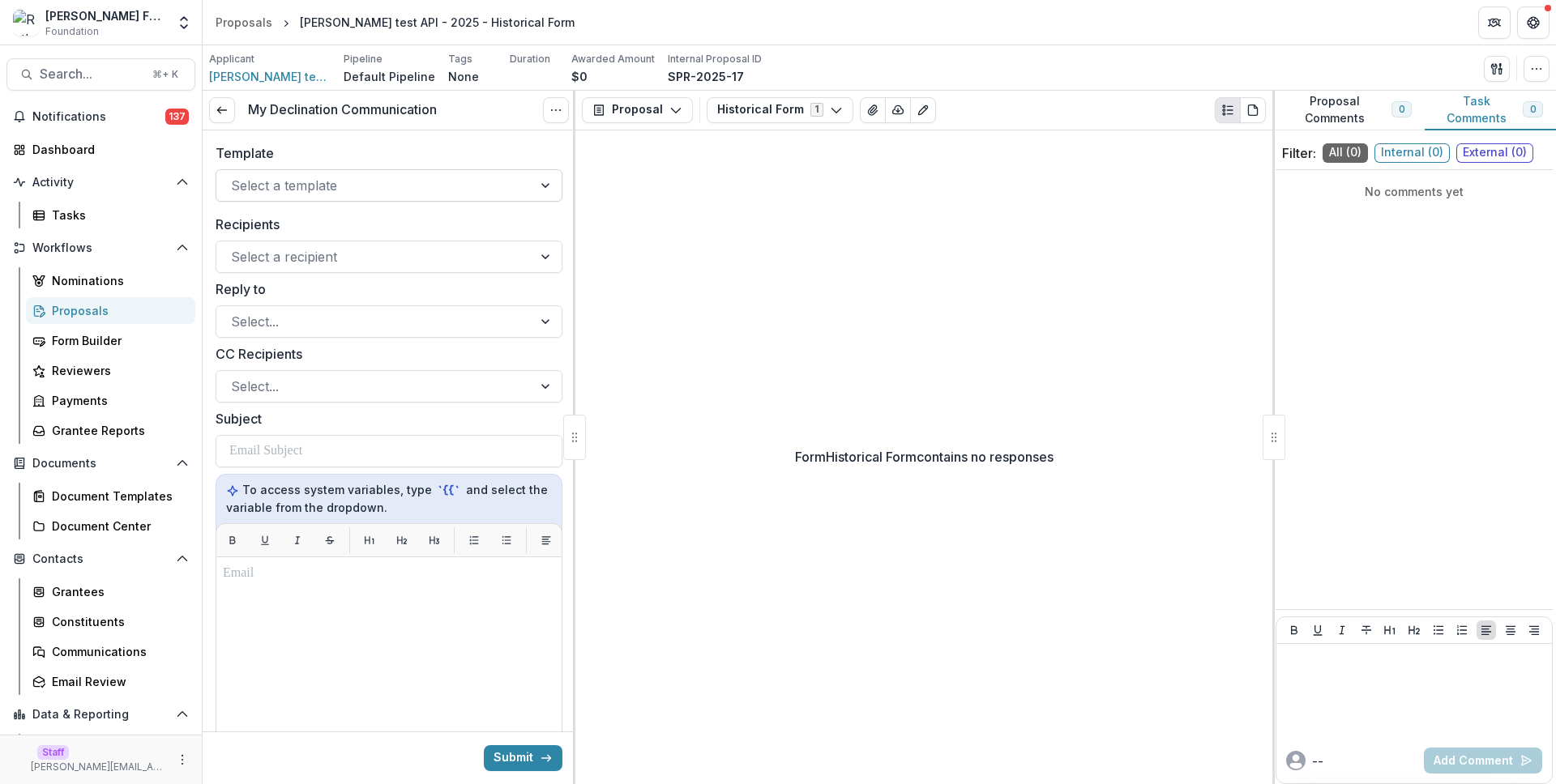
click at [360, 176] on div at bounding box center [374, 185] width 287 height 23
click at [860, 162] on div "Form Historical Form contains no responses" at bounding box center [924, 458] width 697 height 655
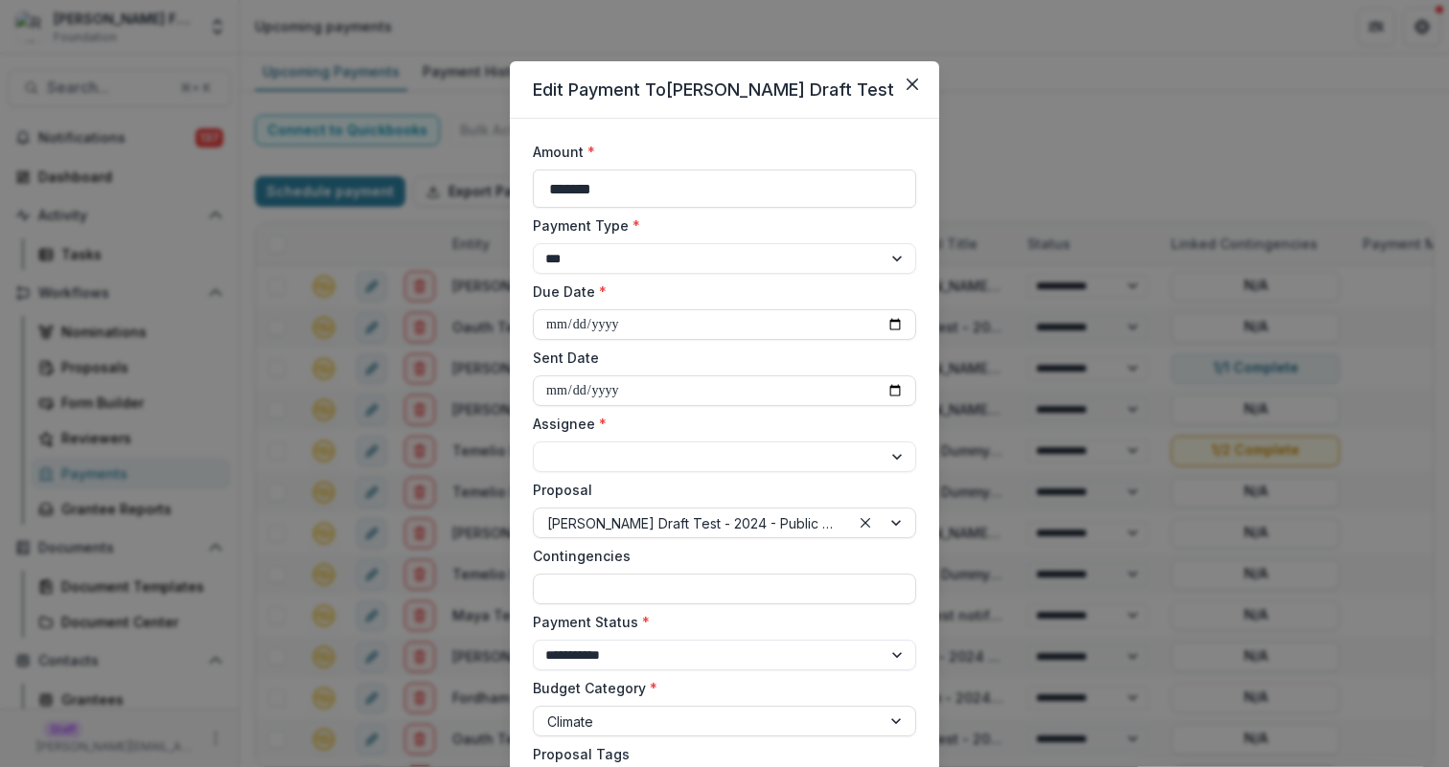
select select "******"
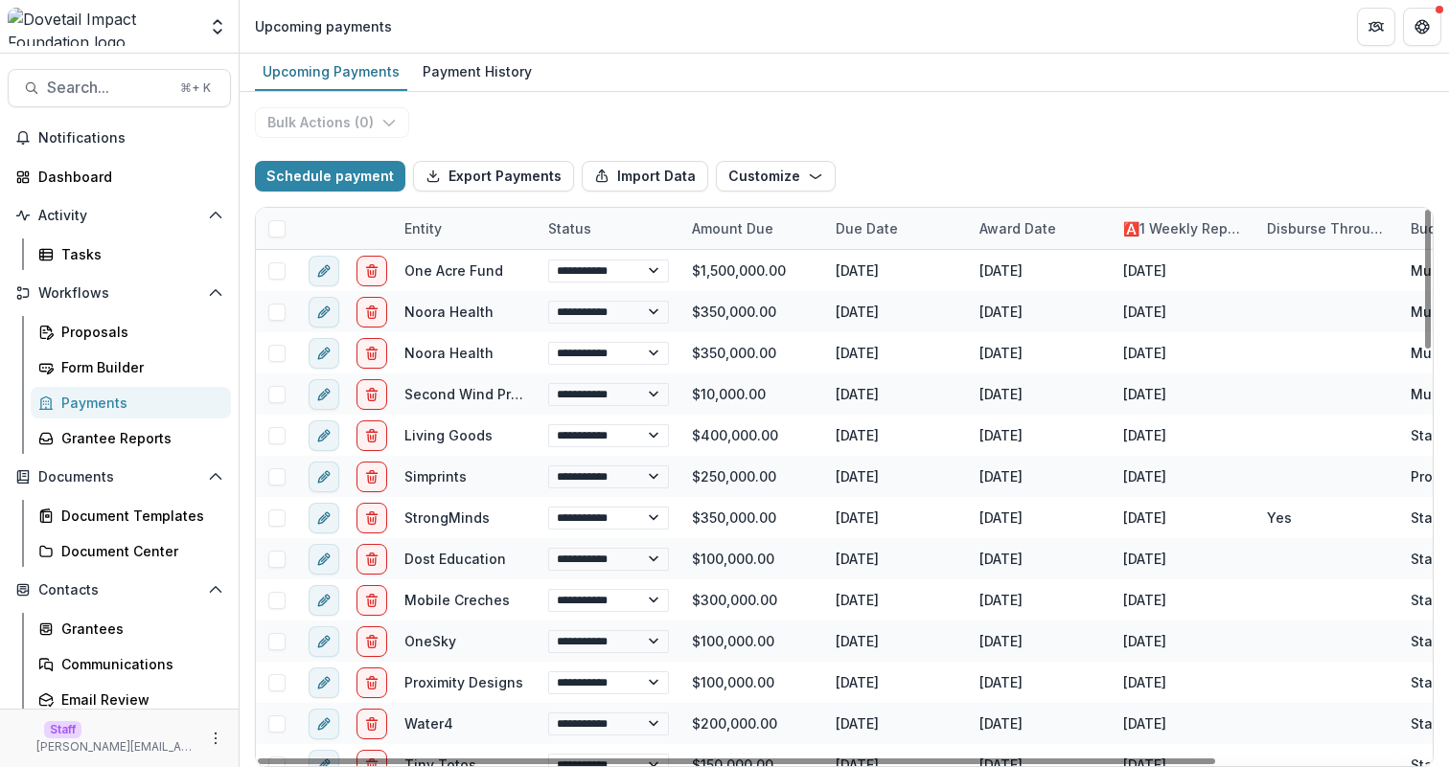
select select "******"
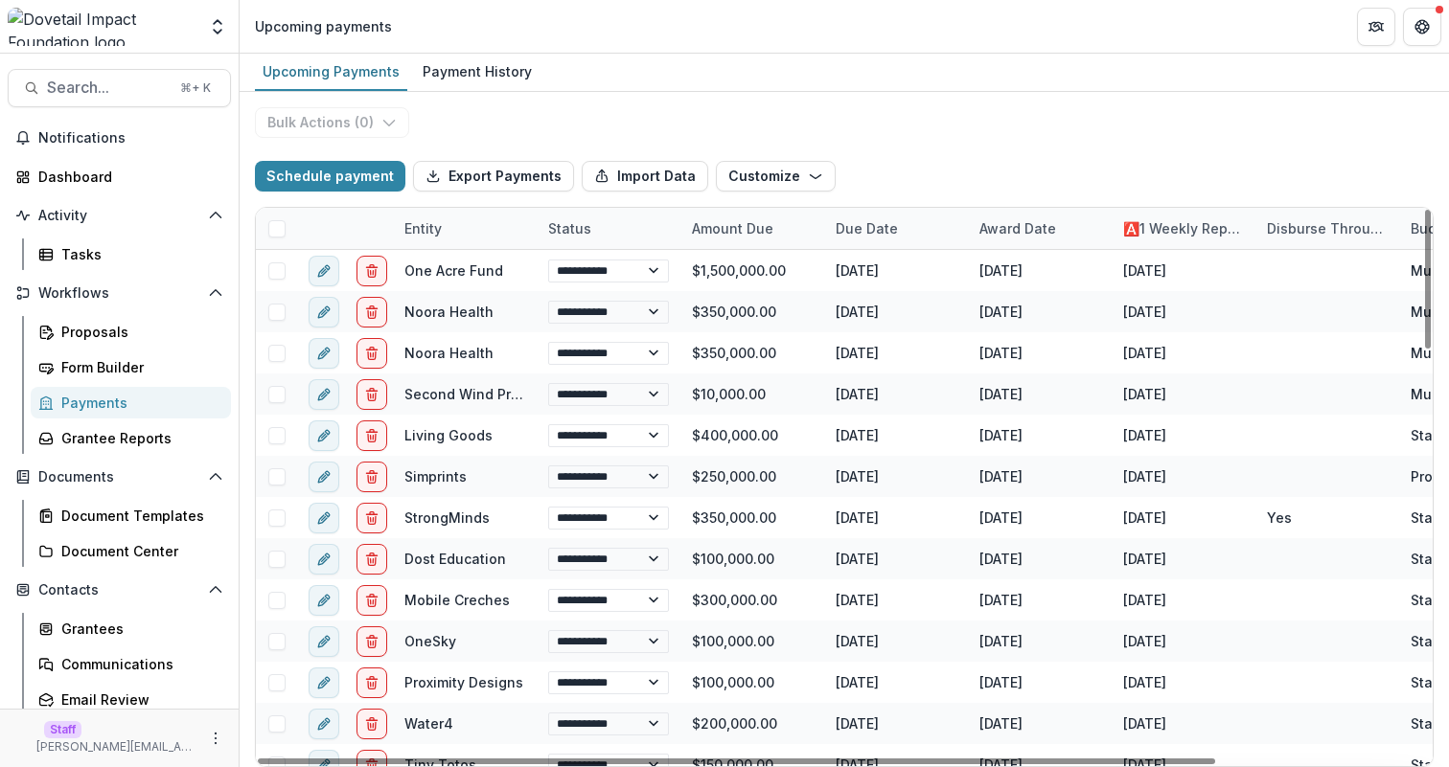
select select "******"
